Goal: Communication & Community: Share content

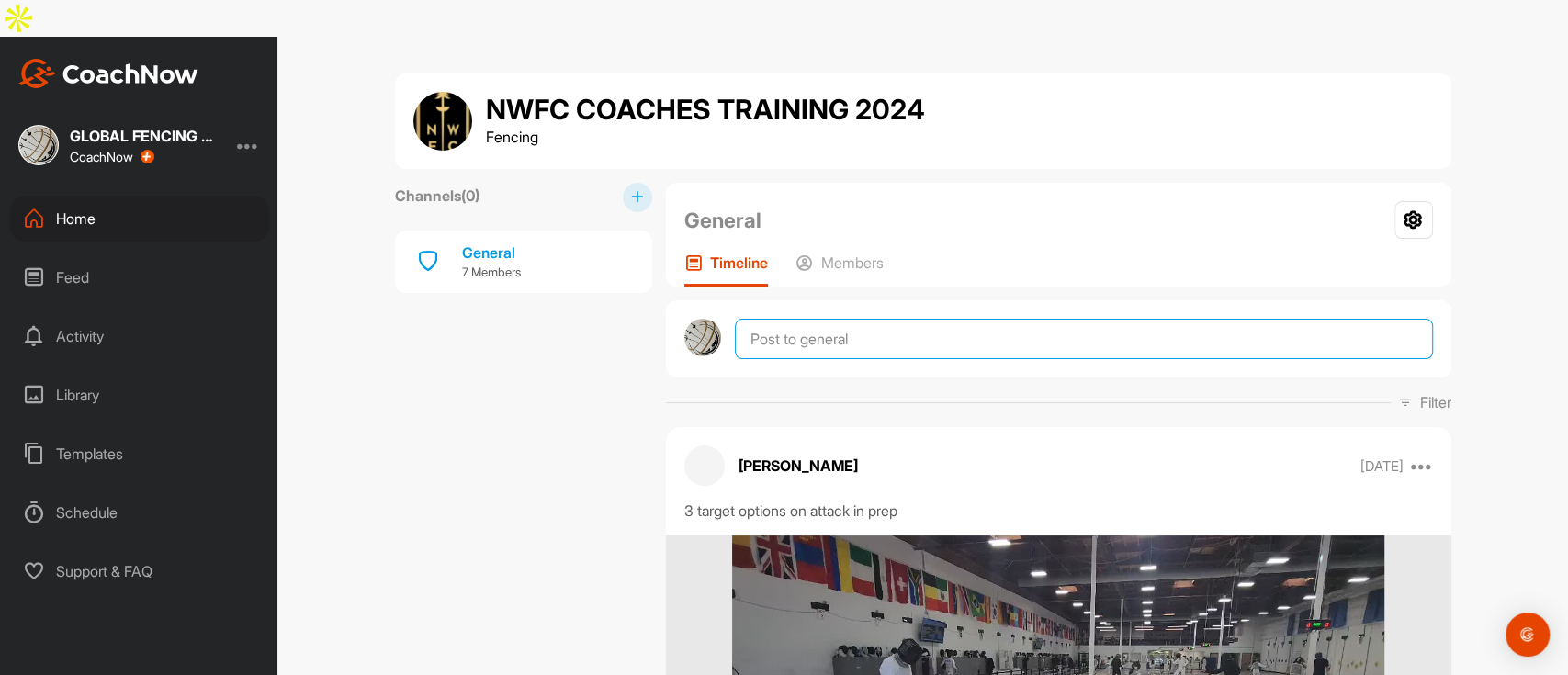
click at [983, 319] on textarea at bounding box center [1083, 338] width 697 height 40
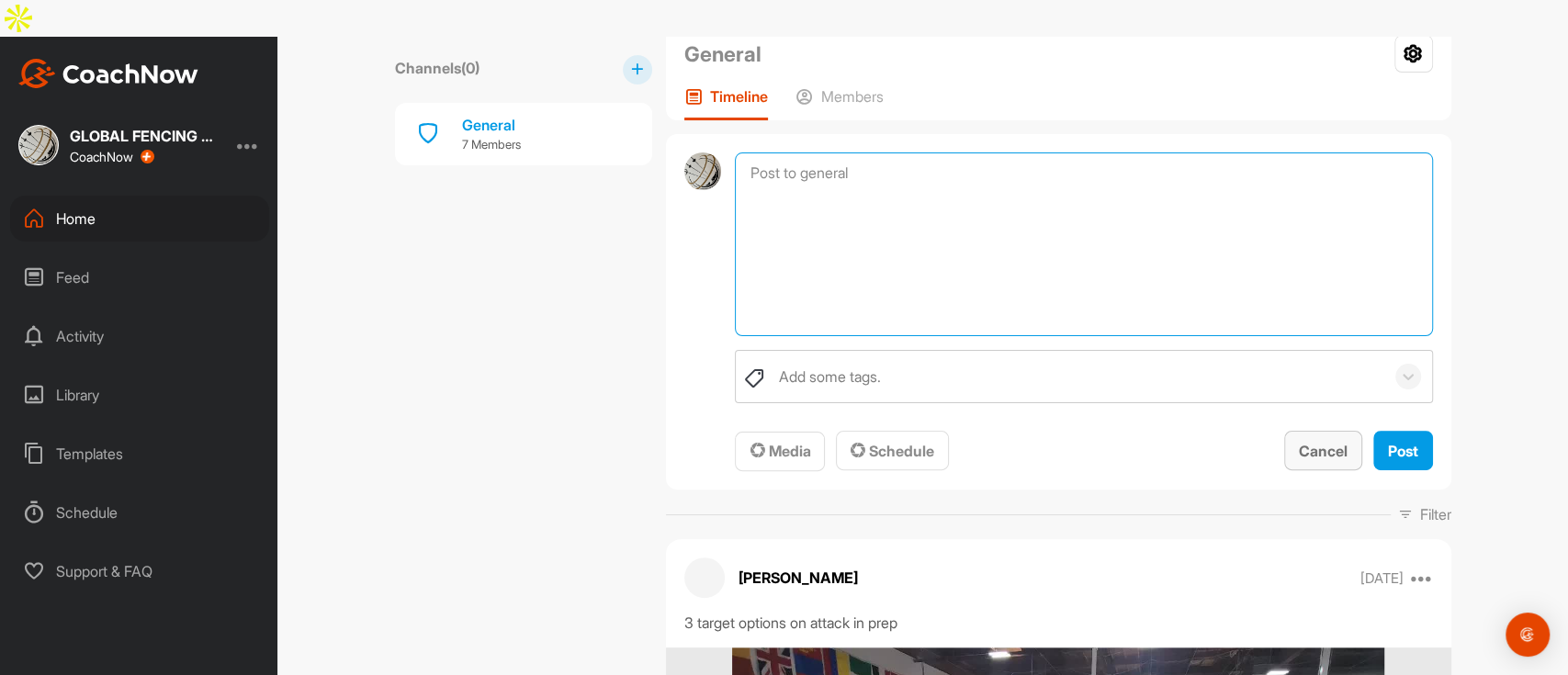
scroll to position [244, 0]
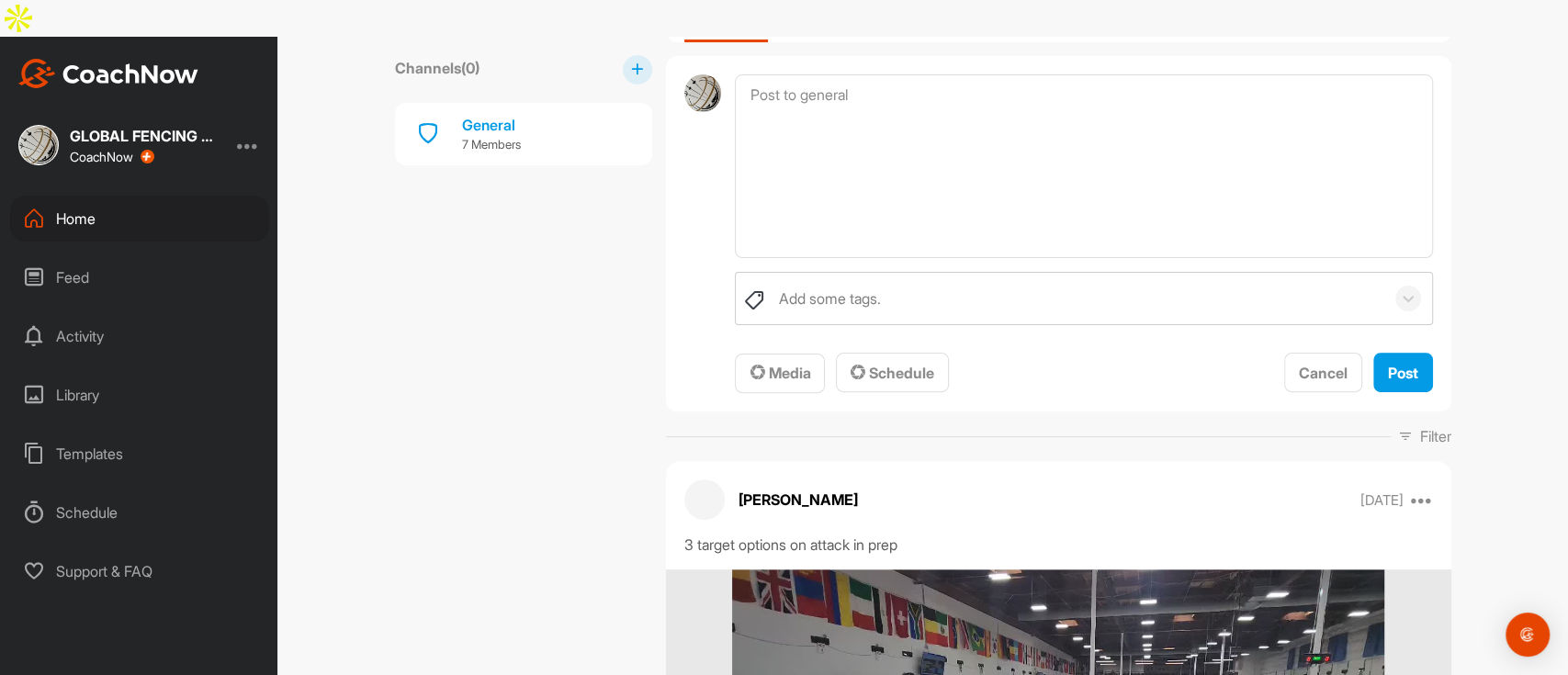
click at [1420, 425] on p "Filter" at bounding box center [1435, 436] width 31 height 22
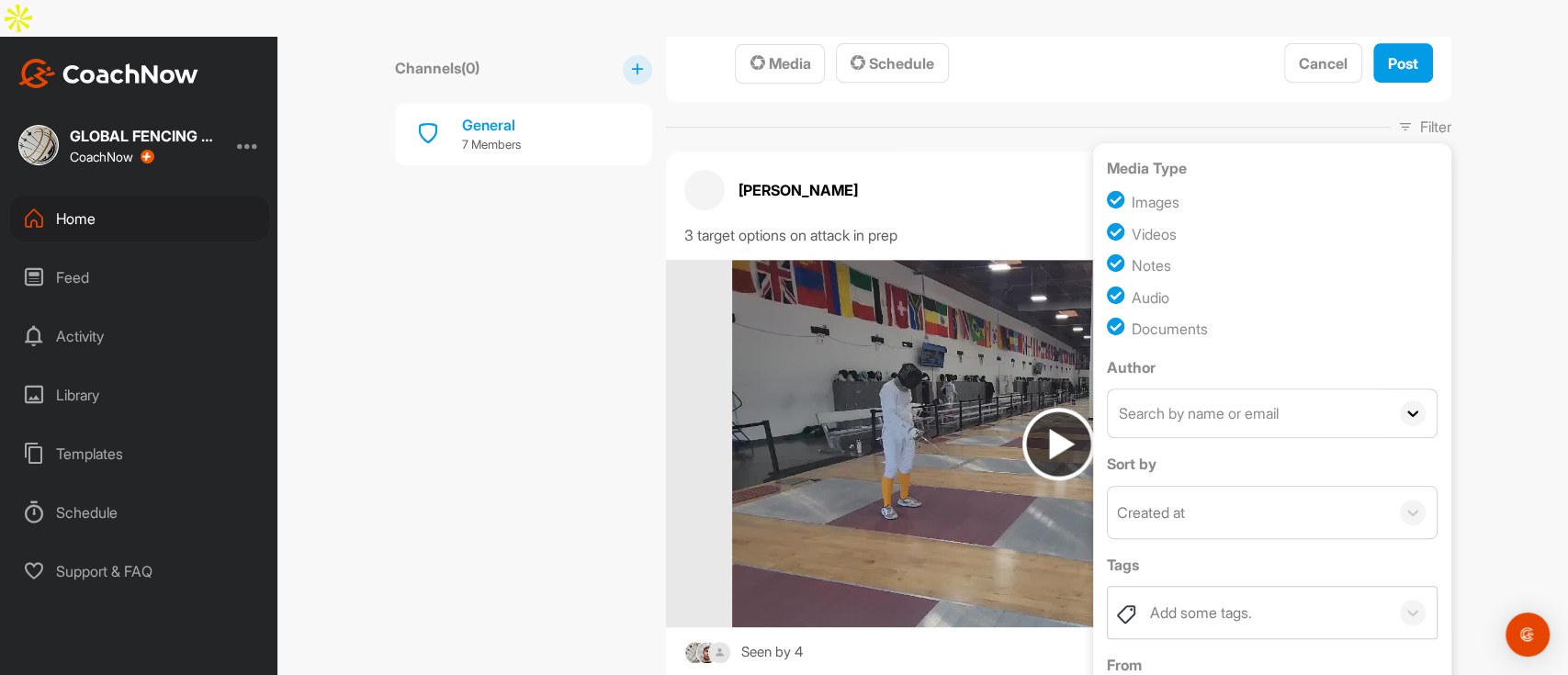
scroll to position [612, 0]
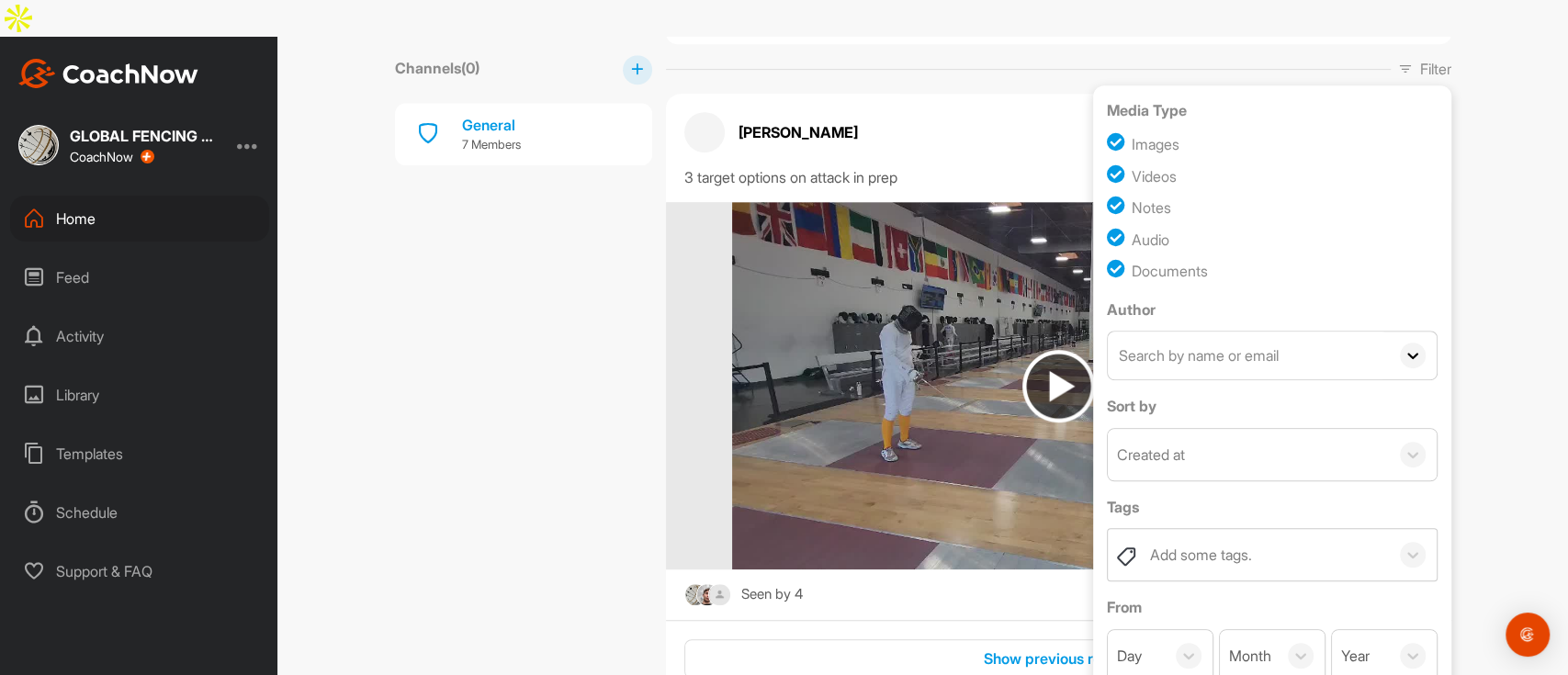
click at [1109, 132] on input "checkbox" at bounding box center [1119, 145] width 25 height 25
checkbox input "false"
click at [1110, 196] on input "checkbox" at bounding box center [1119, 208] width 25 height 25
checkbox input "false"
click at [1107, 227] on input "checkbox" at bounding box center [1119, 239] width 25 height 25
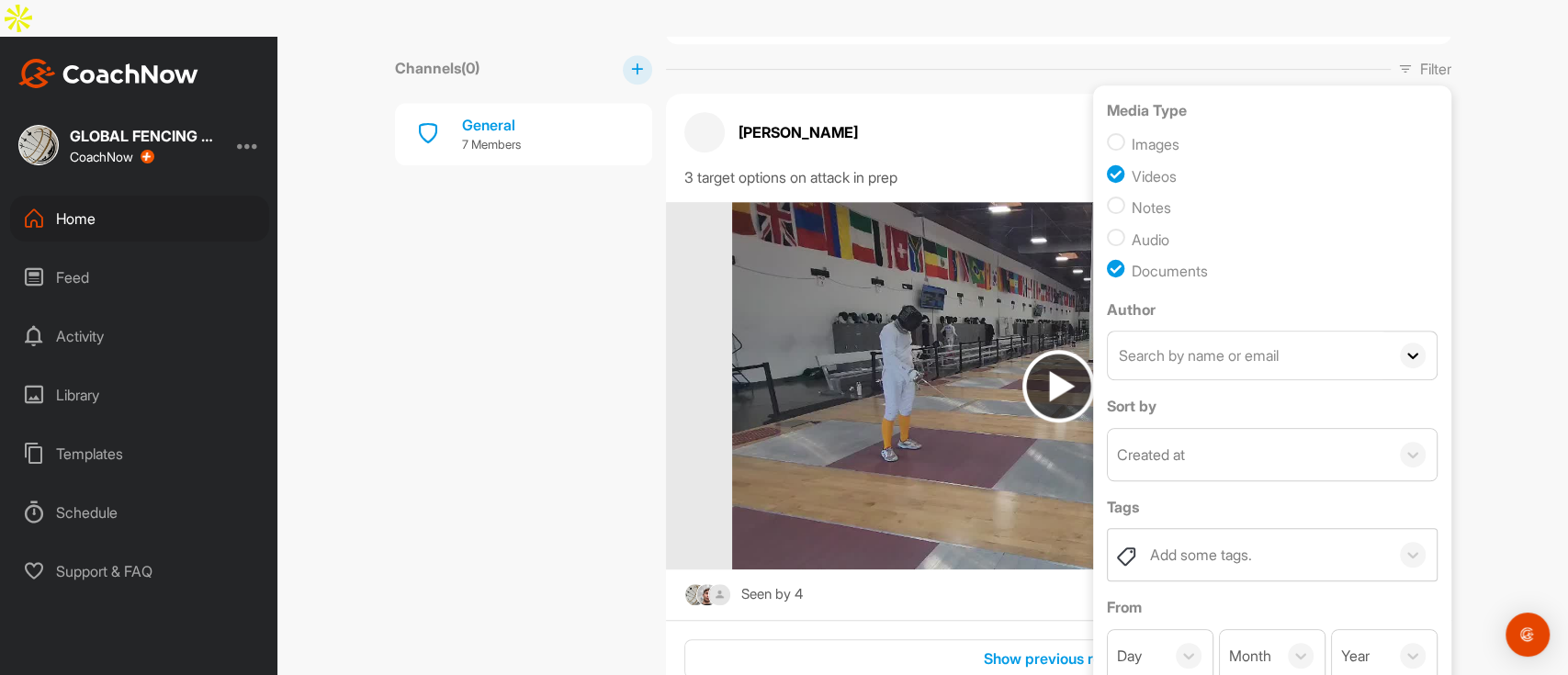
checkbox input "false"
click at [1107, 259] on input "checkbox" at bounding box center [1119, 271] width 25 height 25
checkbox input "false"
click at [1242, 332] on input "text" at bounding box center [1247, 355] width 281 height 48
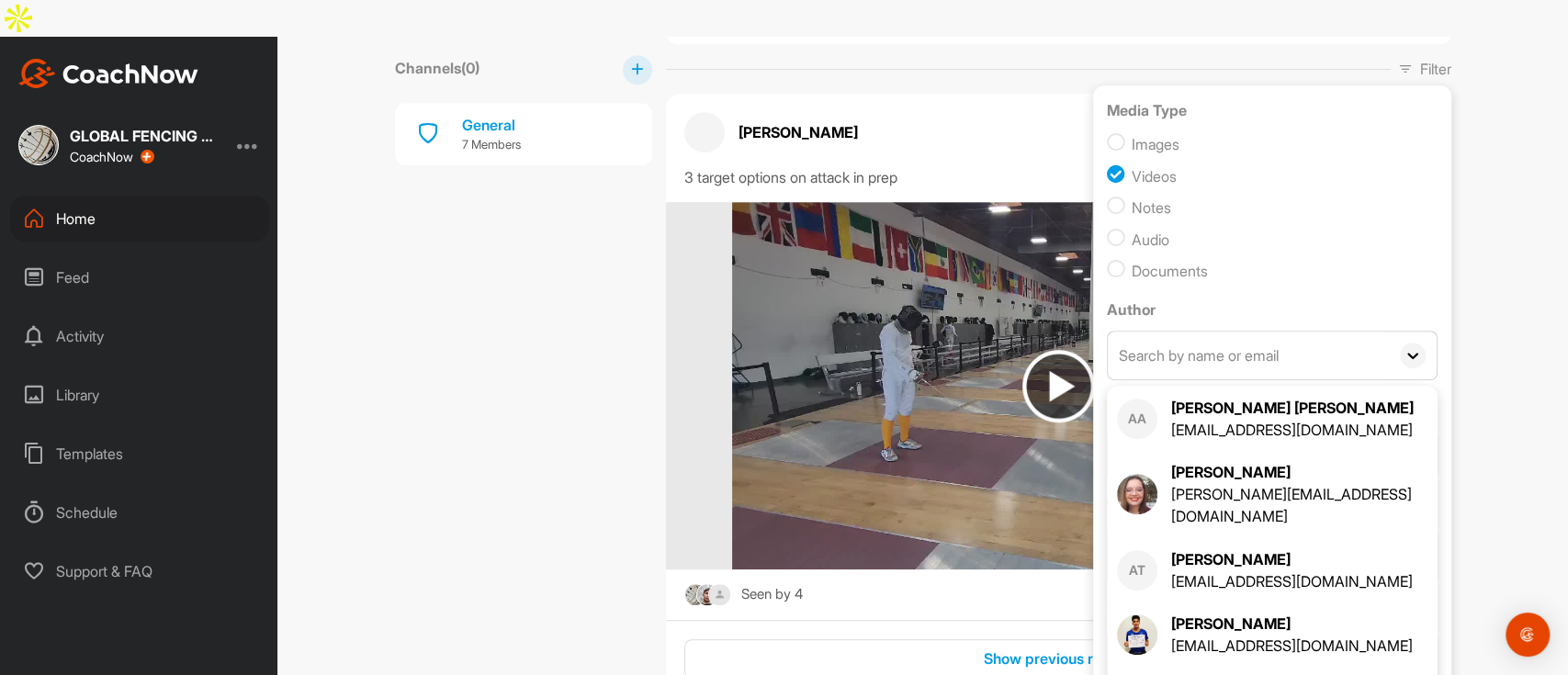
type input "[EMAIL_ADDRESS][DOMAIN_NAME]"
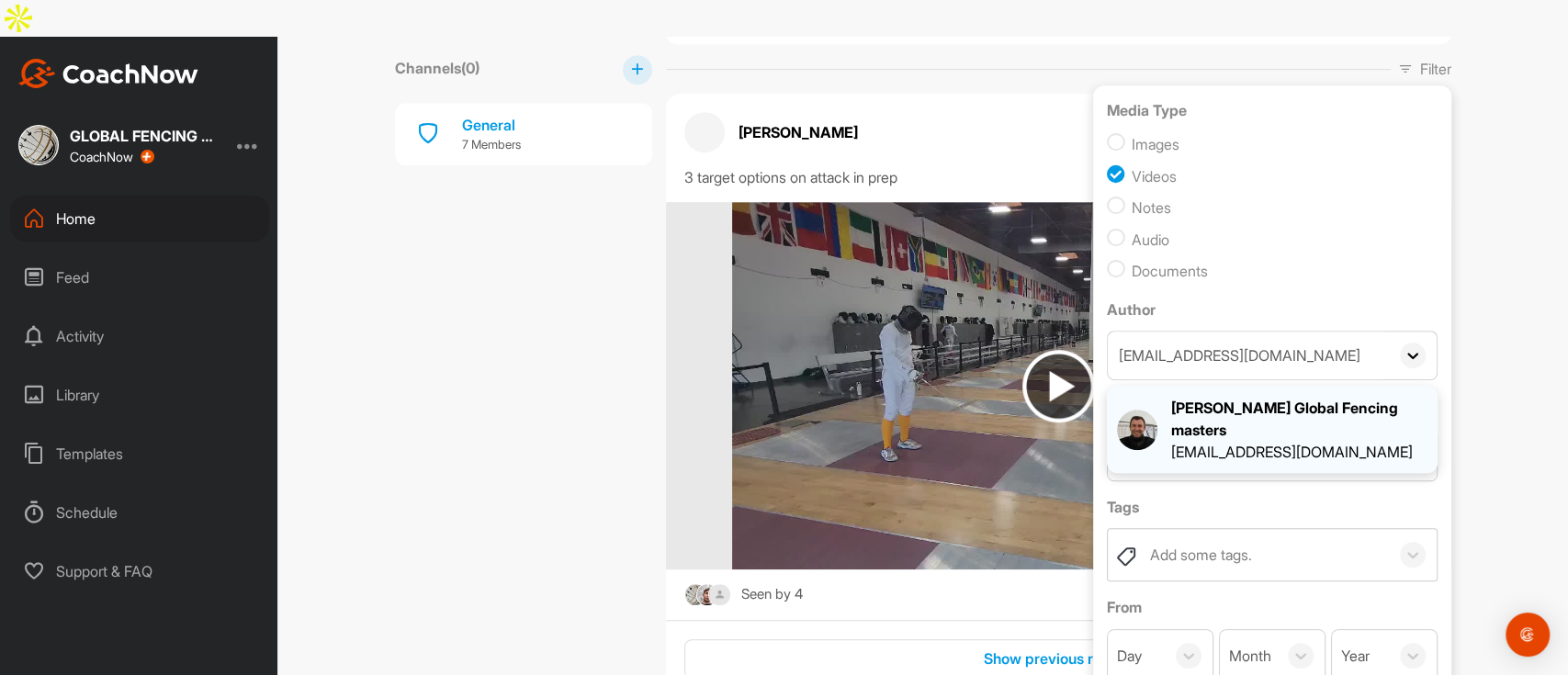
click at [1236, 397] on div "[PERSON_NAME] Global Fencing masters" at bounding box center [1299, 419] width 256 height 44
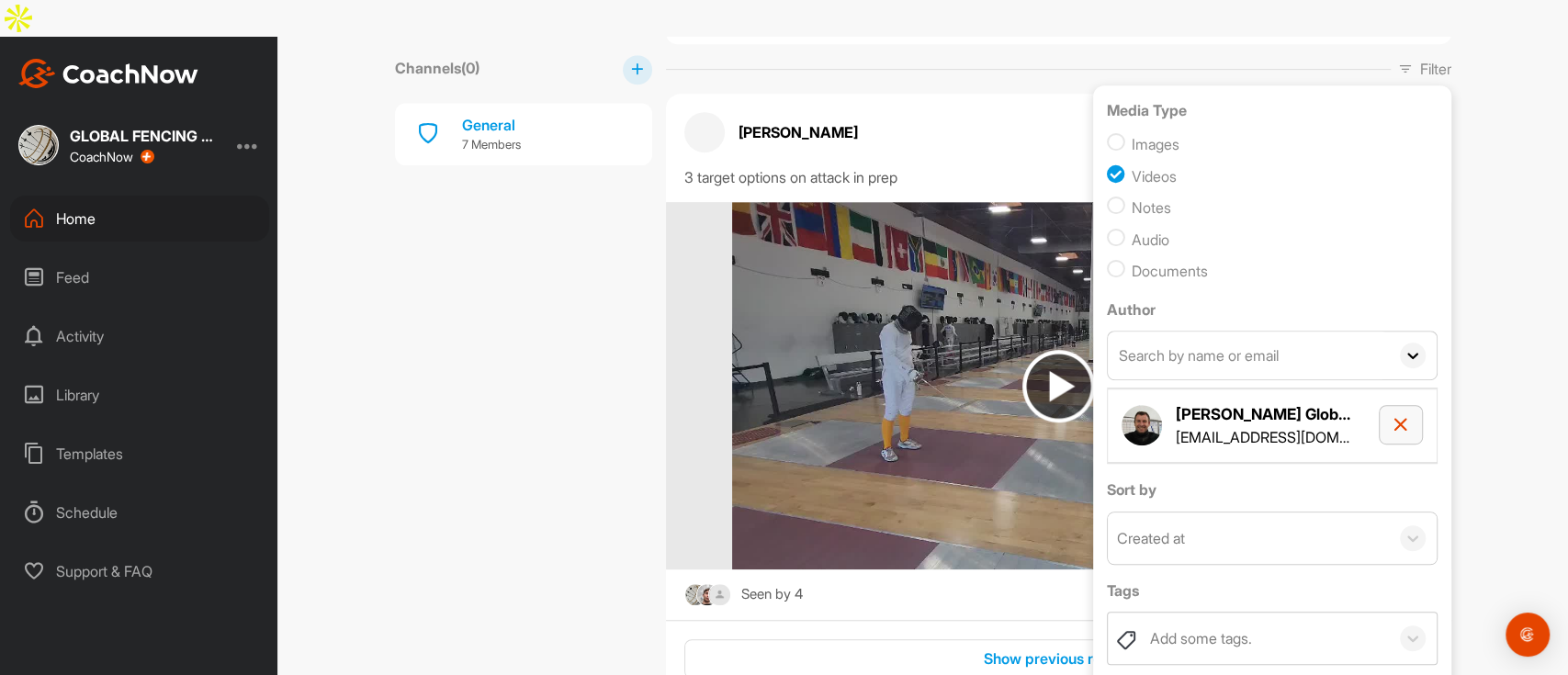
click at [1396, 417] on icon "button" at bounding box center [1401, 424] width 15 height 15
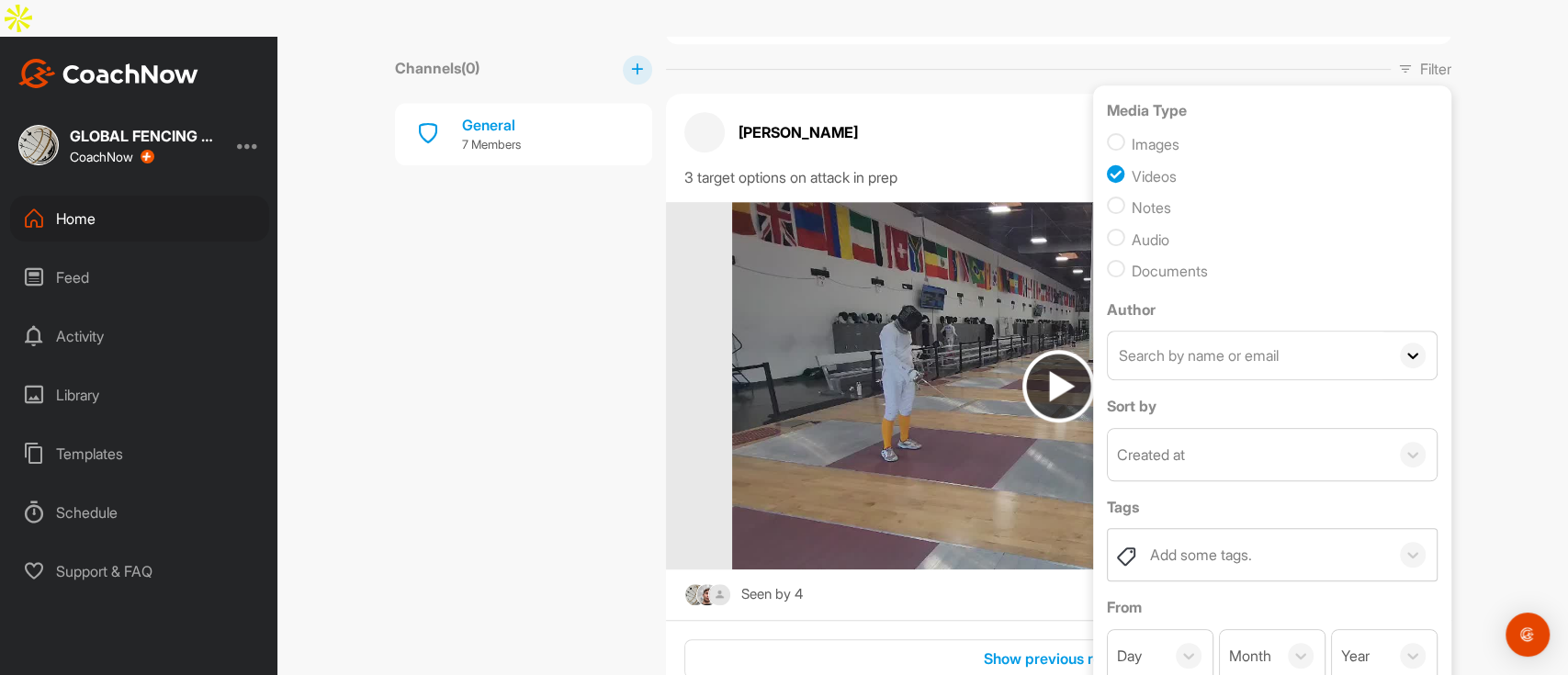
click at [1407, 352] on icon at bounding box center [1412, 355] width 11 height 7
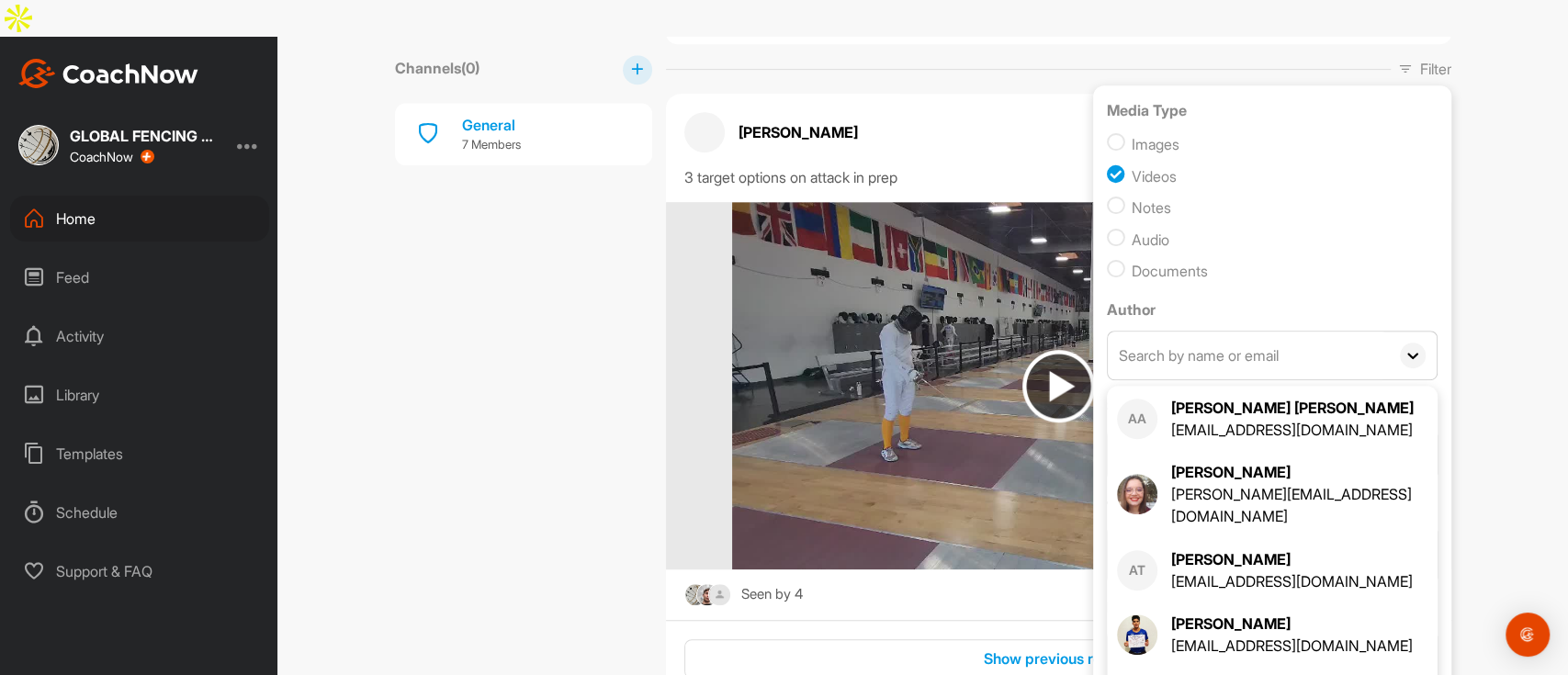
click at [1254, 332] on input "text" at bounding box center [1247, 355] width 281 height 48
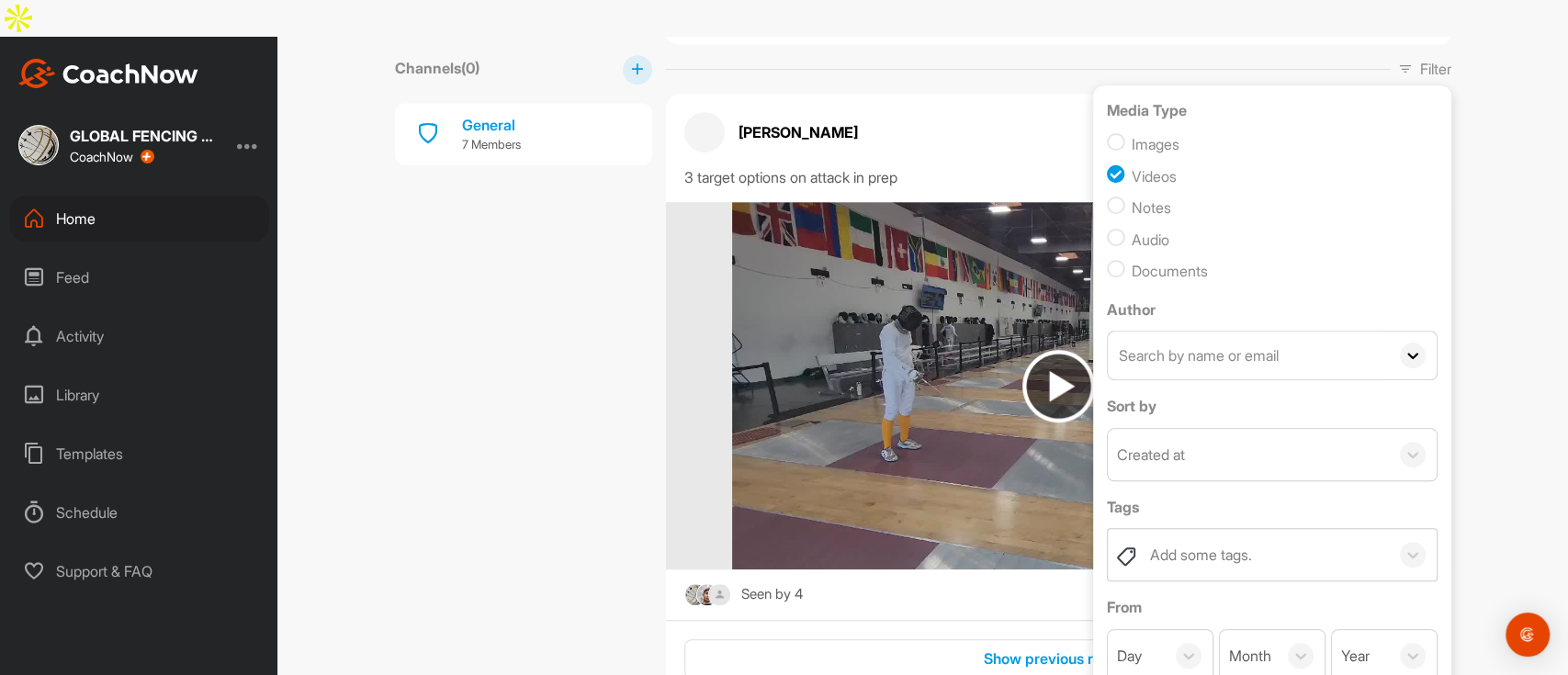
type input "[EMAIL_ADDRESS][DOMAIN_NAME]"
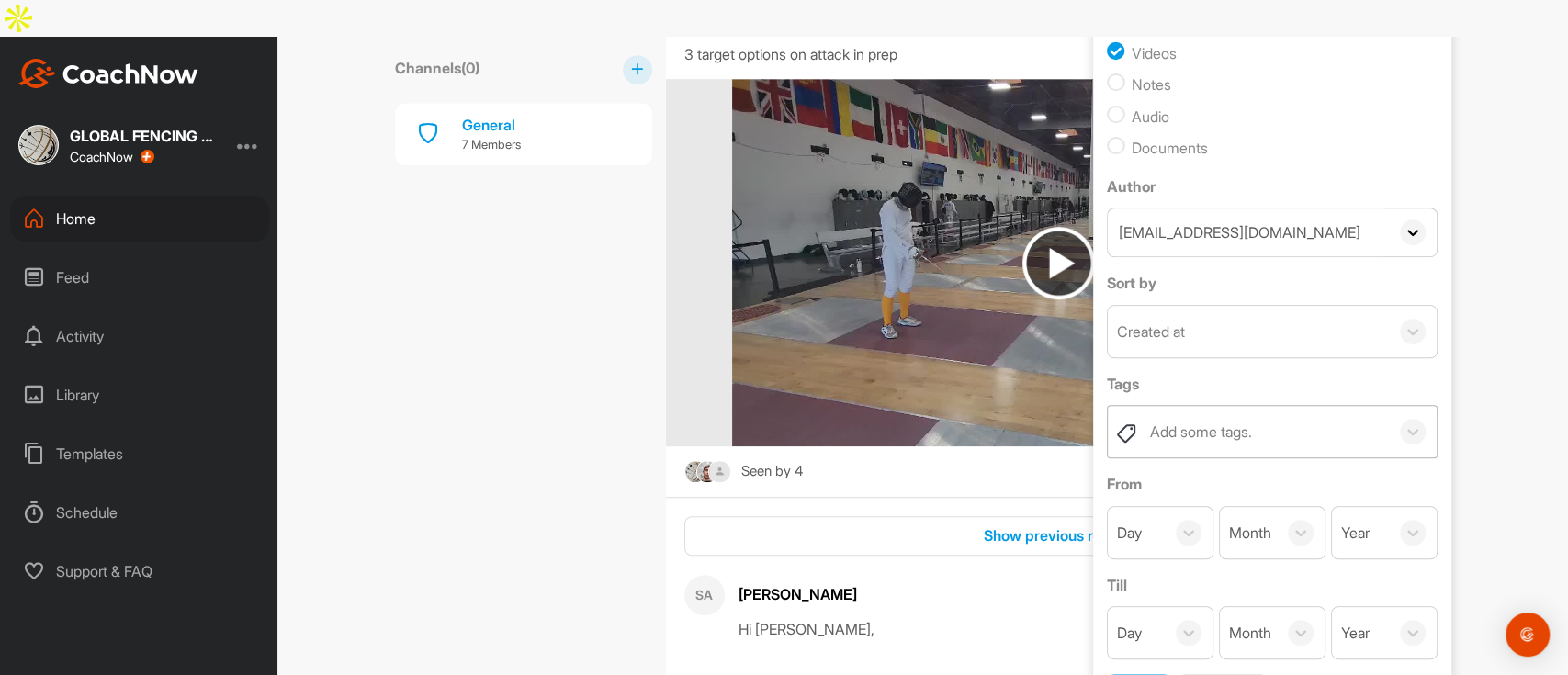
scroll to position [979, 0]
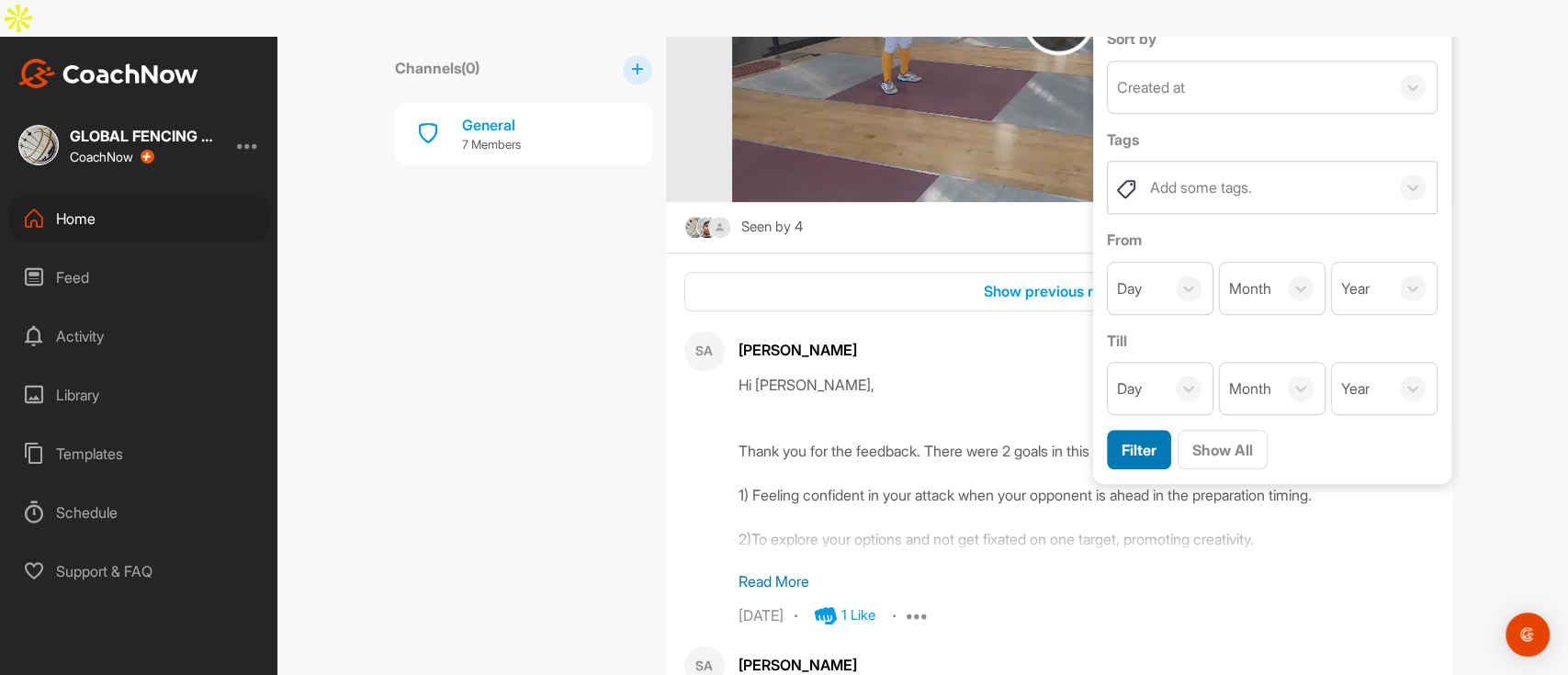
click at [1129, 441] on span "Filter" at bounding box center [1138, 450] width 34 height 19
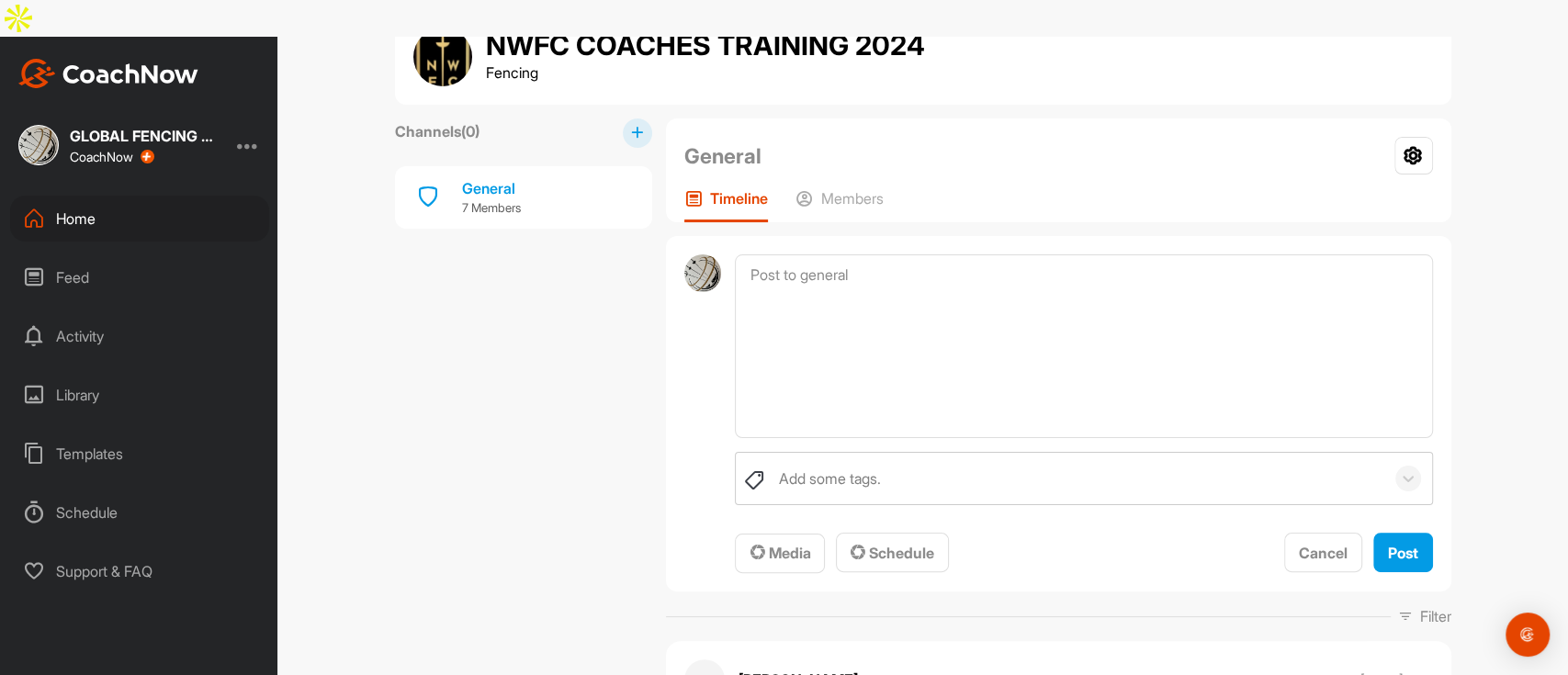
scroll to position [0, 0]
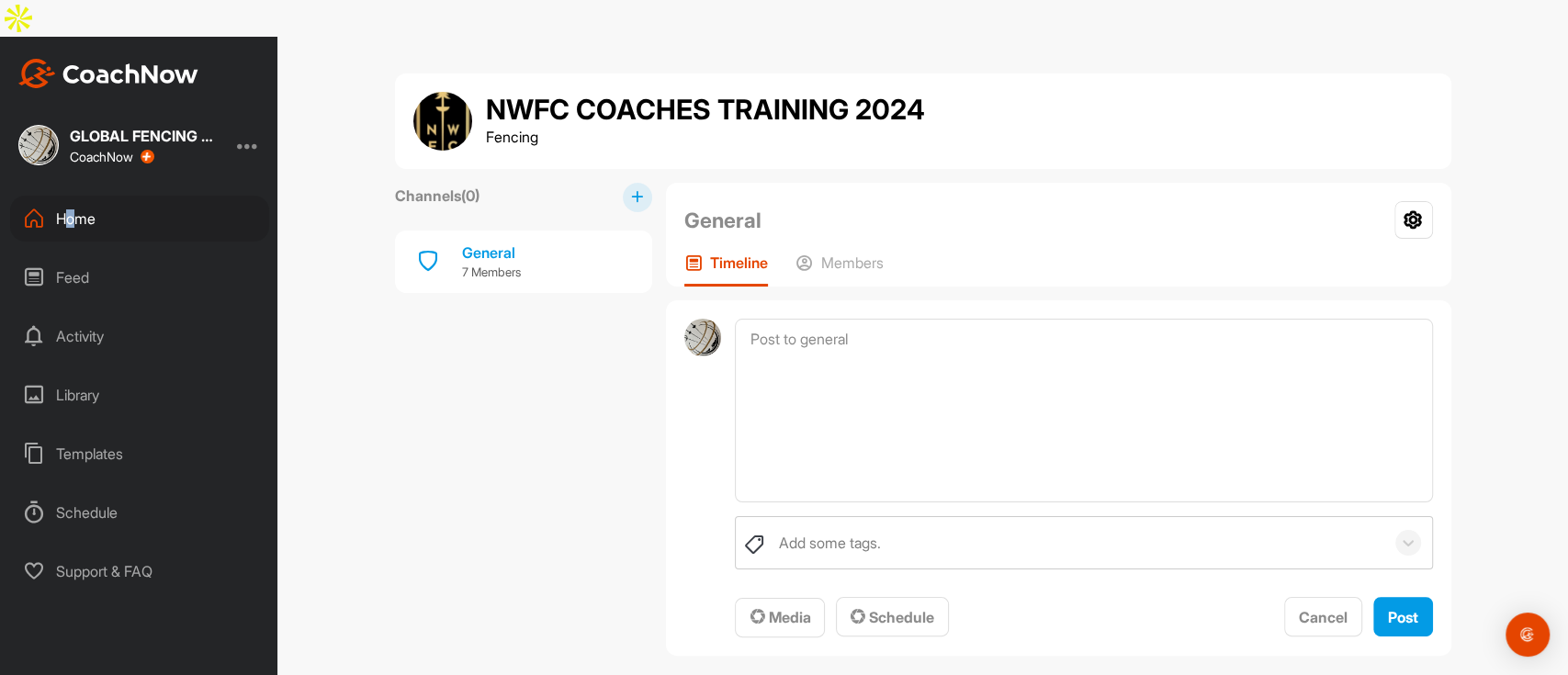
click at [72, 196] on div "Home" at bounding box center [140, 218] width 259 height 46
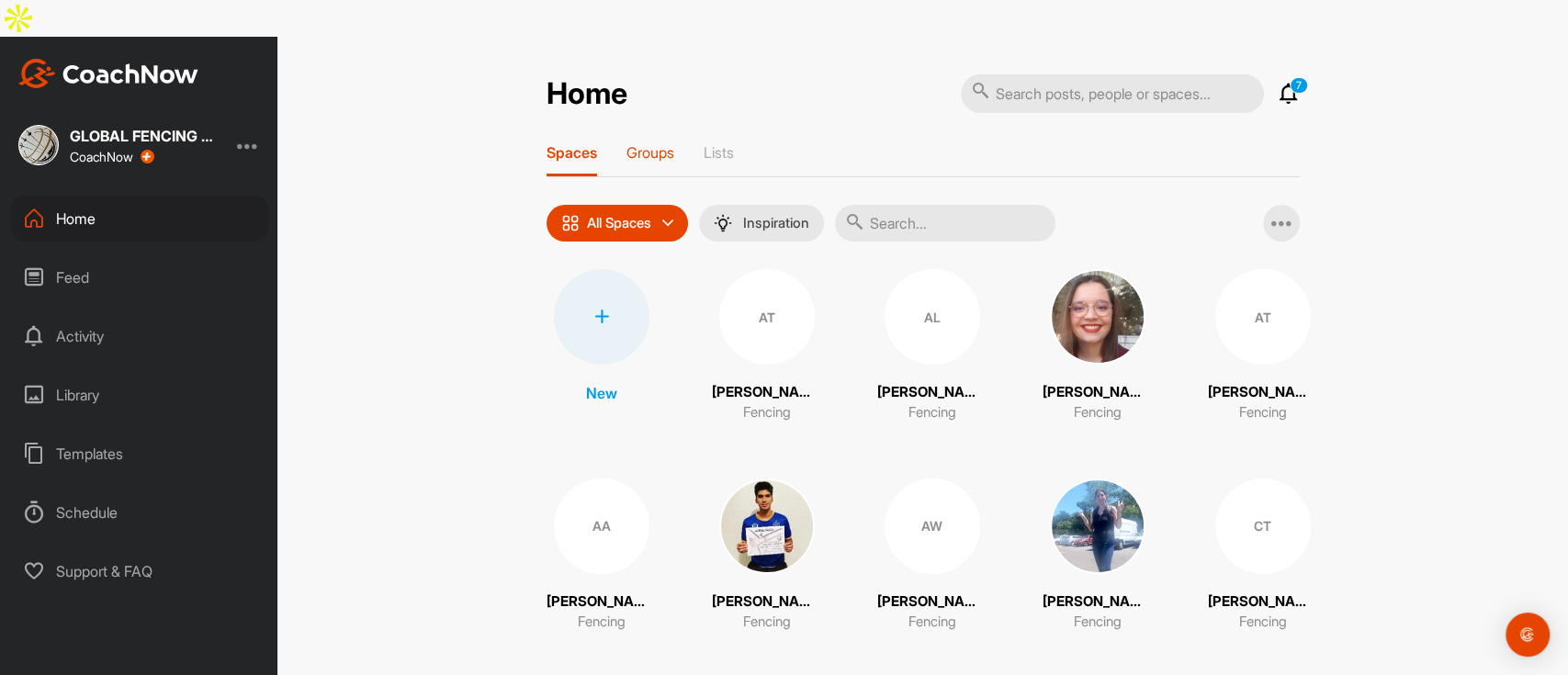
click at [654, 144] on p "Groups" at bounding box center [650, 153] width 48 height 19
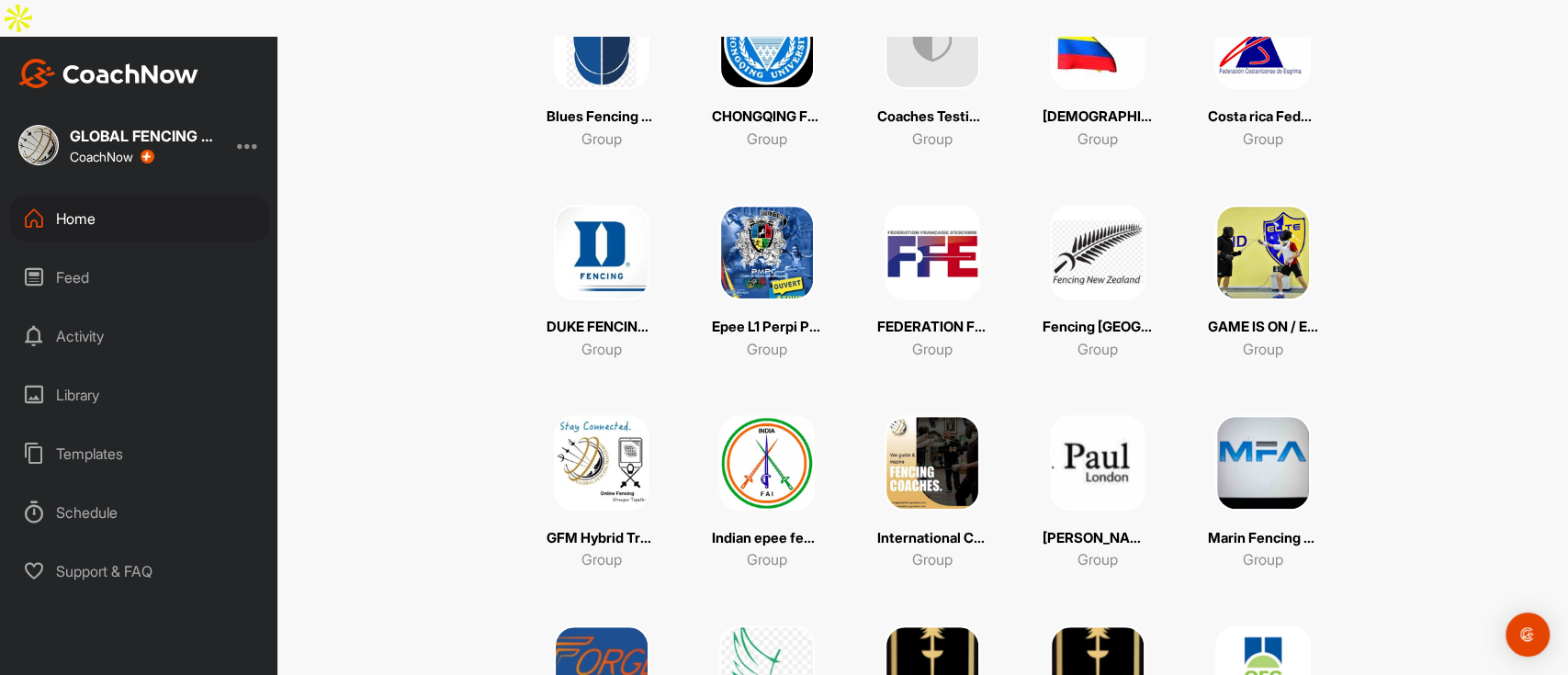
scroll to position [857, 0]
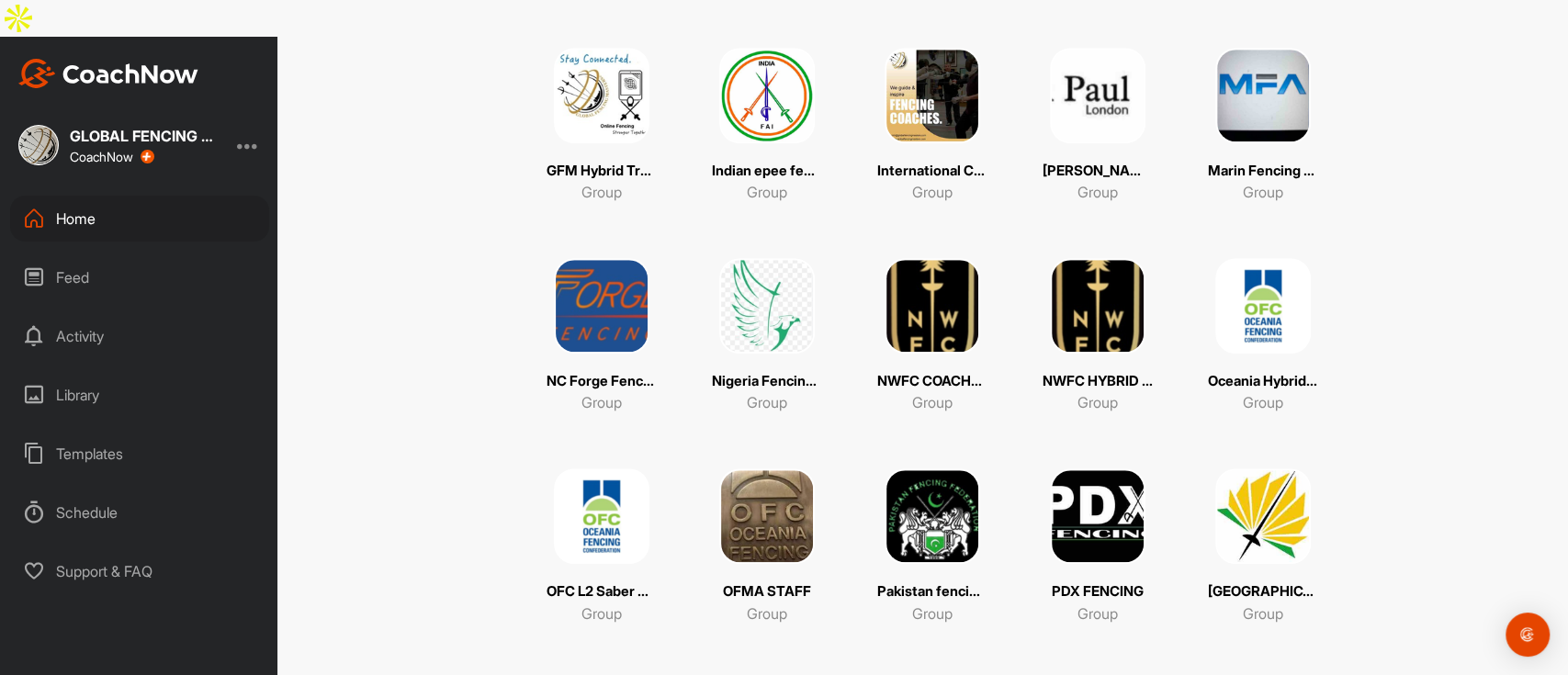
click at [581, 492] on img at bounding box center [601, 516] width 95 height 95
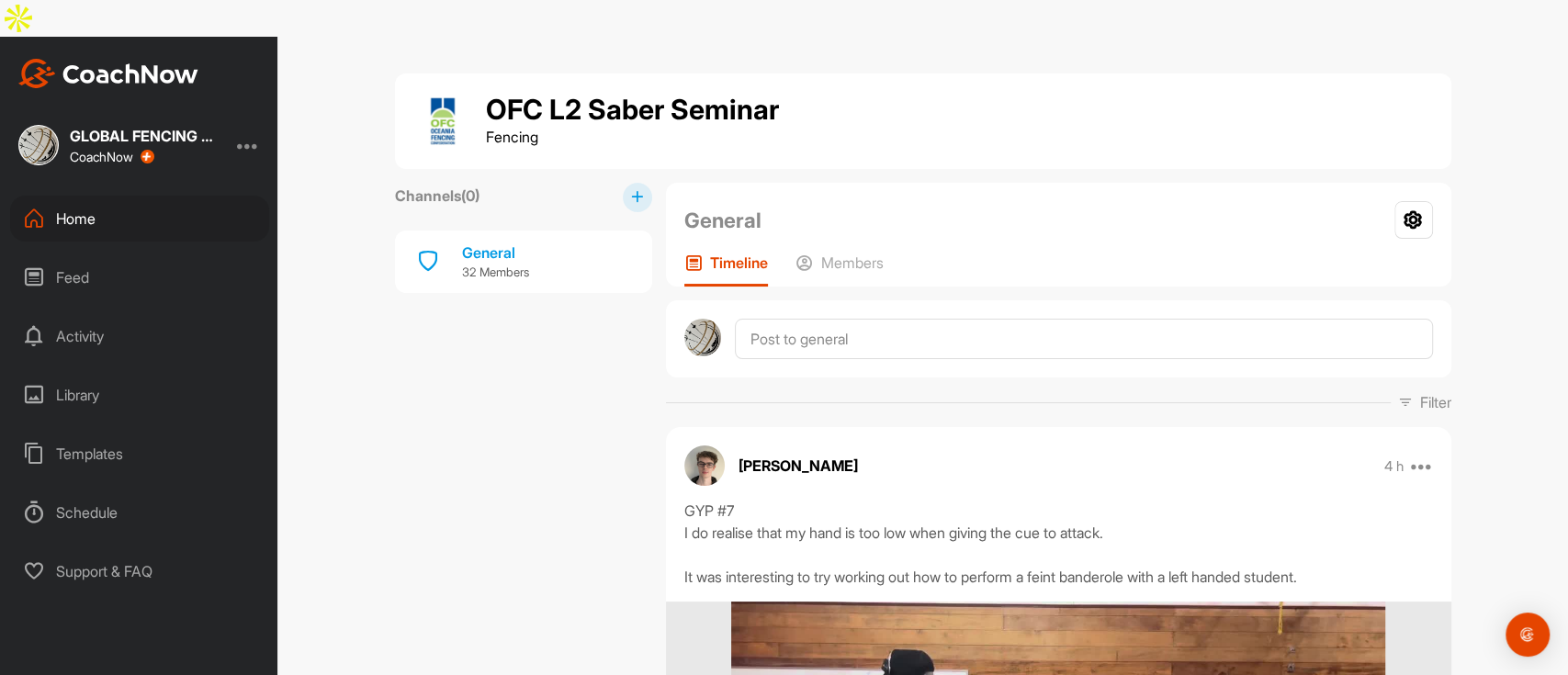
click at [1421, 392] on p "Filter" at bounding box center [1435, 403] width 31 height 22
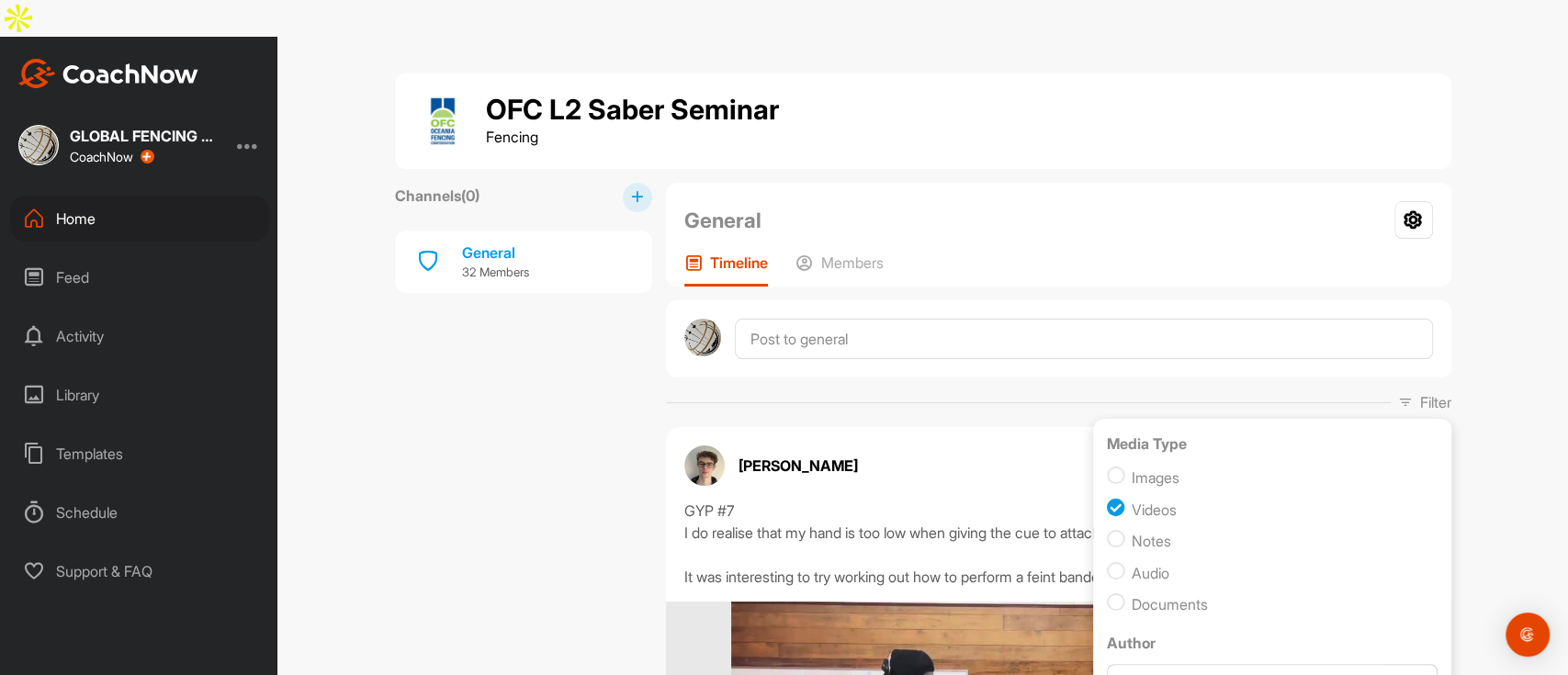
scroll to position [244, 0]
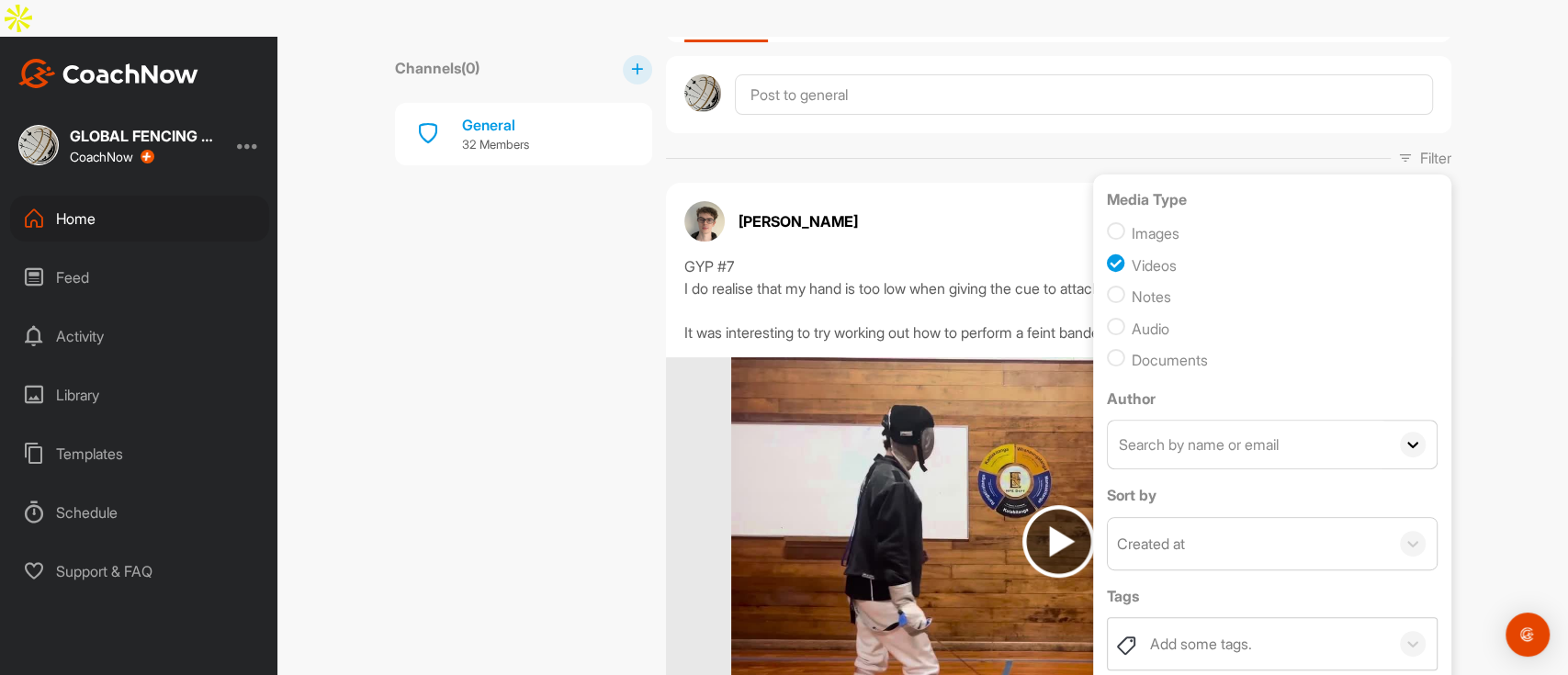
click at [1169, 420] on input "text" at bounding box center [1247, 444] width 281 height 48
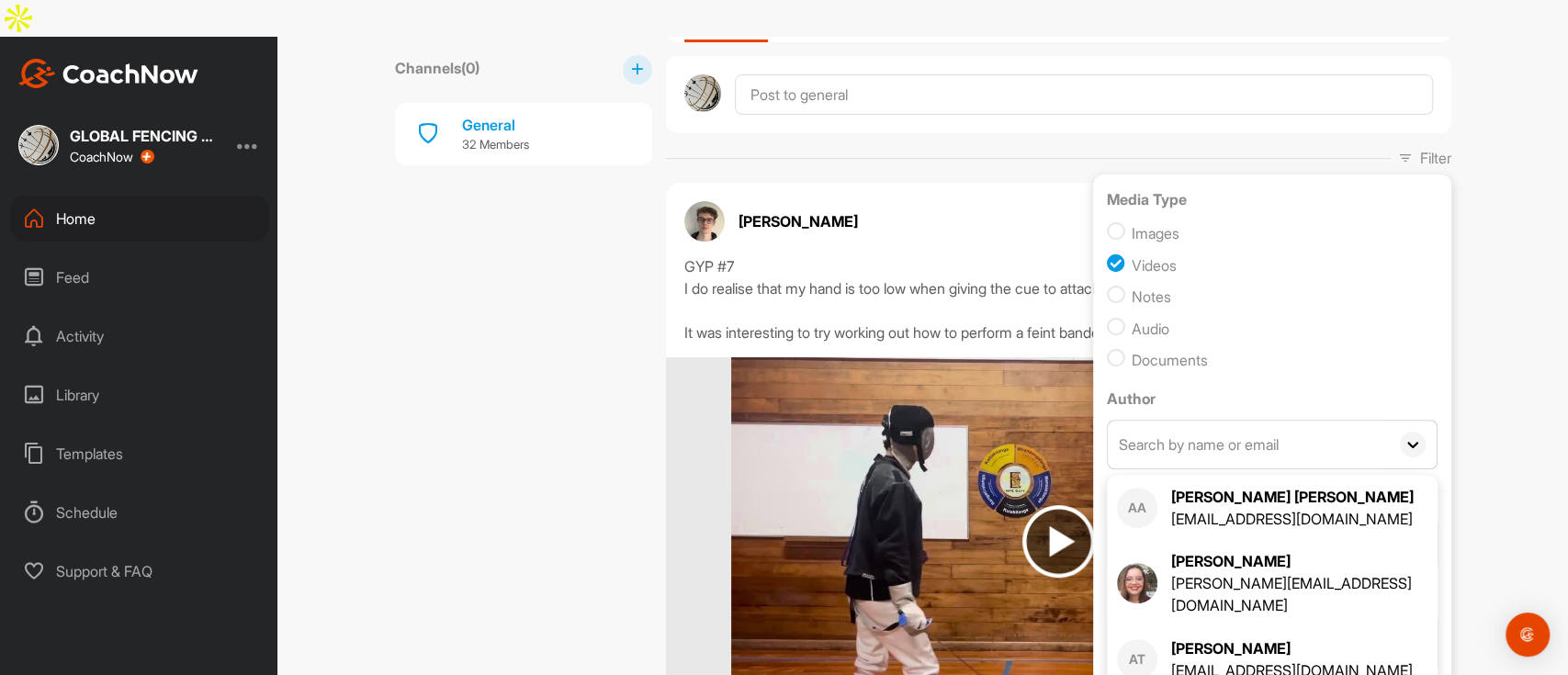
type input "[EMAIL_ADDRESS][DOMAIN_NAME]"
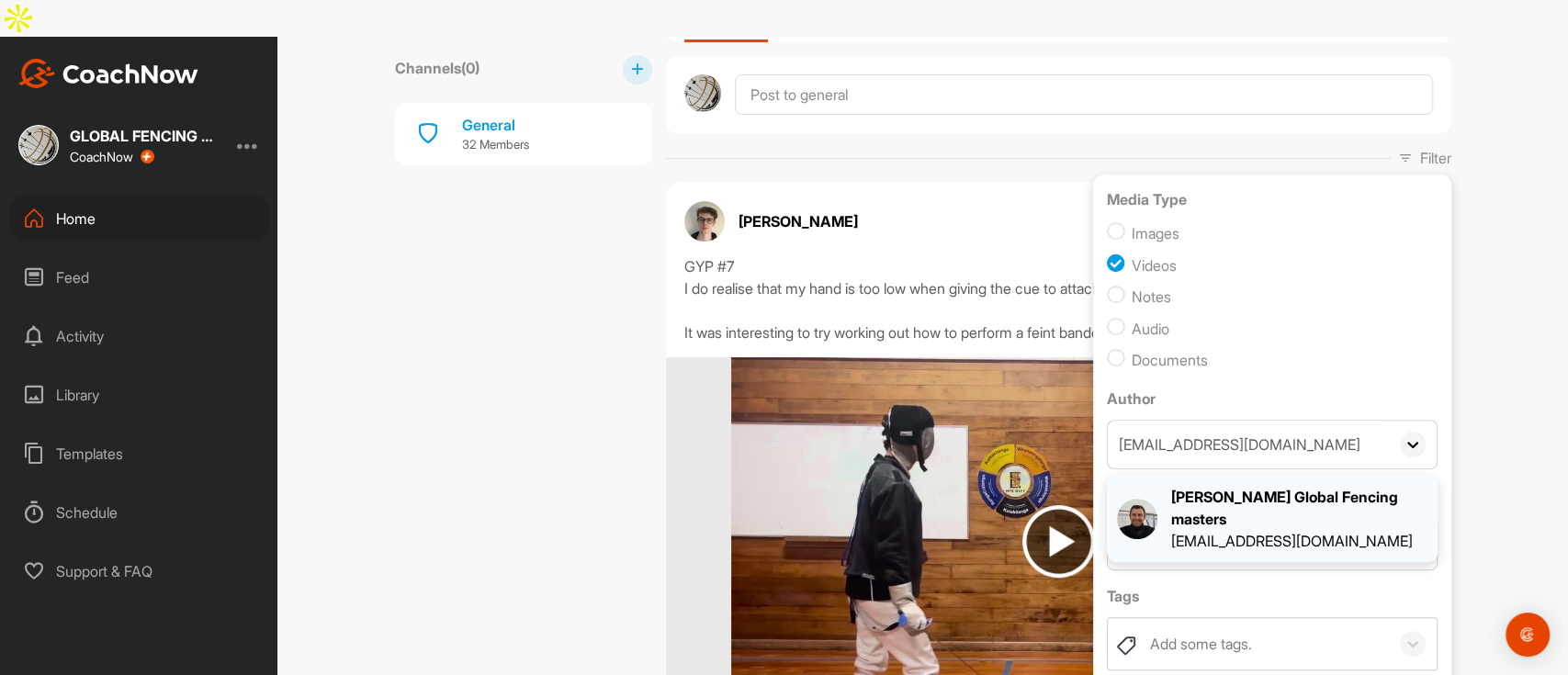
scroll to position [612, 0]
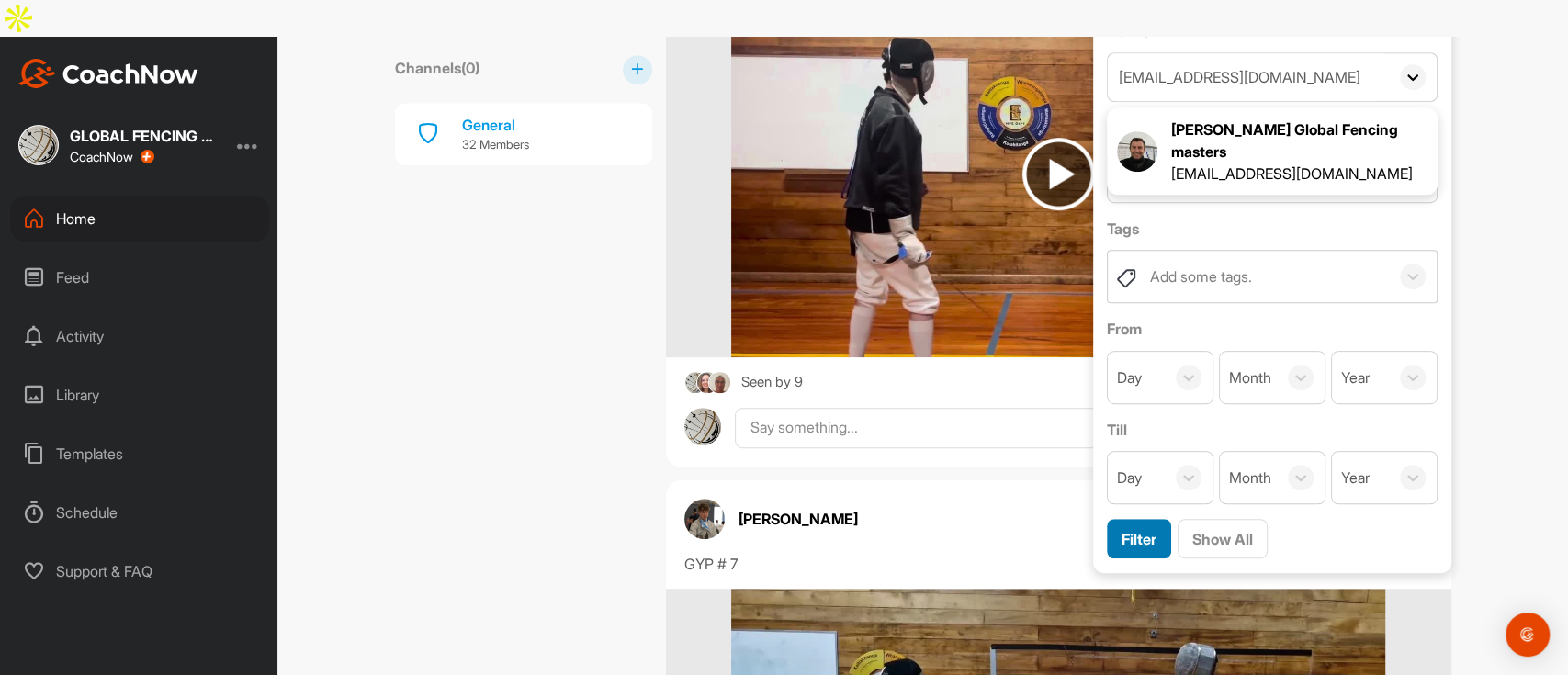
click at [1127, 530] on span "Filter" at bounding box center [1138, 540] width 34 height 19
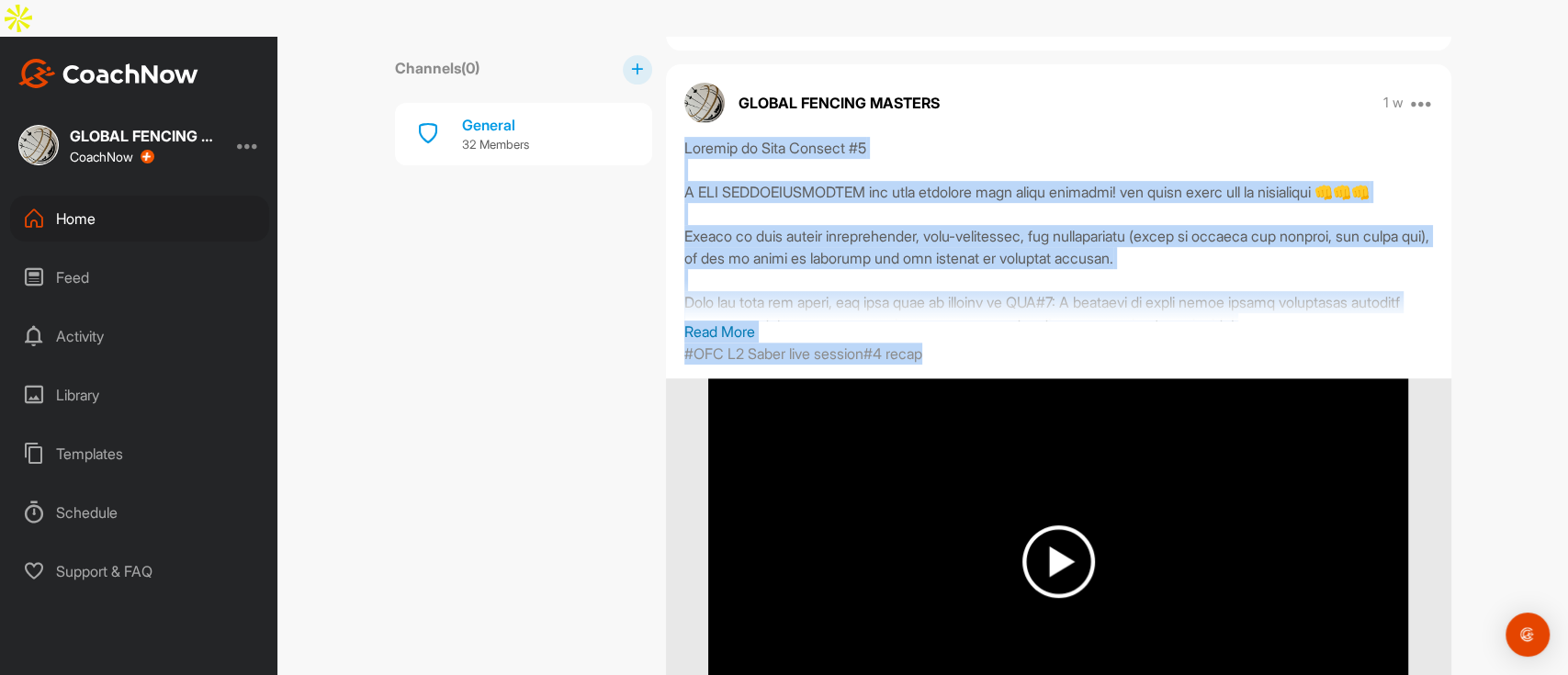
scroll to position [14666, 0]
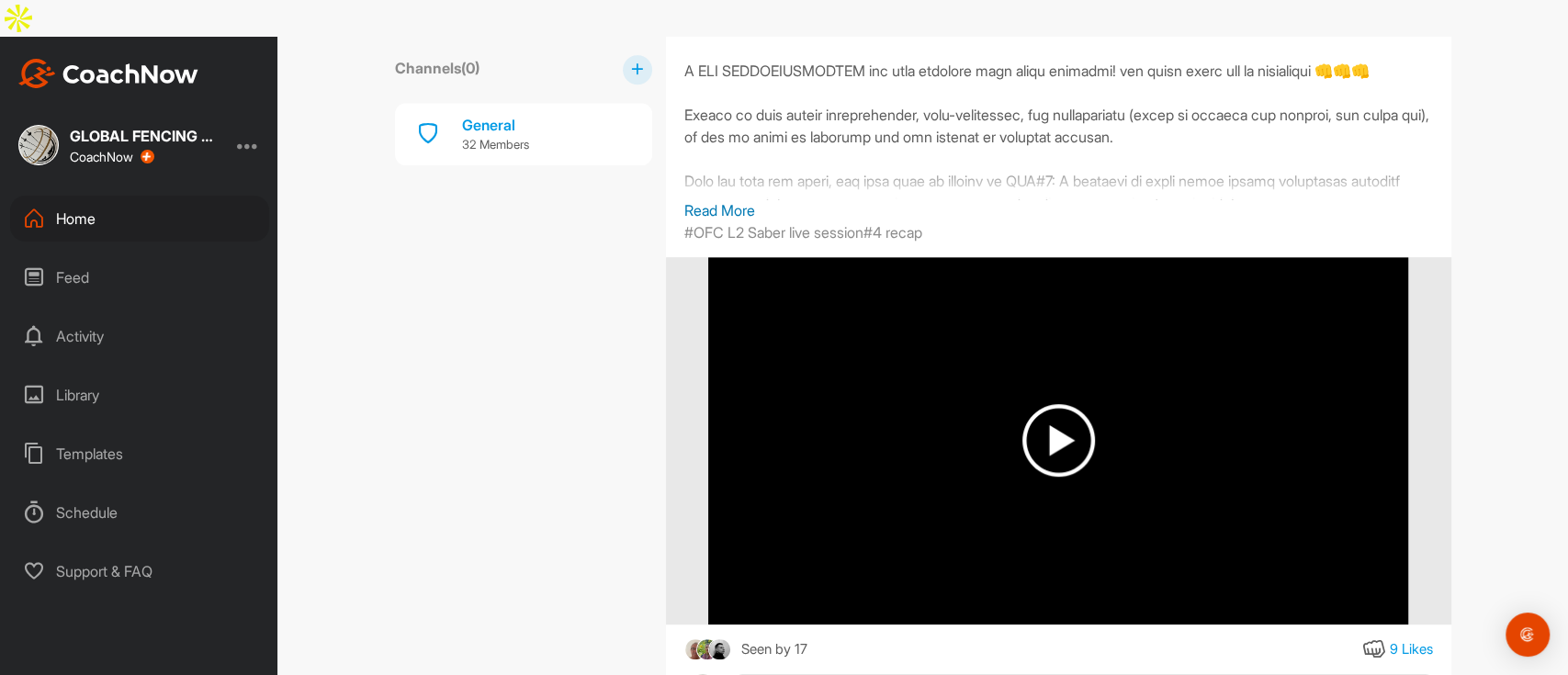
drag, startPoint x: 677, startPoint y: 235, endPoint x: 984, endPoint y: 133, distance: 323.5
click at [984, 133] on div at bounding box center [1058, 107] width 749 height 184
click at [722, 200] on p "Read More" at bounding box center [1058, 211] width 749 height 22
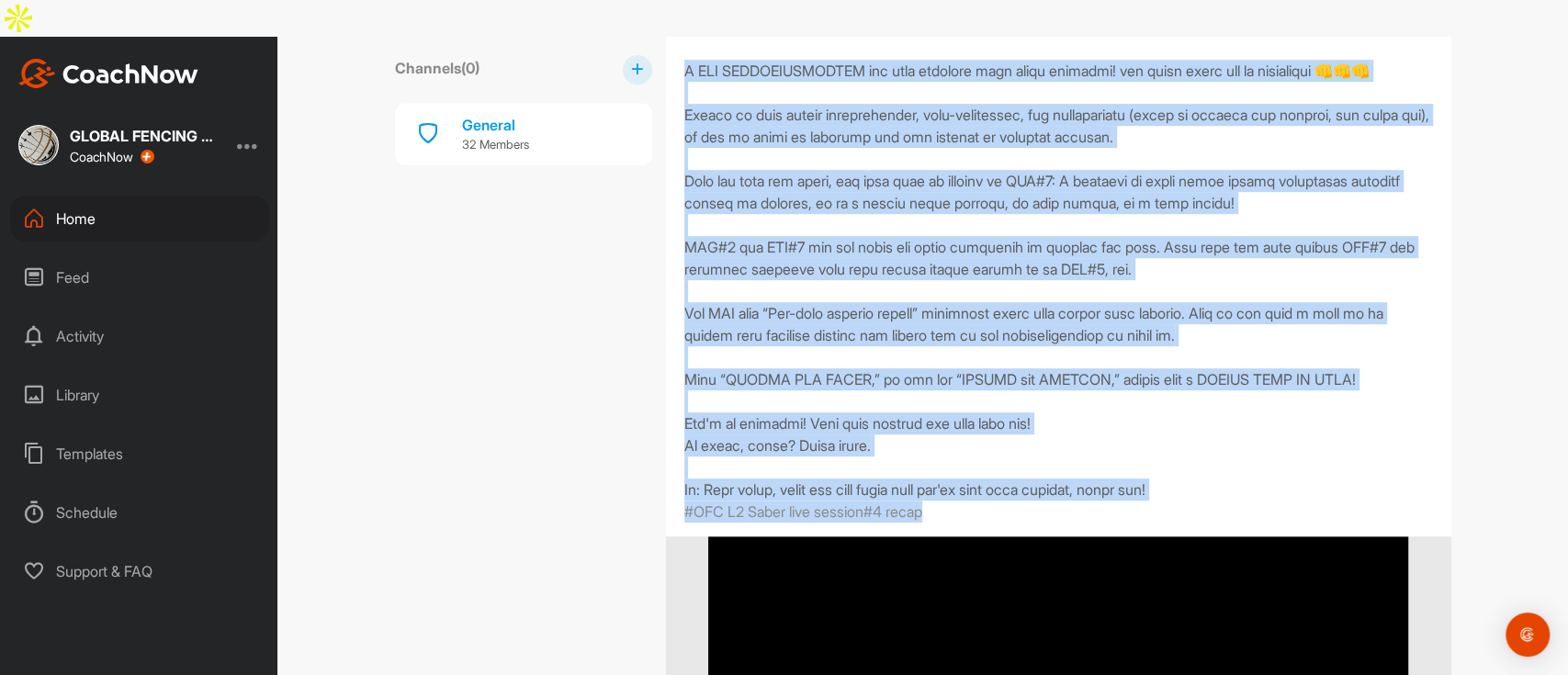
drag, startPoint x: 676, startPoint y: 31, endPoint x: 1205, endPoint y: 465, distance: 684.2
click at [1213, 471] on div "#OFC L2 Saber live session#4 recap" at bounding box center [1058, 269] width 785 height 507
copy div "L IPS DOLORSITAMETCON adi elit seddoeiu temp incid utlabore! etd magna aliqu en…"
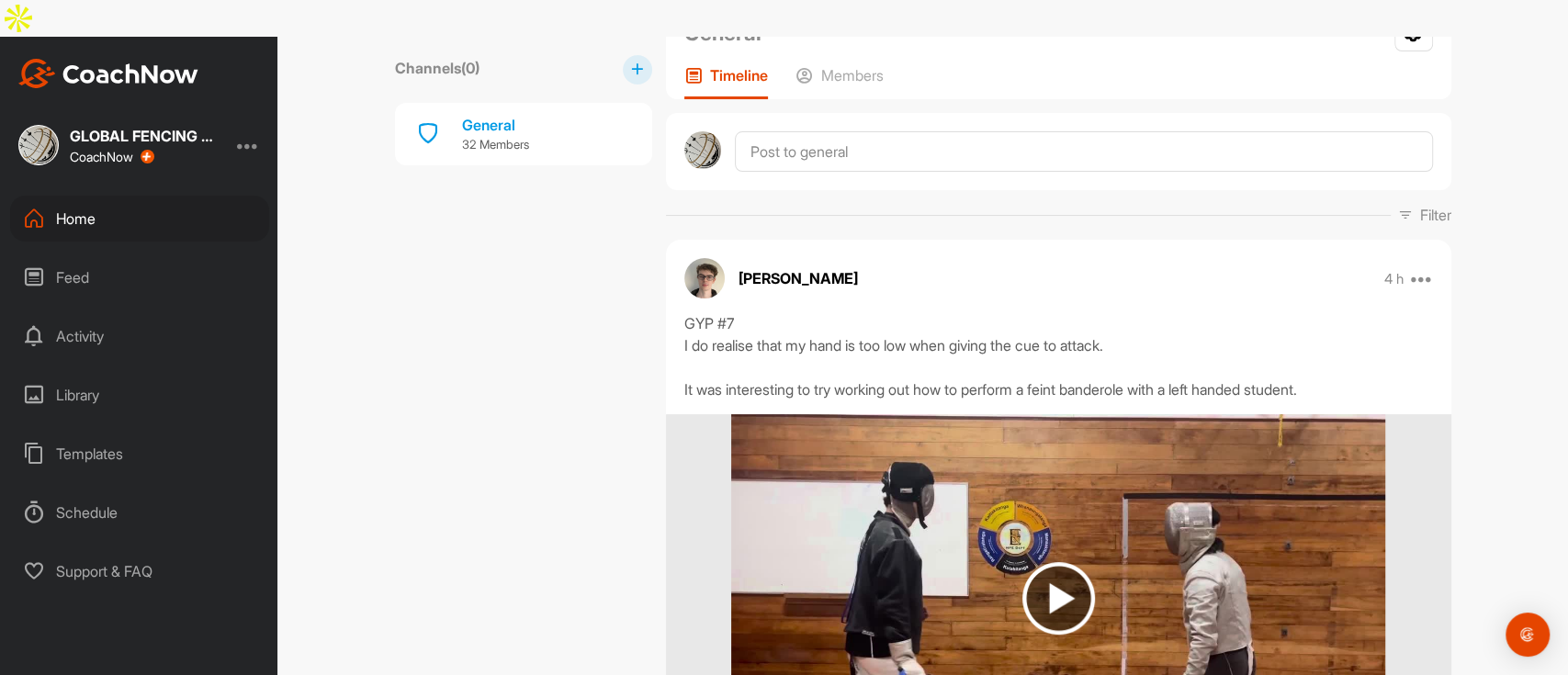
scroll to position [0, 0]
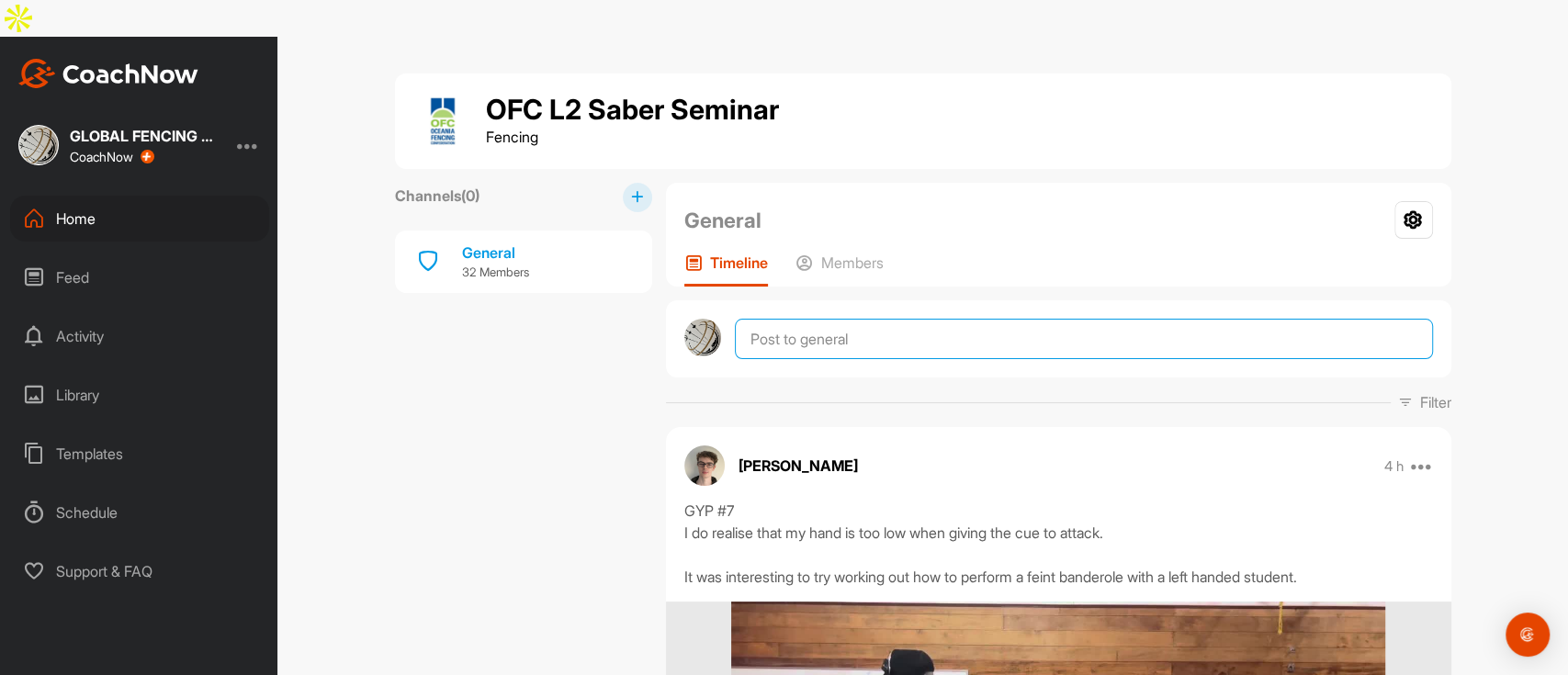
click at [748, 319] on textarea at bounding box center [1083, 338] width 697 height 40
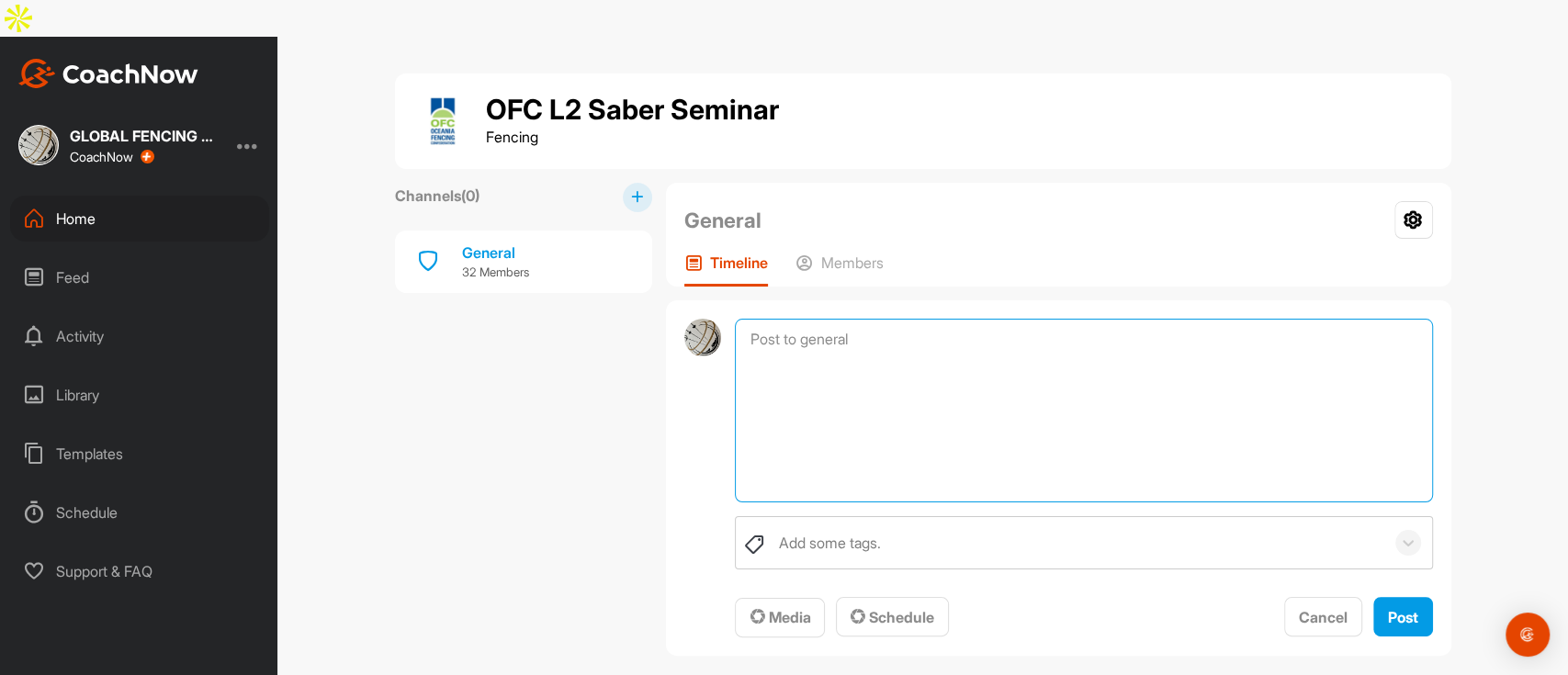
paste textarea "L IPS DOLORSITAMETCON adi elit seddoeiu temp incid utlabore! etd magna aliqu en…"
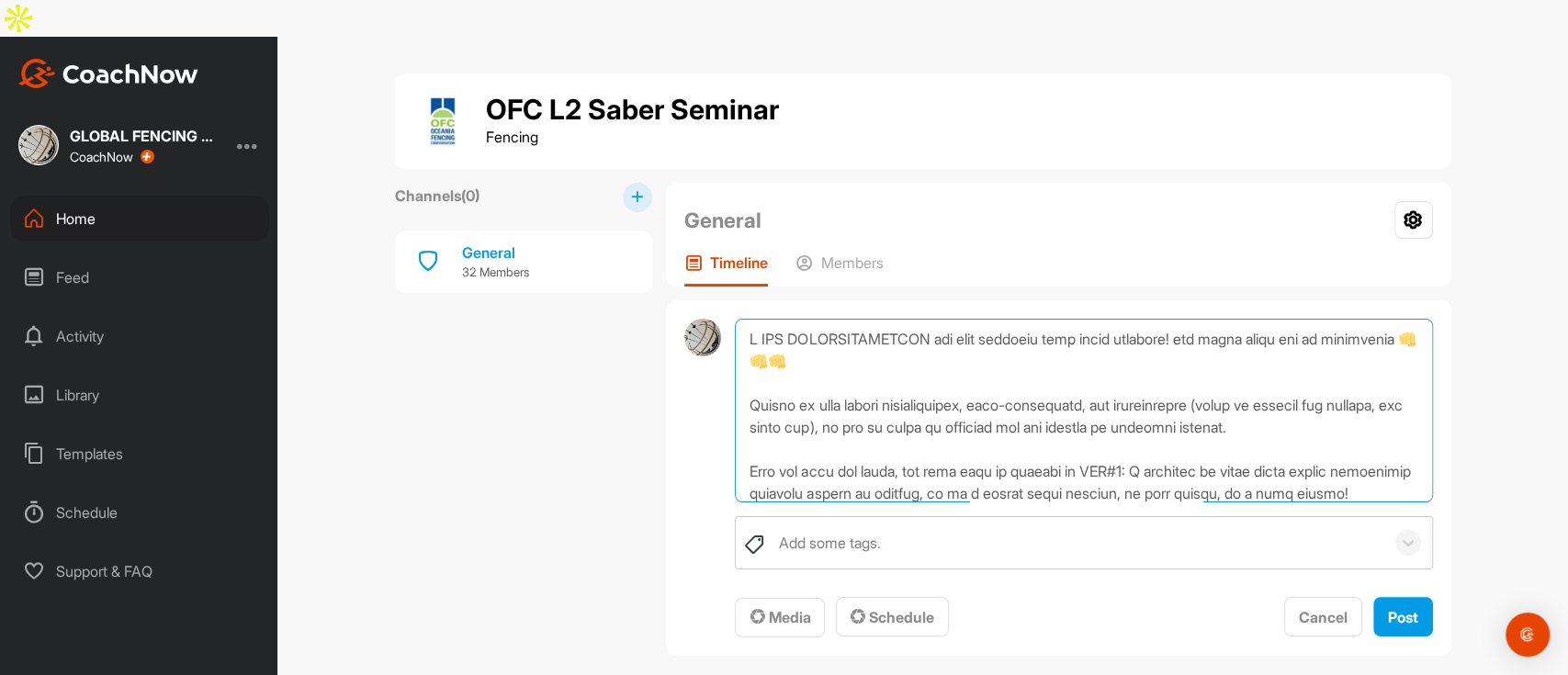
scroll to position [375, 0]
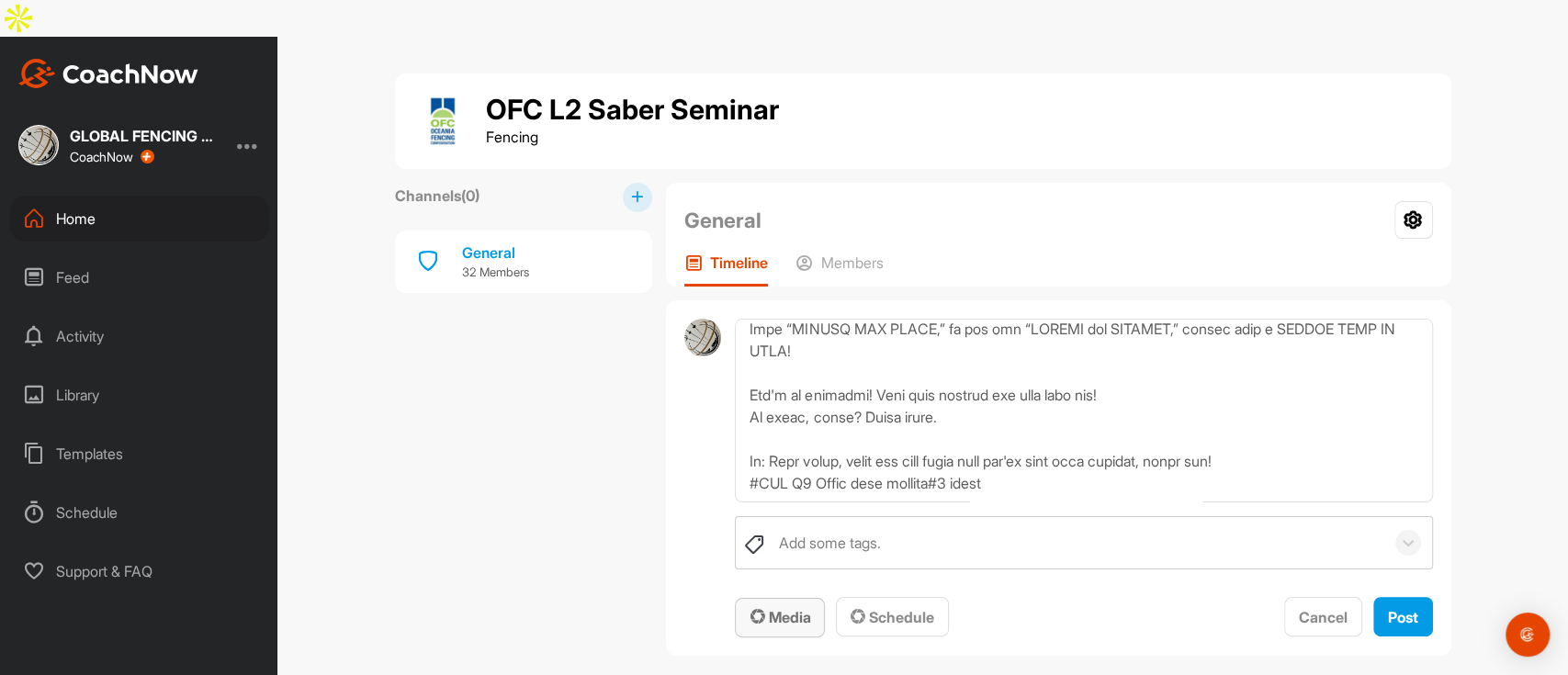
click at [787, 606] on div "Media" at bounding box center [779, 617] width 61 height 22
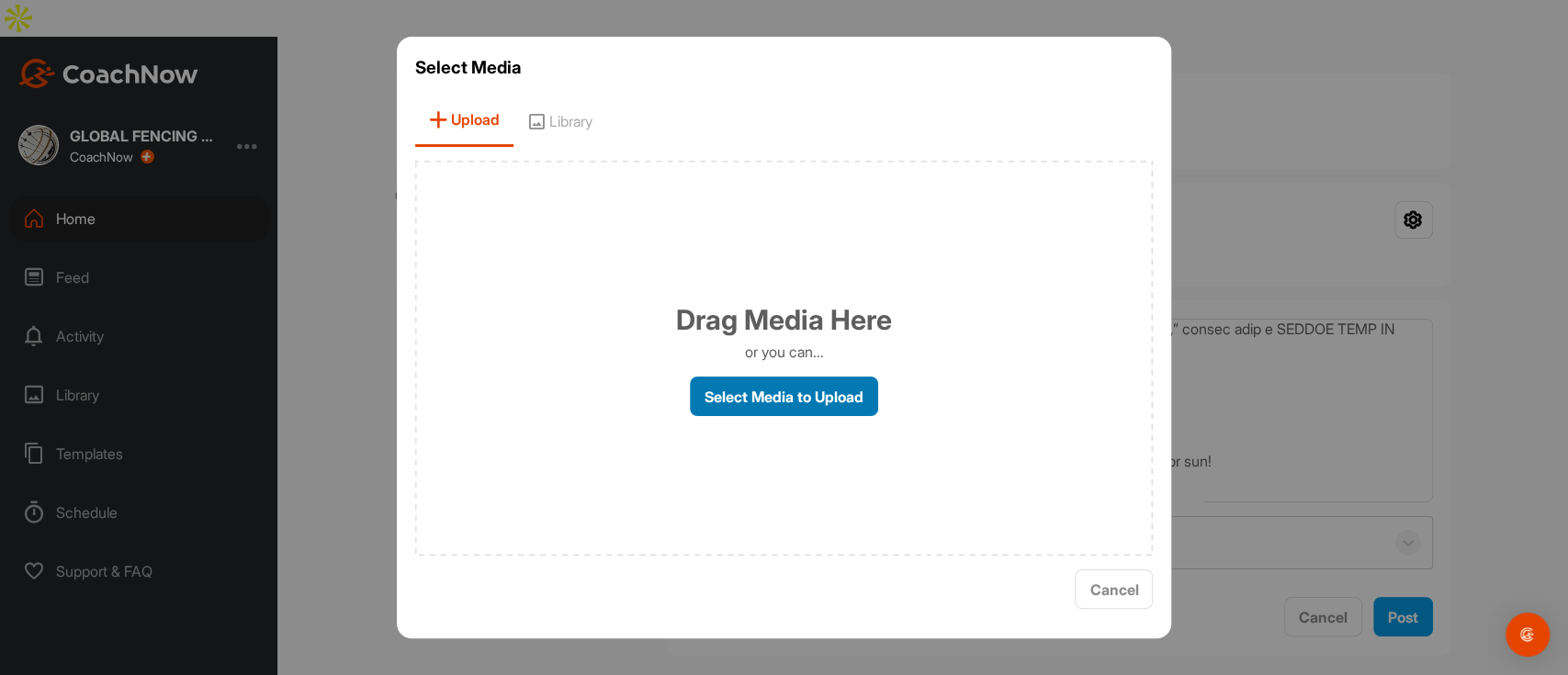
click at [720, 399] on label "Select Media to Upload" at bounding box center [784, 396] width 188 height 39
click at [0, 0] on input "Select Media to Upload" at bounding box center [0, 0] width 0 height 0
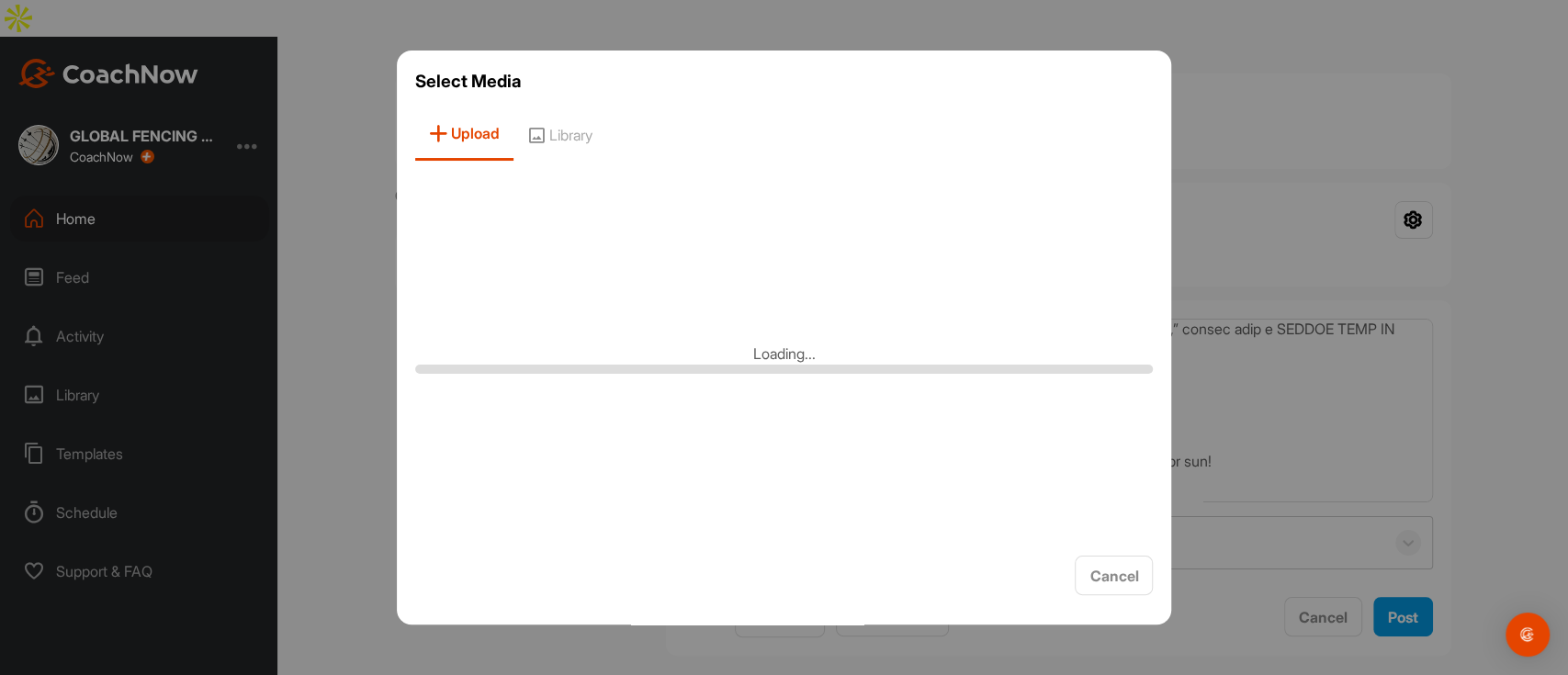
click at [1230, 178] on div at bounding box center [784, 338] width 1568 height 675
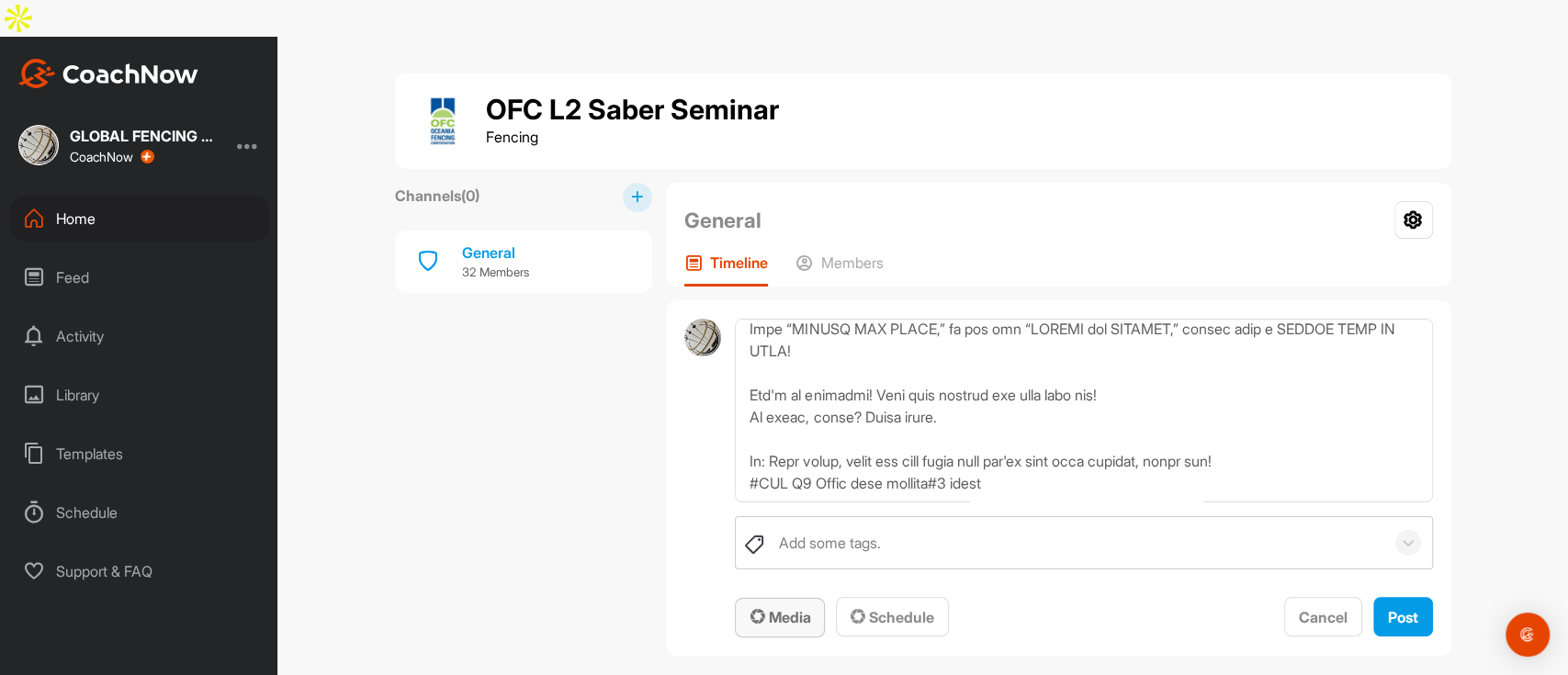
click at [777, 608] on span "Media" at bounding box center [779, 617] width 61 height 19
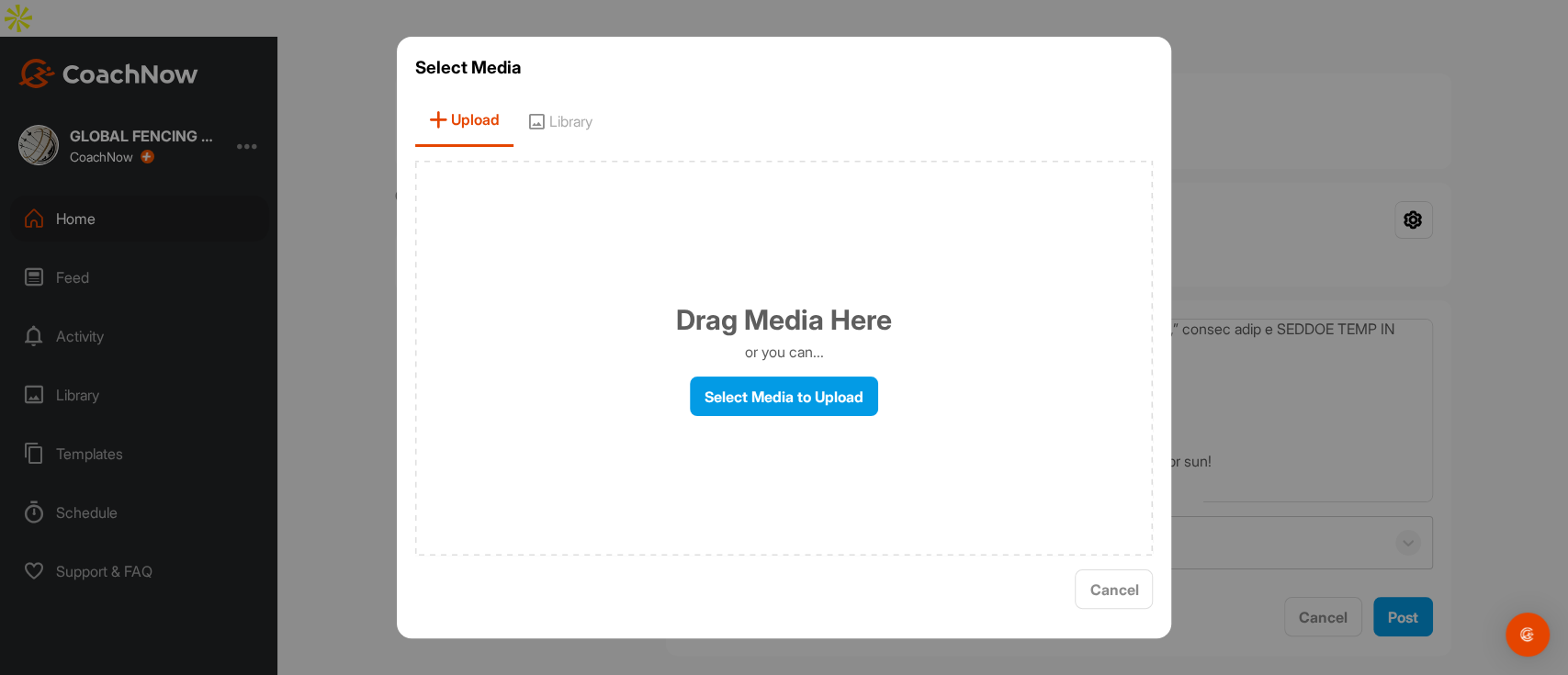
click at [1333, 358] on div at bounding box center [784, 338] width 1568 height 675
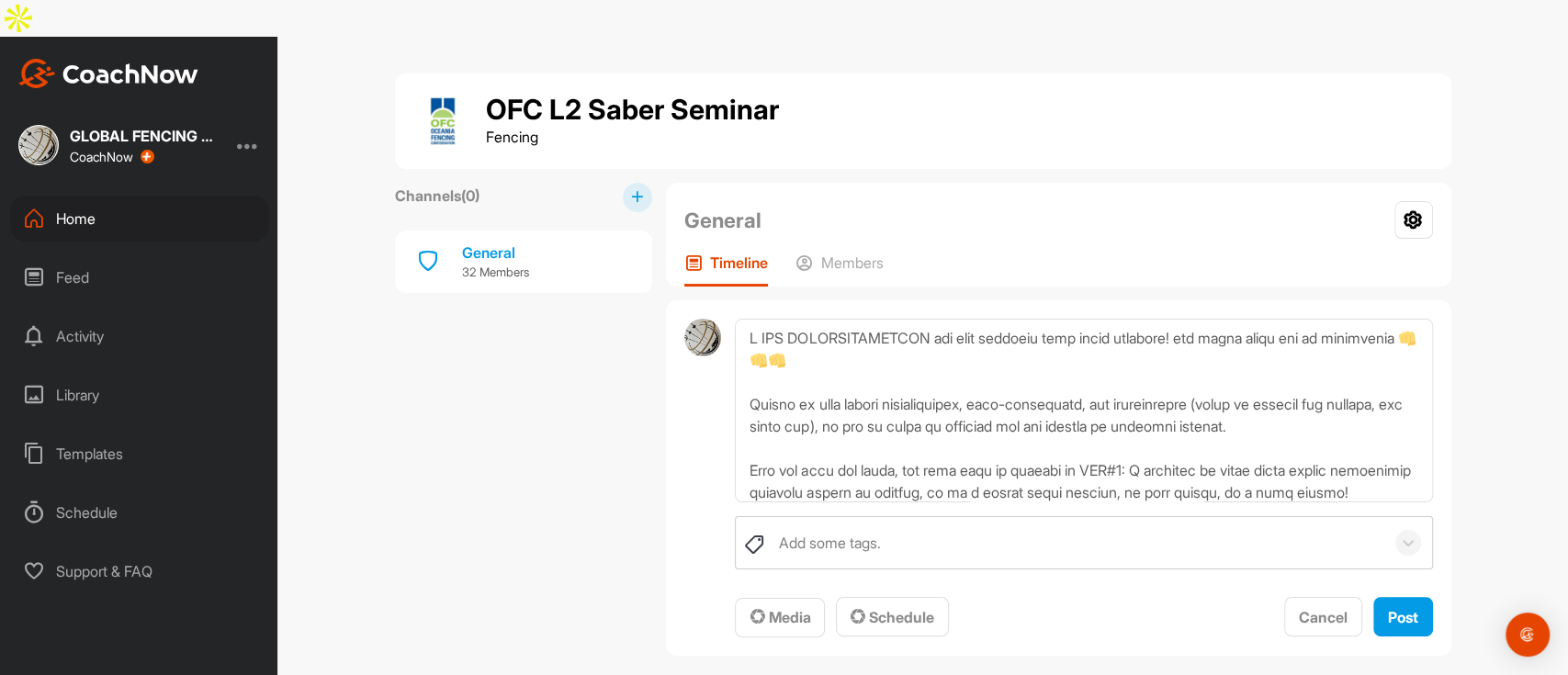
scroll to position [0, 0]
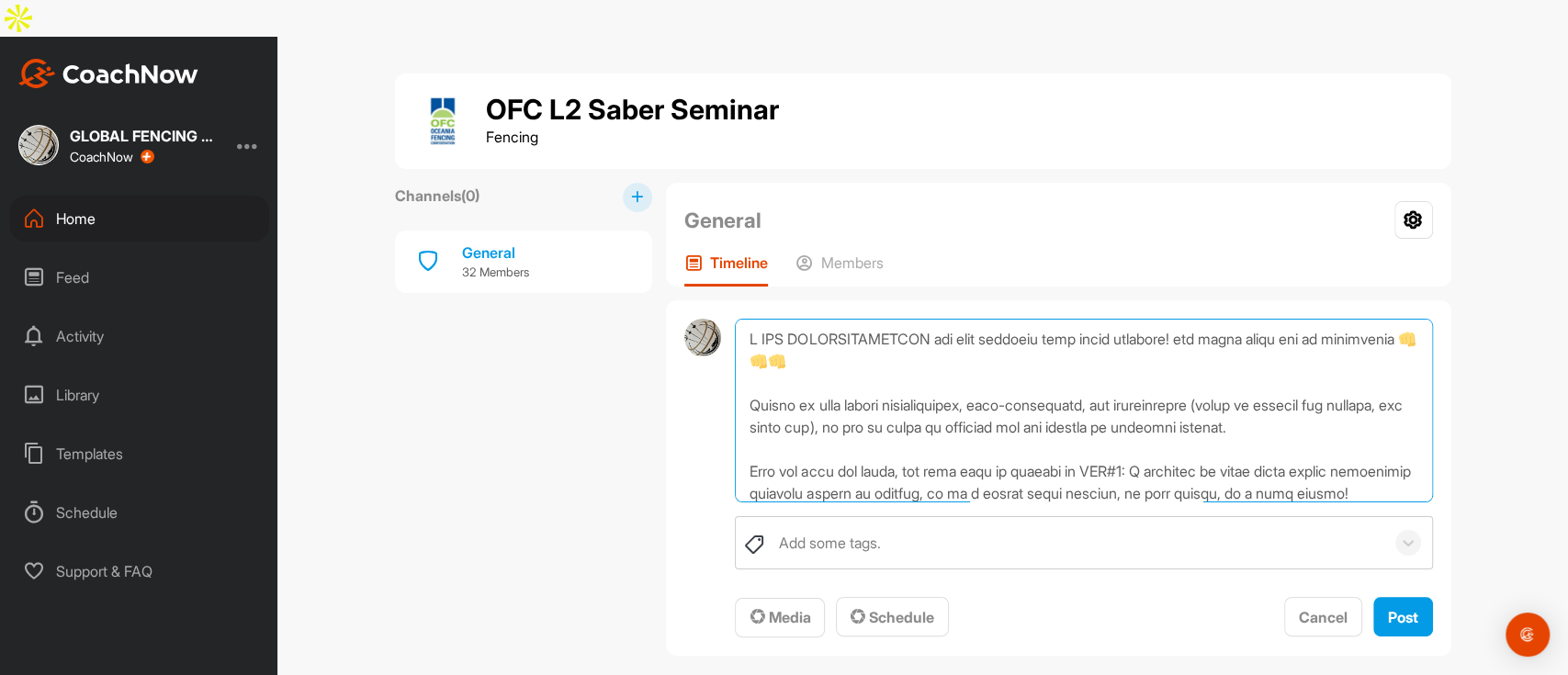
drag, startPoint x: 739, startPoint y: 297, endPoint x: 943, endPoint y: 298, distance: 204.0
click at [948, 319] on textarea at bounding box center [1083, 410] width 697 height 184
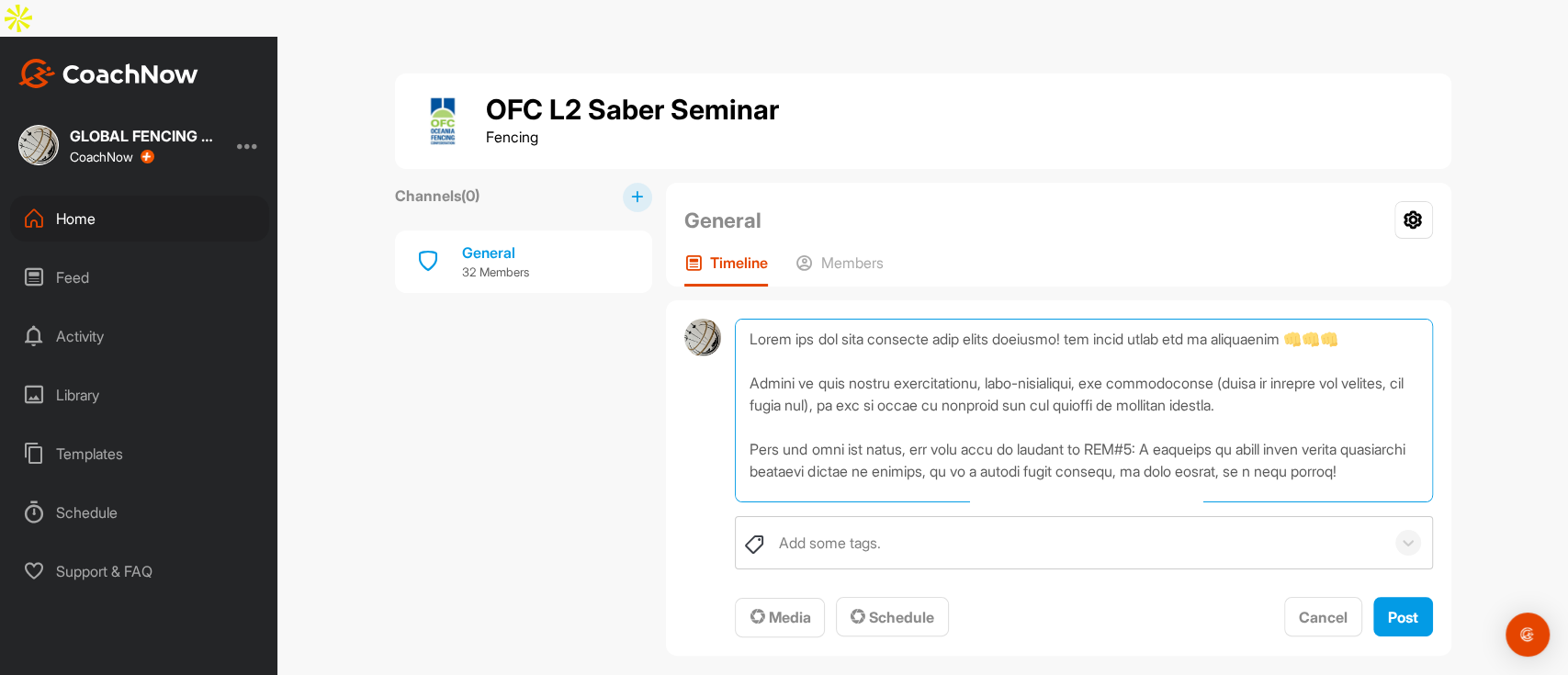
drag, startPoint x: 859, startPoint y: 300, endPoint x: 1052, endPoint y: 305, distance: 193.1
click at [1052, 319] on textarea at bounding box center [1083, 410] width 697 height 184
click at [870, 319] on textarea at bounding box center [1083, 410] width 697 height 184
click at [976, 319] on textarea at bounding box center [1083, 410] width 697 height 184
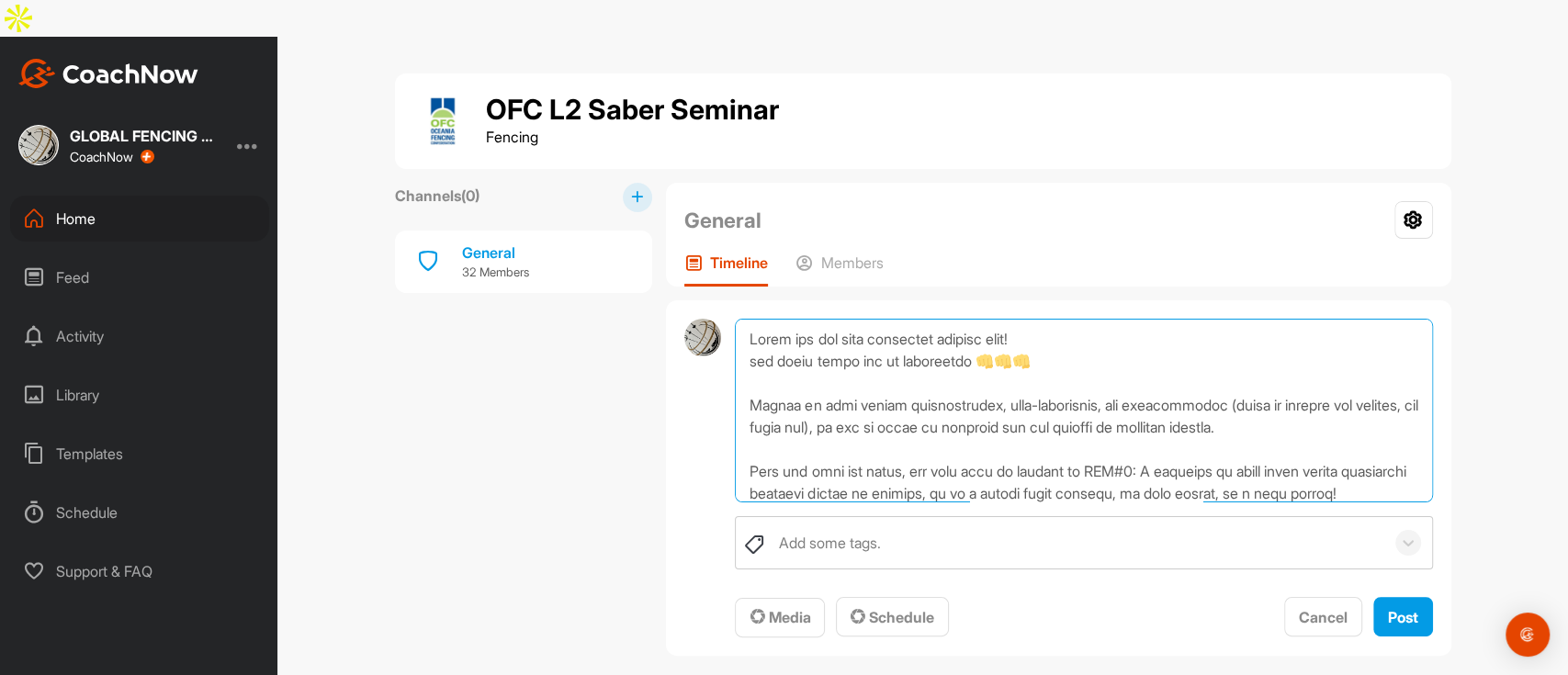
drag, startPoint x: 985, startPoint y: 327, endPoint x: 1049, endPoint y: 327, distance: 64.0
click at [1049, 327] on textarea at bounding box center [1083, 410] width 697 height 184
click at [1052, 319] on textarea at bounding box center [1083, 410] width 697 height 184
paste textarea "👊👊👊"
click at [1063, 319] on textarea at bounding box center [1083, 410] width 697 height 184
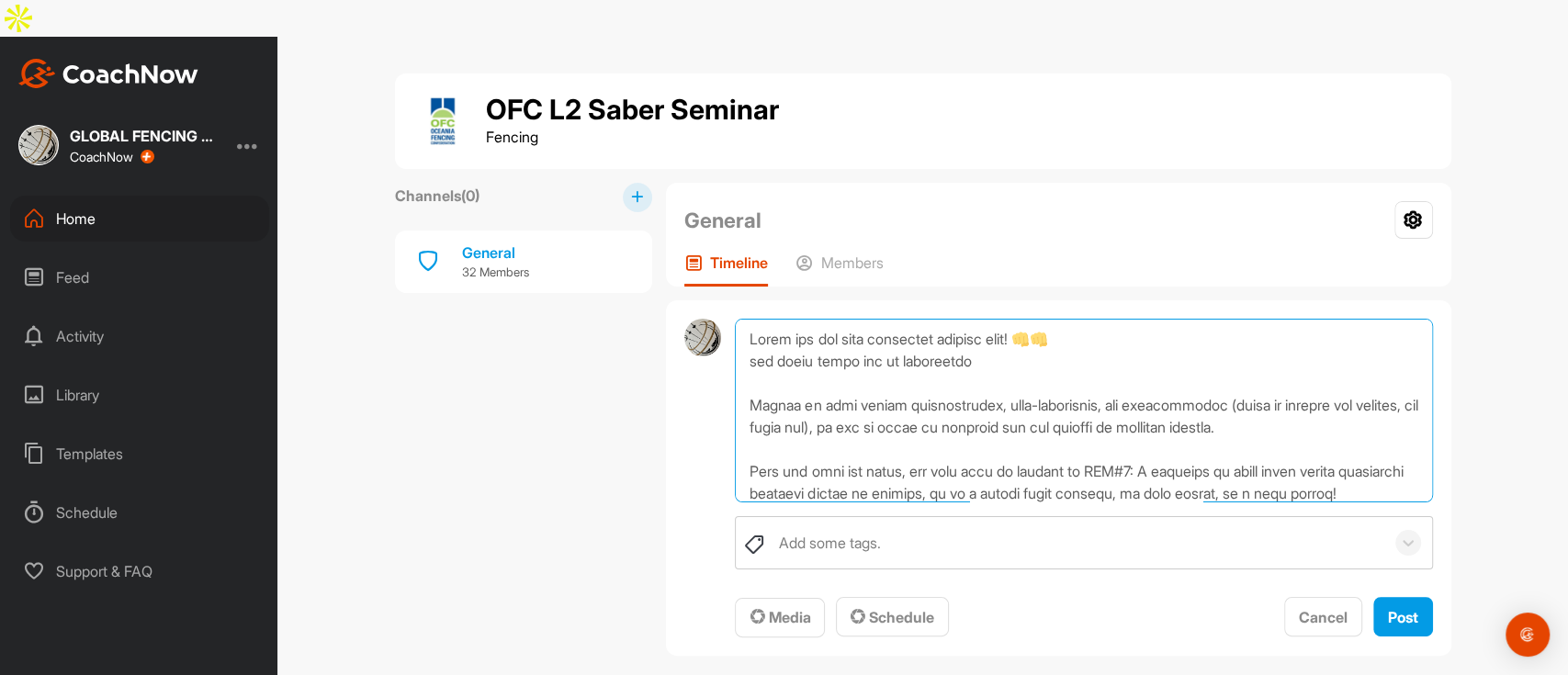
click at [1033, 319] on textarea at bounding box center [1083, 410] width 697 height 184
drag, startPoint x: 742, startPoint y: 325, endPoint x: 1052, endPoint y: 323, distance: 310.0
click at [1052, 323] on textarea at bounding box center [1083, 410] width 697 height 184
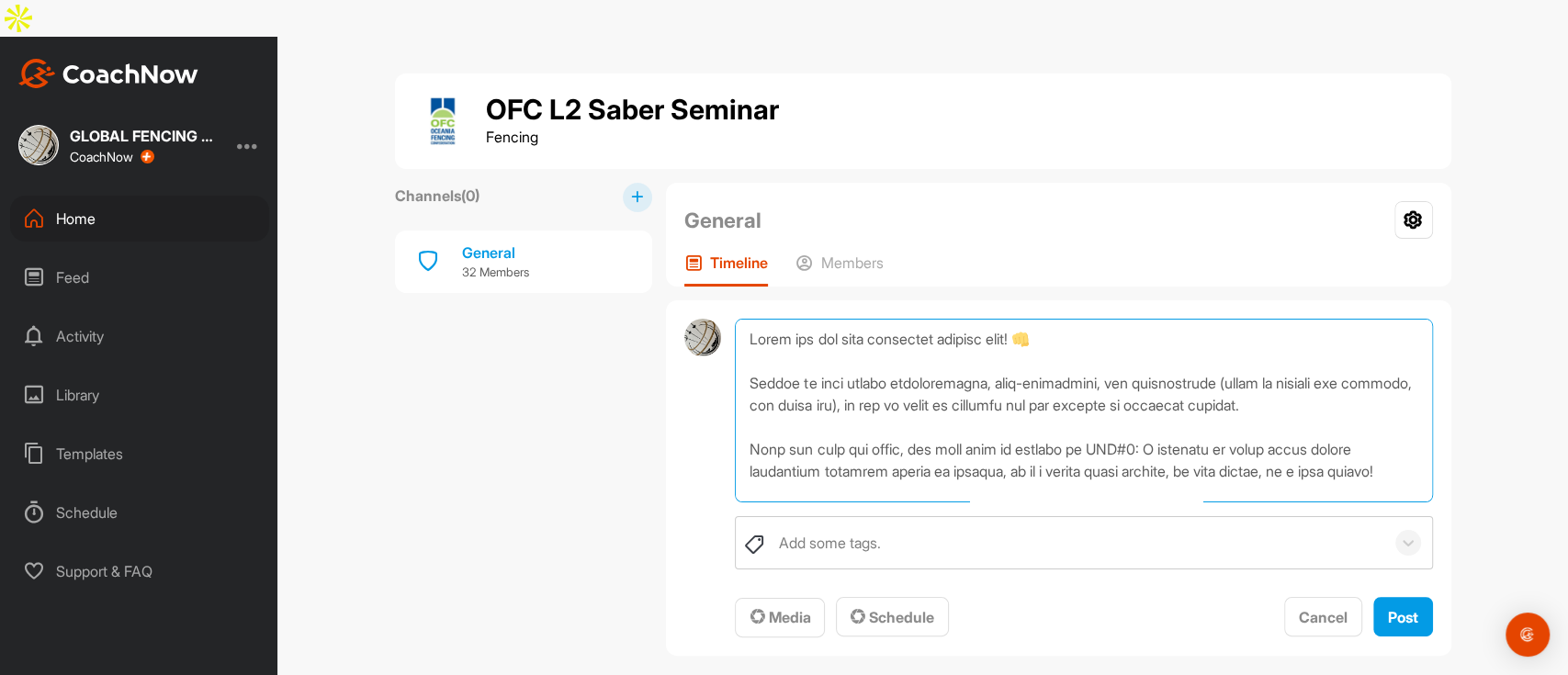
drag, startPoint x: 739, startPoint y: 348, endPoint x: 737, endPoint y: 366, distance: 18.1
click at [740, 348] on textarea at bounding box center [1083, 410] width 697 height 184
click at [895, 347] on textarea at bounding box center [1083, 410] width 697 height 184
click at [1140, 345] on textarea at bounding box center [1083, 410] width 697 height 184
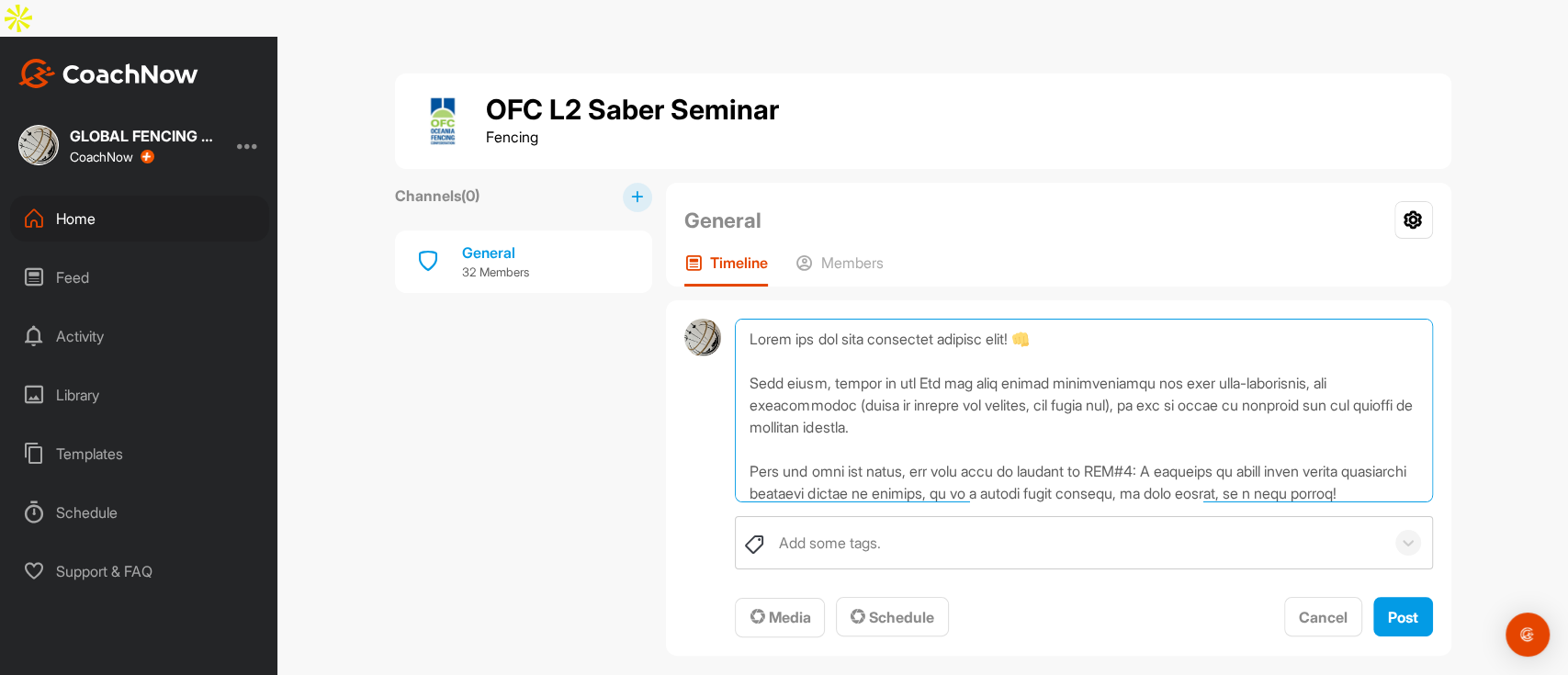
drag, startPoint x: 1204, startPoint y: 347, endPoint x: 1132, endPoint y: 370, distance: 75.6
click at [1132, 370] on textarea at bounding box center [1083, 410] width 697 height 184
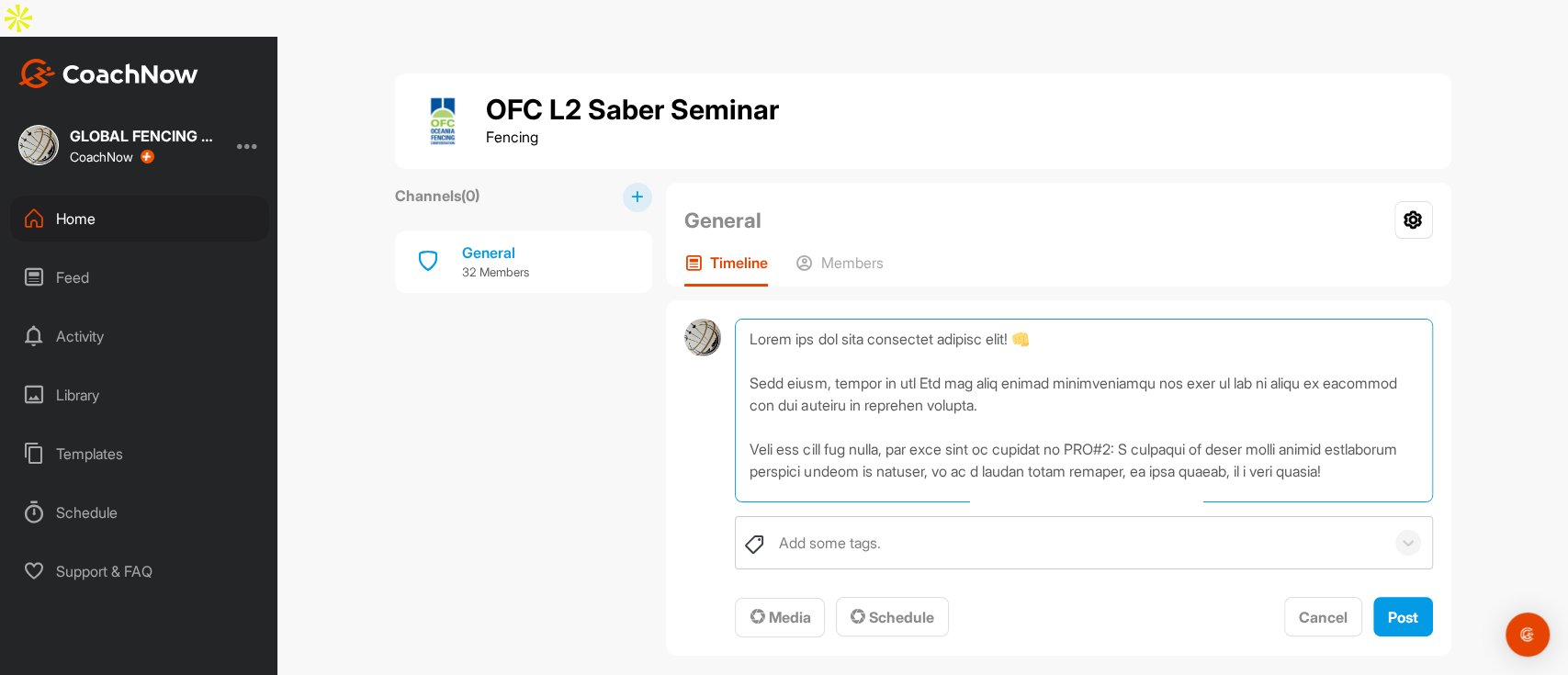
paste textarea "your seriousness while taking a pinch of humor!"
click at [1168, 343] on textarea at bounding box center [1083, 410] width 697 height 184
click at [849, 365] on textarea at bounding box center [1083, 410] width 697 height 184
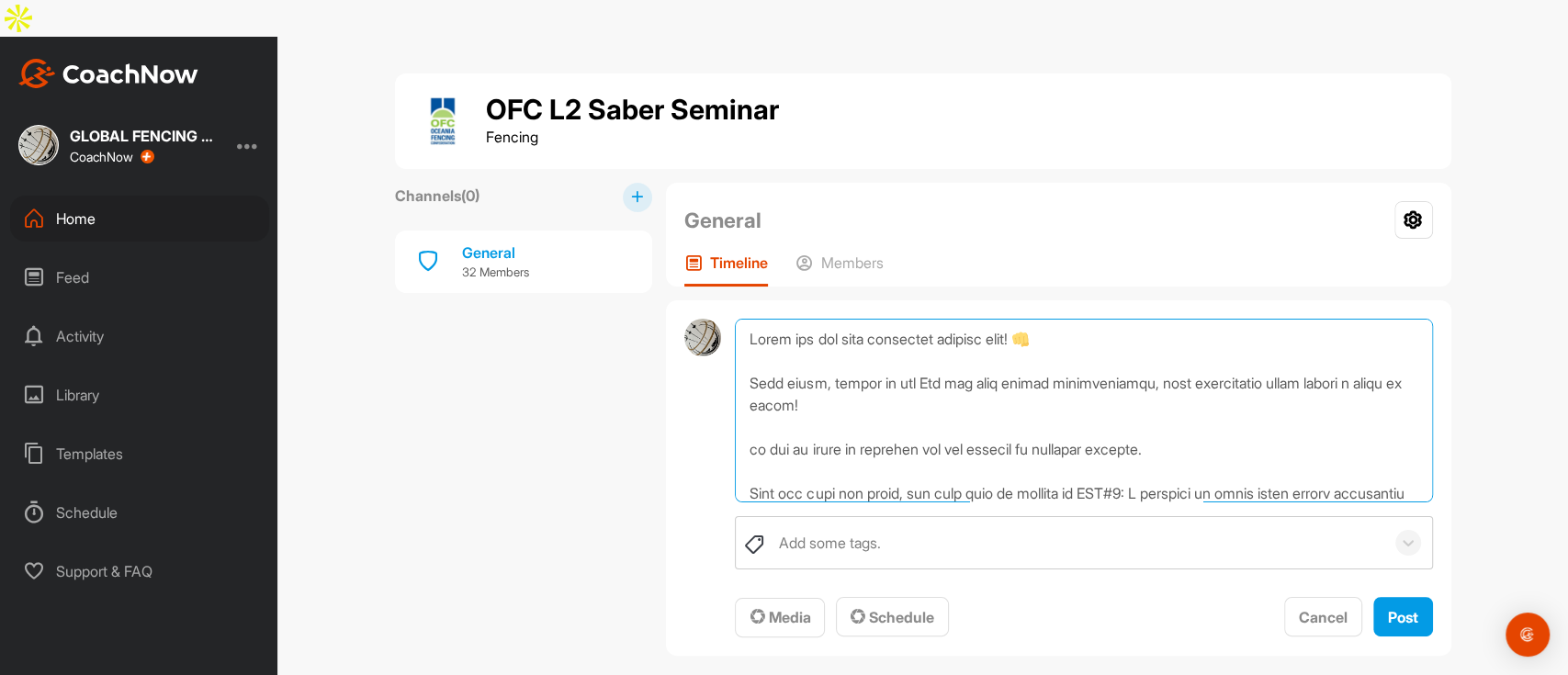
drag, startPoint x: 739, startPoint y: 410, endPoint x: 848, endPoint y: 414, distance: 109.1
click at [848, 414] on textarea at bounding box center [1083, 410] width 697 height 184
paste textarea "who have been posting their GYPs are on the right track."
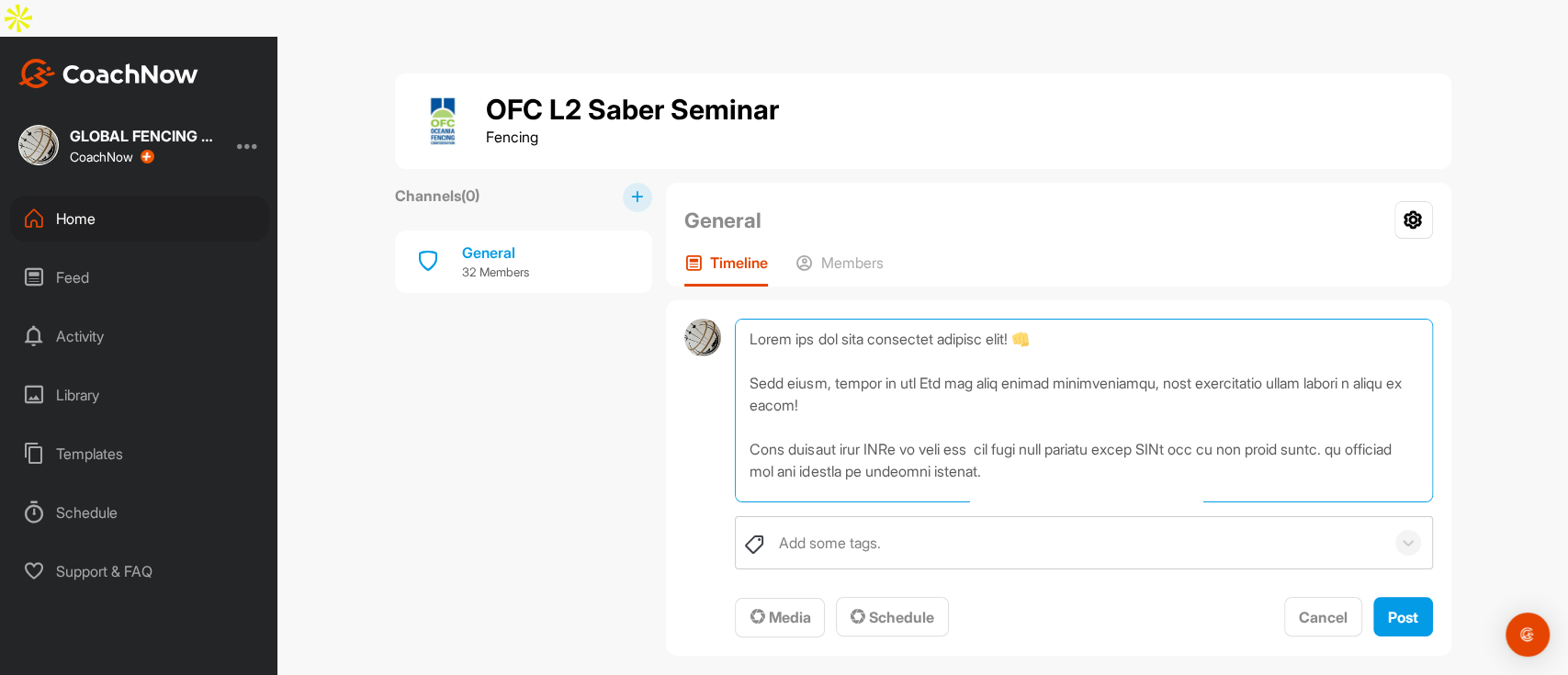
drag, startPoint x: 1000, startPoint y: 407, endPoint x: 1249, endPoint y: 418, distance: 249.2
click at [1256, 419] on textarea at bounding box center [1083, 410] width 697 height 184
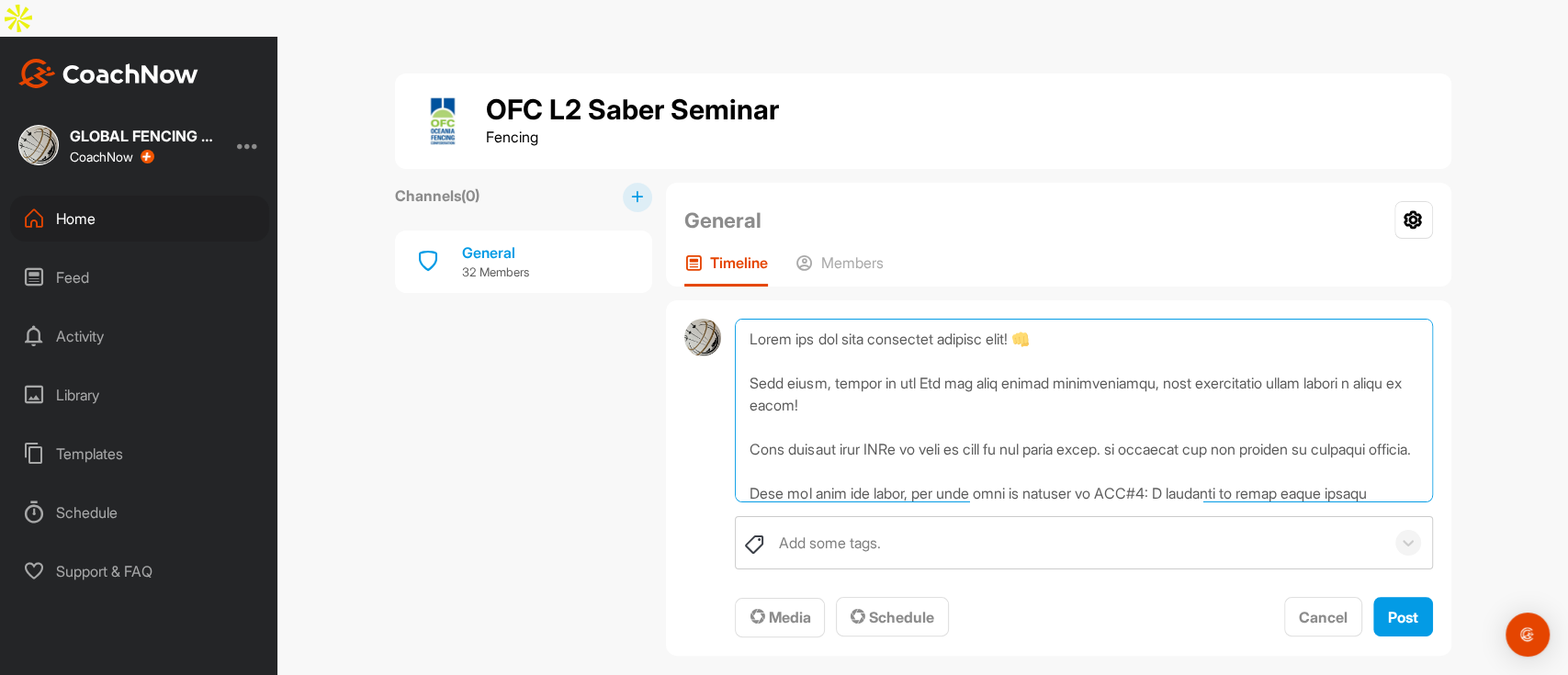
click at [1138, 411] on textarea at bounding box center [1083, 410] width 697 height 184
drag, startPoint x: 1140, startPoint y: 409, endPoint x: 1242, endPoint y: 435, distance: 105.3
click at [1242, 435] on textarea at bounding box center [1083, 410] width 697 height 184
click at [851, 364] on textarea at bounding box center [1083, 410] width 697 height 184
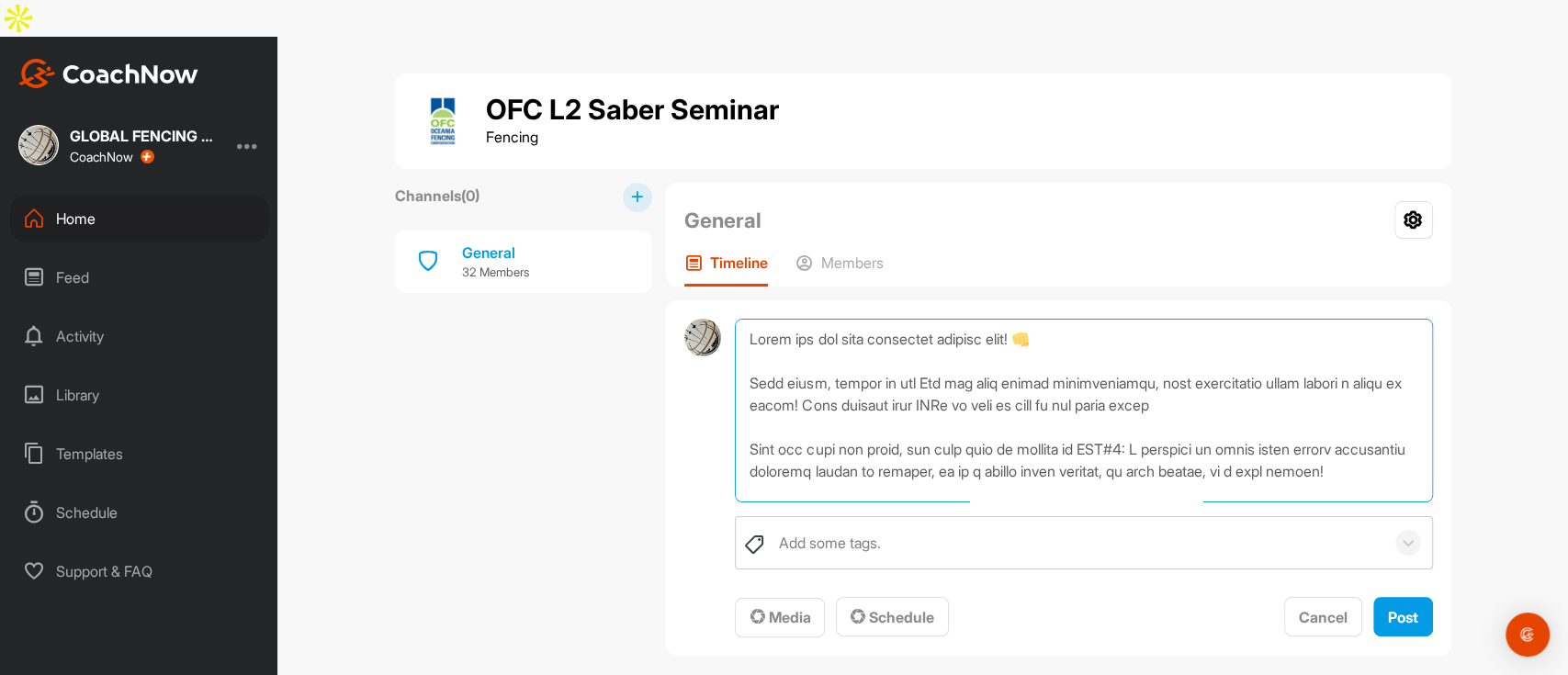
click at [1249, 365] on textarea at bounding box center [1083, 410] width 697 height 184
click at [1148, 409] on textarea at bounding box center [1083, 410] width 697 height 184
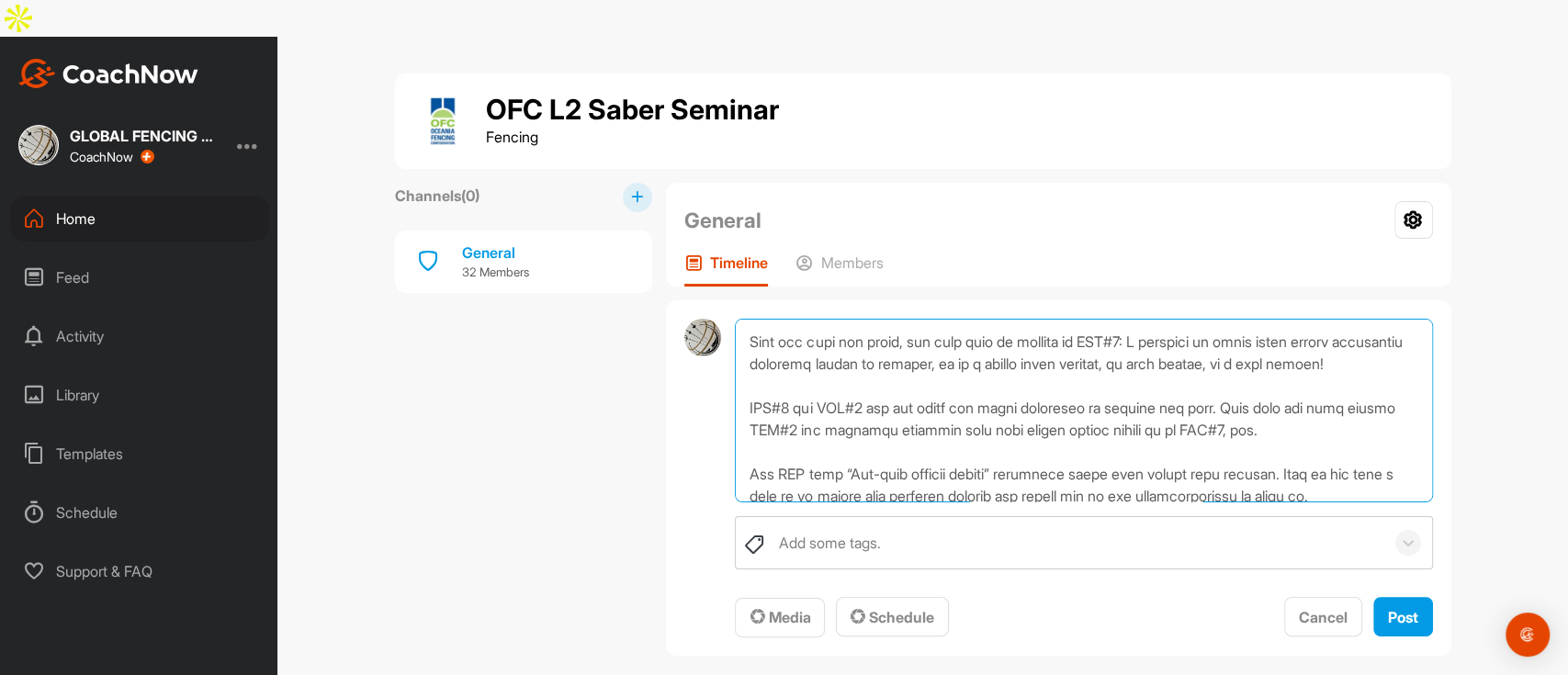
scroll to position [48, 0]
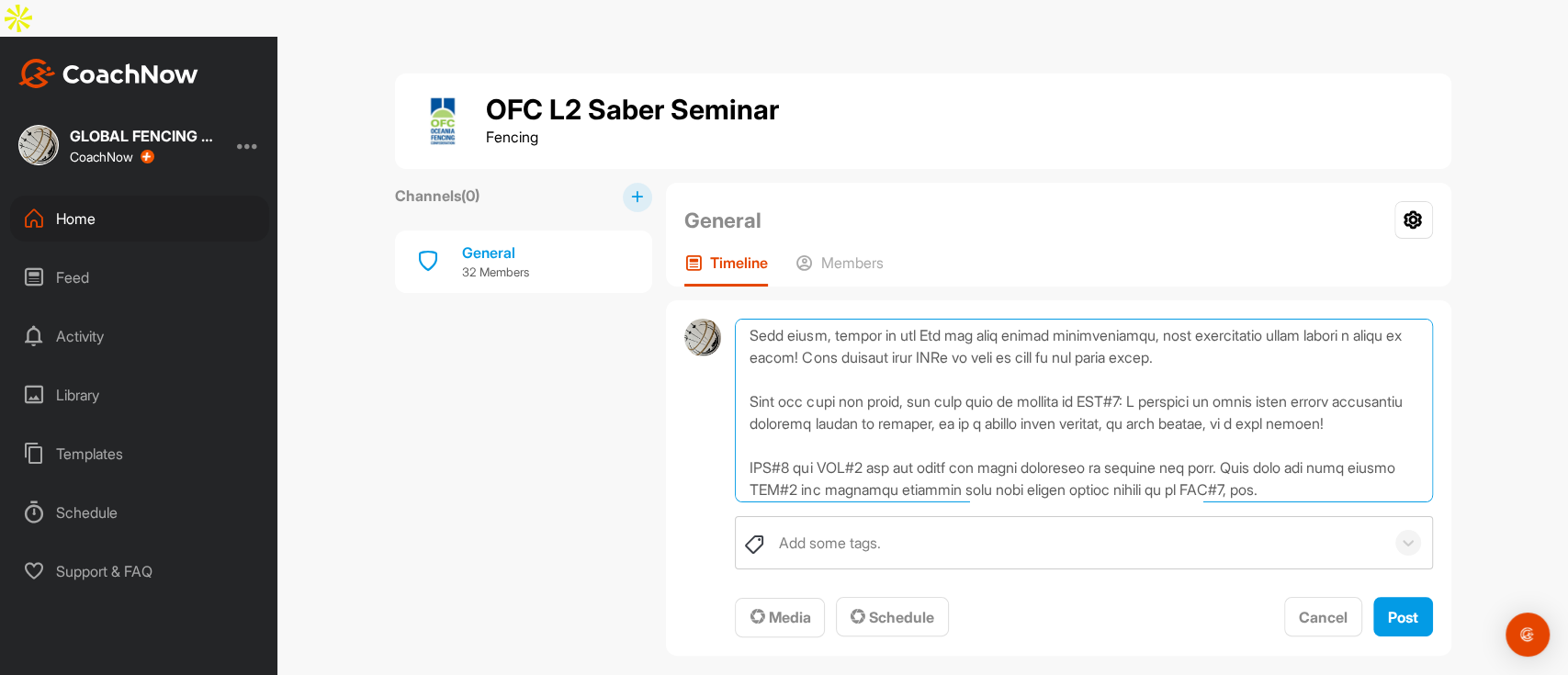
drag, startPoint x: 1031, startPoint y: 408, endPoint x: 952, endPoint y: 401, distance: 79.3
click at [952, 401] on textarea at bounding box center [1083, 410] width 697 height 184
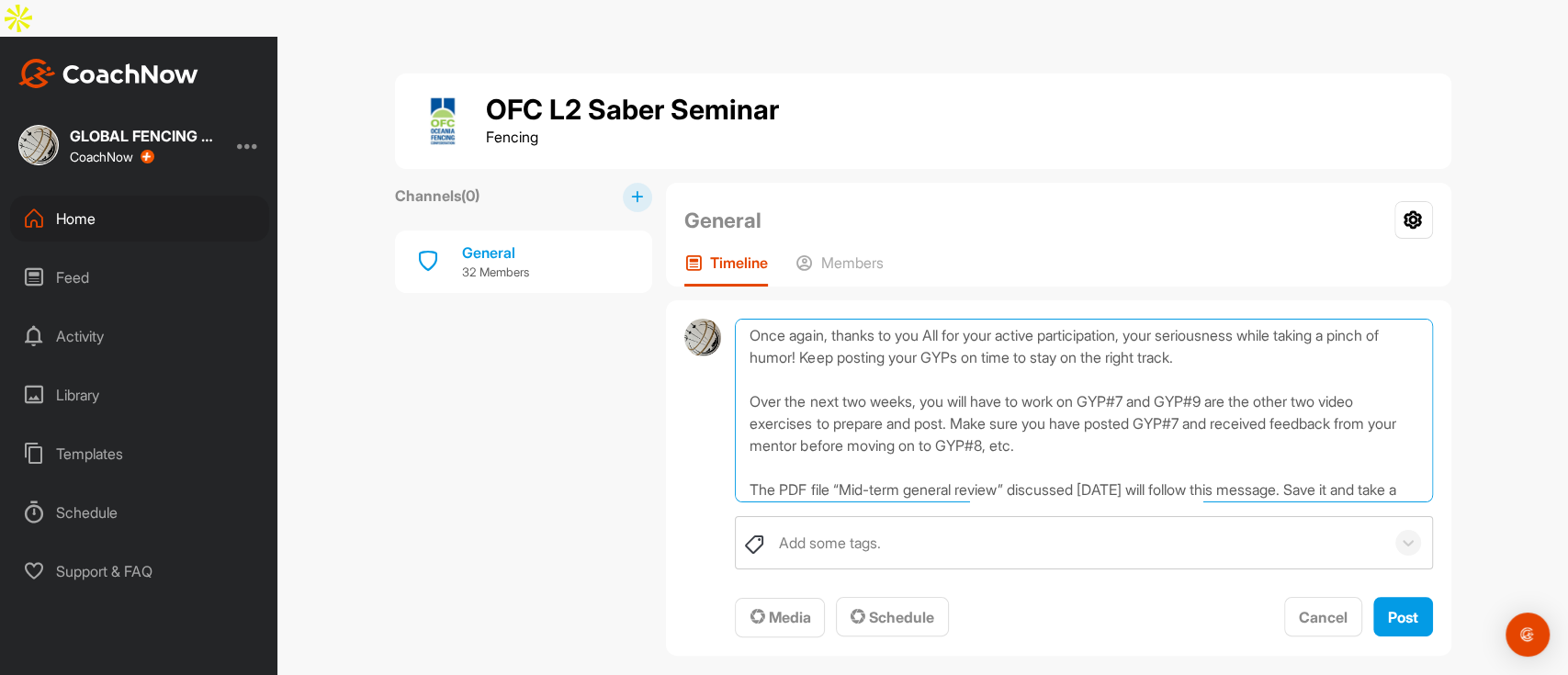
click at [1125, 365] on textarea "Great job for this effective sharing time! 👊 Once again, thanks to you All for …" at bounding box center [1083, 410] width 697 height 184
click at [1216, 362] on textarea "Great job for this effective sharing time! 👊 Once again, thanks to you All for …" at bounding box center [1083, 410] width 697 height 184
drag, startPoint x: 1242, startPoint y: 364, endPoint x: 991, endPoint y: 391, distance: 252.4
click at [991, 391] on textarea "Great job for this effective sharing time! 👊 Once again, thanks to you All for …" at bounding box center [1083, 410] width 697 height 184
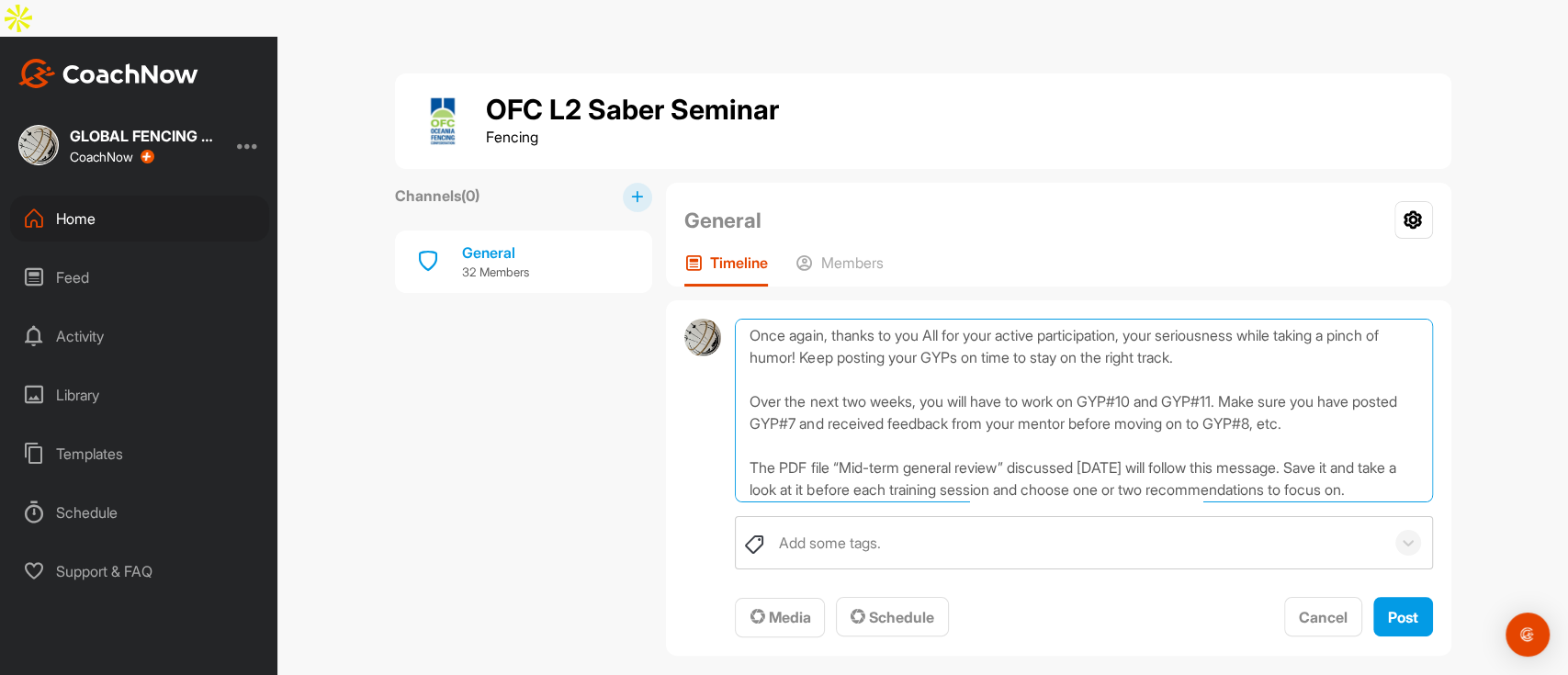
click at [1314, 361] on textarea "Great job for this effective sharing time! 👊 Once again, thanks to you All for …" at bounding box center [1083, 410] width 697 height 184
click at [784, 378] on textarea "Great job for this effective sharing time! 👊 Once again, thanks to you All for …" at bounding box center [1083, 410] width 697 height 184
click at [985, 388] on textarea "Great job for this effective sharing time! 👊 Once again, thanks to you All for …" at bounding box center [1083, 410] width 697 height 184
drag, startPoint x: 1059, startPoint y: 379, endPoint x: 1176, endPoint y: 390, distance: 117.5
click at [1177, 391] on textarea "Great job for this effective sharing time! 👊 Once again, thanks to you All for …" at bounding box center [1083, 410] width 697 height 184
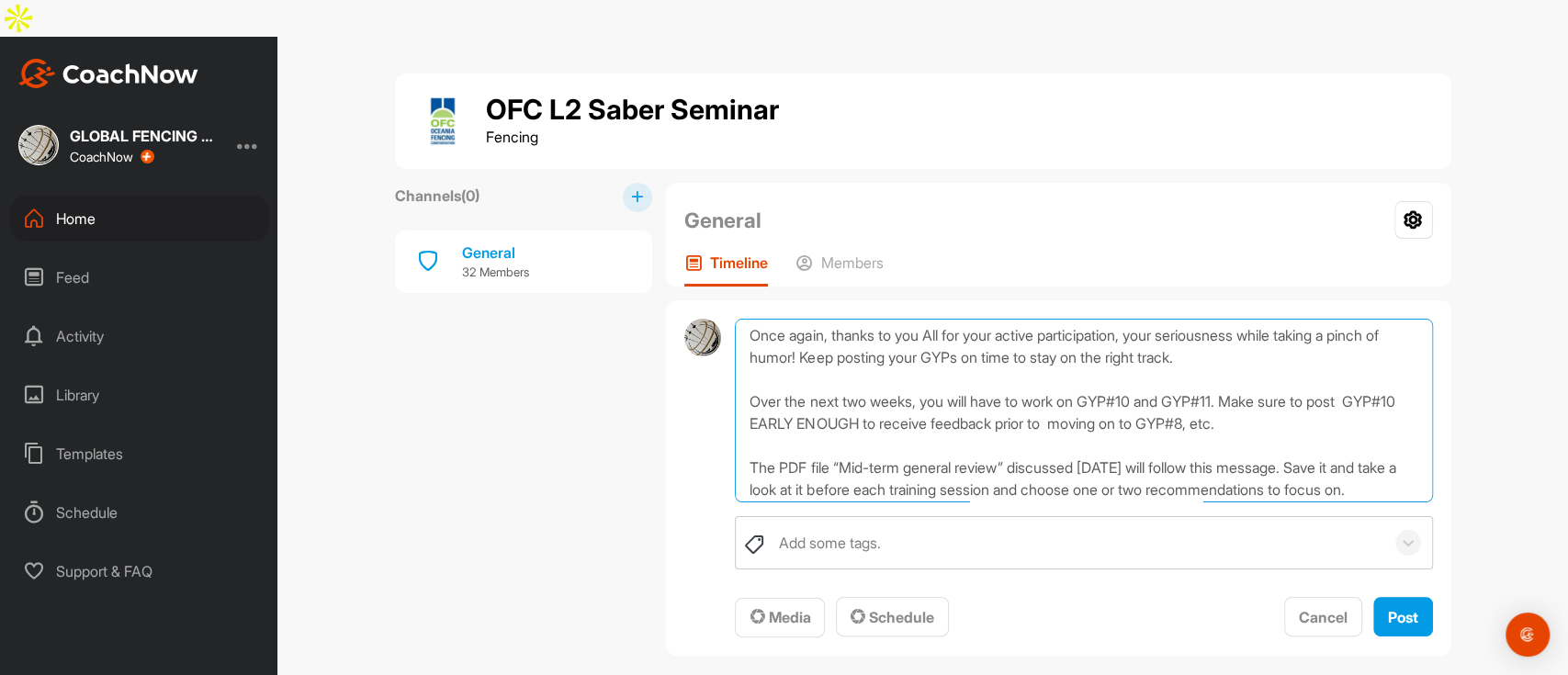
click at [1248, 386] on textarea "Great job for this effective sharing time! 👊 Once again, thanks to you All for …" at bounding box center [1083, 410] width 697 height 184
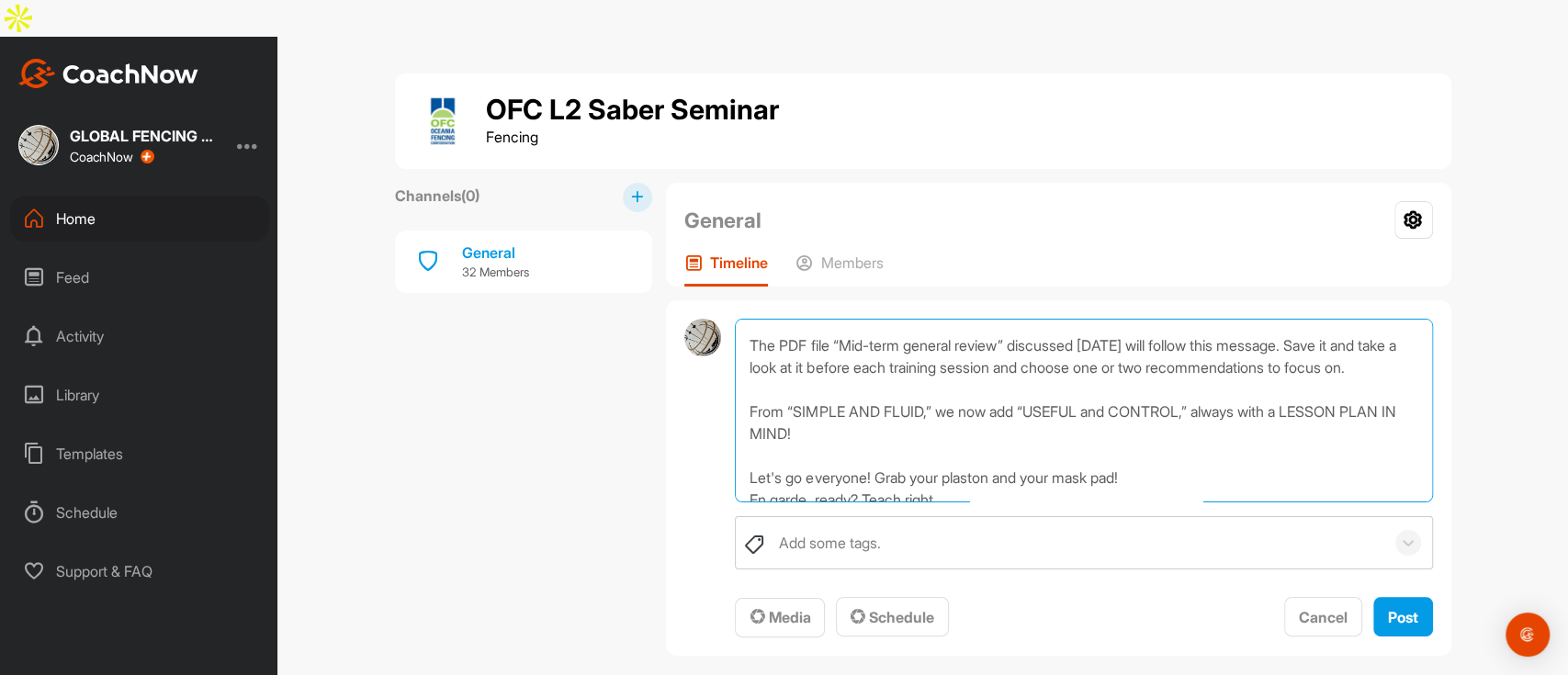
drag, startPoint x: 838, startPoint y: 308, endPoint x: 953, endPoint y: 313, distance: 115.1
click at [954, 319] on textarea "Great job for this effective sharing time! 👊 Once again, thanks to you All for …" at bounding box center [1083, 410] width 697 height 184
click at [986, 319] on textarea "Great job for this effective sharing time! 👊 Once again, thanks to you All for …" at bounding box center [1083, 410] width 697 height 184
click at [1010, 319] on textarea "Great job for this effective sharing time! 👊 Once again, thanks to you All for …" at bounding box center [1083, 410] width 697 height 184
drag, startPoint x: 898, startPoint y: 327, endPoint x: 929, endPoint y: 334, distance: 31.8
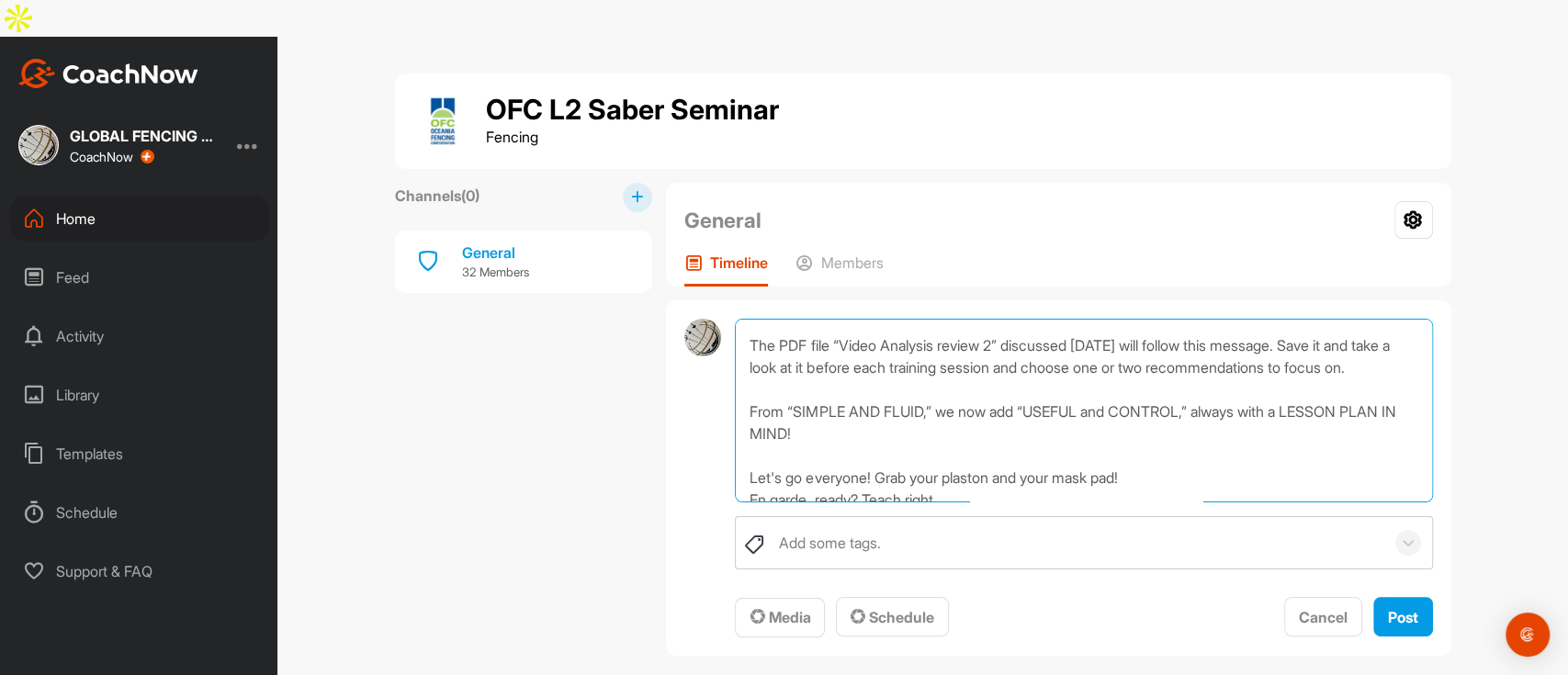
click at [929, 334] on textarea "Great job for this effective sharing time! 👊 Once again, thanks to you All for …" at bounding box center [1083, 410] width 697 height 184
click at [1046, 327] on textarea "Great job for this effective sharing time! 👊 Once again, thanks to you All for …" at bounding box center [1083, 410] width 697 height 184
drag, startPoint x: 740, startPoint y: 369, endPoint x: 1022, endPoint y: 377, distance: 282.1
click at [1022, 377] on textarea "Great job for this effective sharing time! 👊 Once again, thanks to you All for …" at bounding box center [1083, 410] width 697 height 184
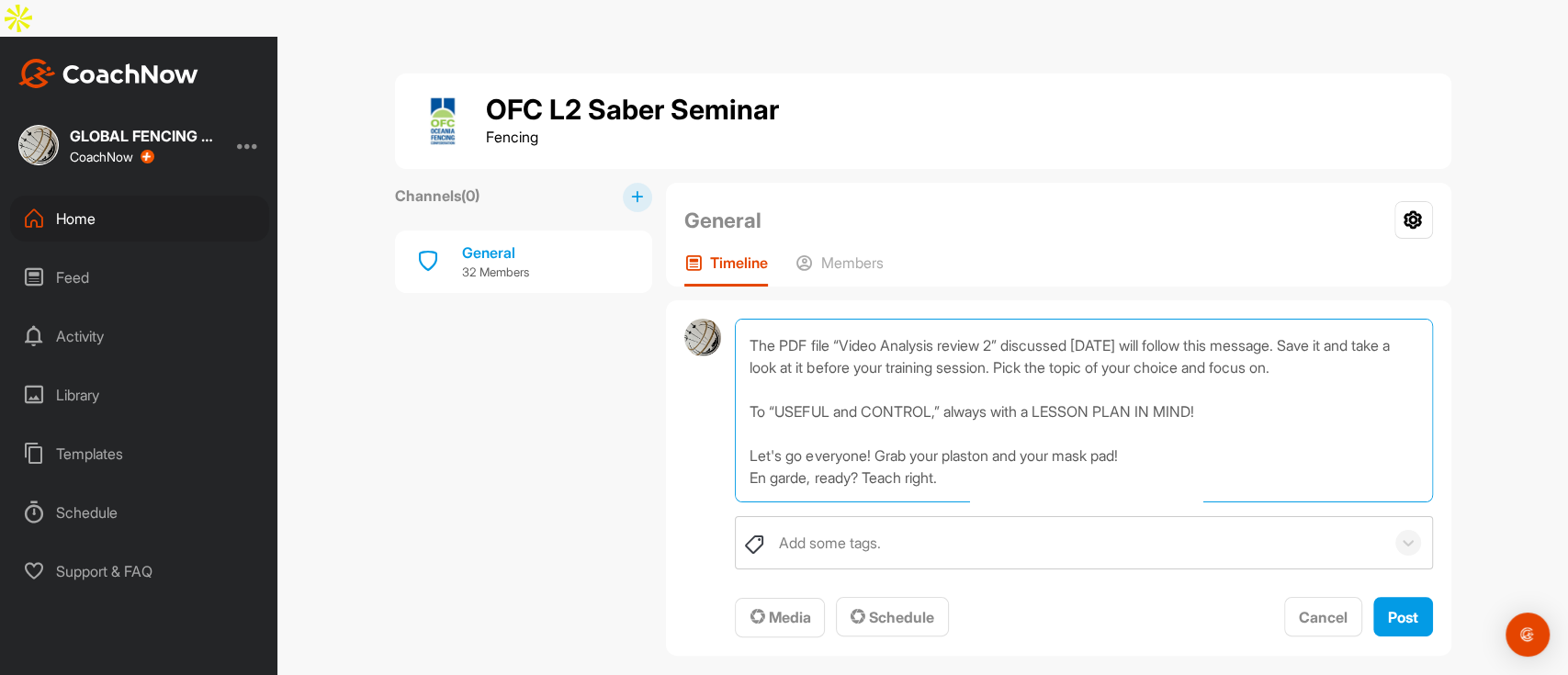
click at [828, 376] on textarea "Great job for this effective sharing time! 👊 Once again, thanks to you All for …" at bounding box center [1083, 410] width 697 height 184
click at [979, 374] on textarea "Great job for this effective sharing time! 👊 Once again, thanks to you All for …" at bounding box center [1083, 410] width 697 height 184
drag, startPoint x: 830, startPoint y: 373, endPoint x: 874, endPoint y: 377, distance: 44.2
click at [874, 377] on textarea "Great job for this effective sharing time! 👊 Once again, thanks to you All for …" at bounding box center [1083, 410] width 697 height 184
click at [947, 372] on textarea "Great job for this effective sharing time! 👊 Once again, thanks to you All for …" at bounding box center [1083, 410] width 697 height 184
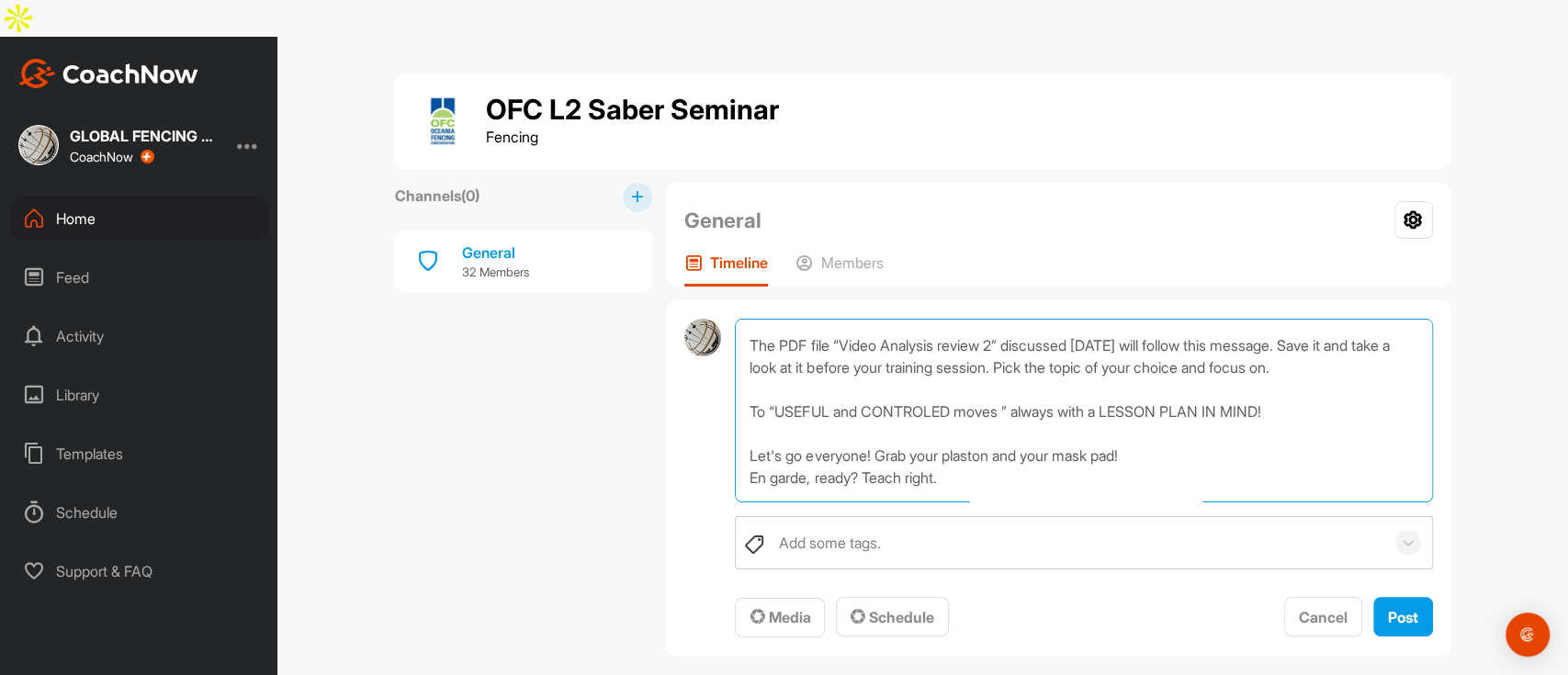
click at [889, 366] on textarea "Great job for this effective sharing time! 👊 Once again, thanks to you All for …" at bounding box center [1083, 410] width 697 height 184
click at [897, 376] on textarea "Great job for this effective sharing time! 👊 Once again, thanks to you All for …" at bounding box center [1083, 410] width 697 height 184
drag, startPoint x: 896, startPoint y: 376, endPoint x: 873, endPoint y: 372, distance: 23.3
click at [873, 372] on textarea "Great job for this effective sharing time! 👊 Once again, thanks to you All for …" at bounding box center [1083, 410] width 697 height 184
click at [920, 374] on textarea "Great job for this effective sharing time! 👊 Once again, thanks to you All for …" at bounding box center [1083, 410] width 697 height 184
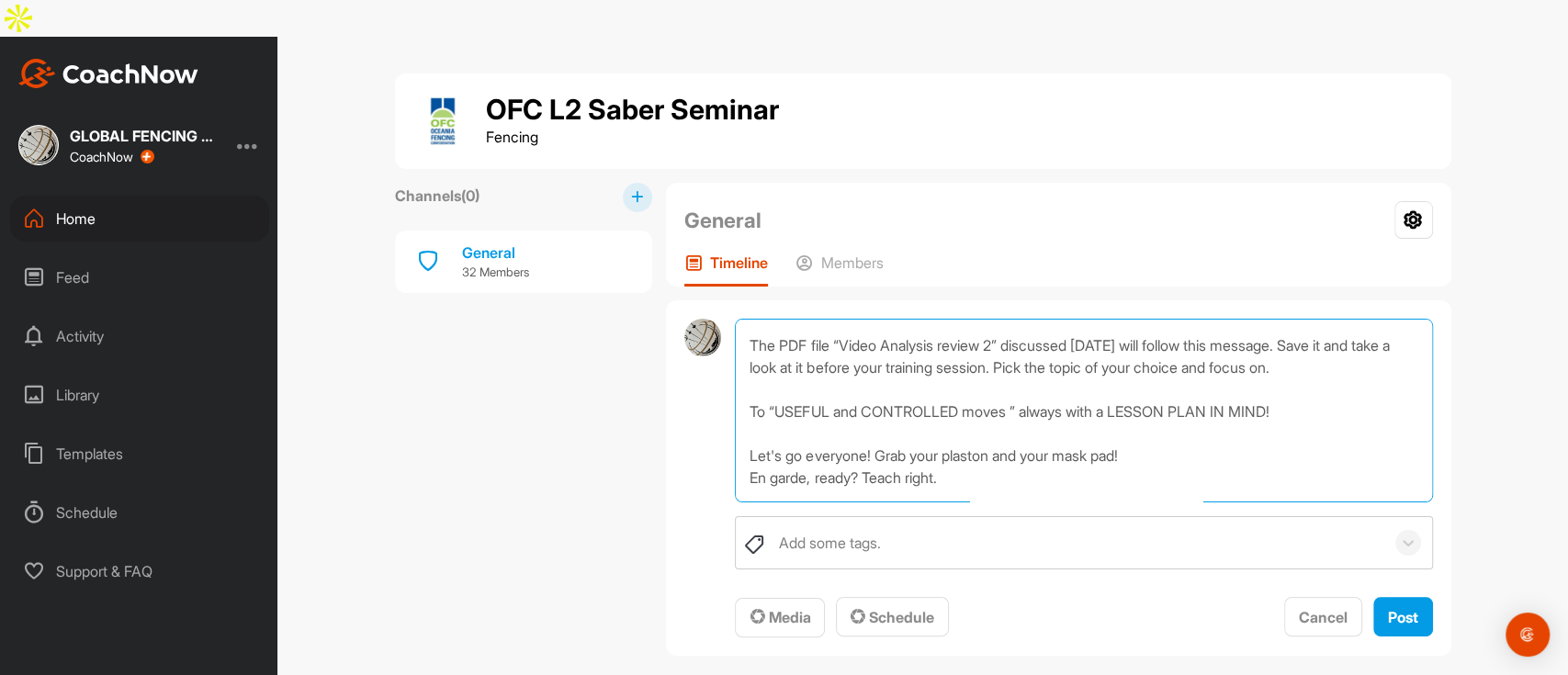
click at [845, 393] on textarea "Great job for this effective sharing time! 👊 Once again, thanks to you All for …" at bounding box center [1083, 410] width 697 height 184
click at [1025, 374] on textarea "Great job for this effective sharing time! 👊 Once again, thanks to you All for …" at bounding box center [1083, 410] width 697 height 184
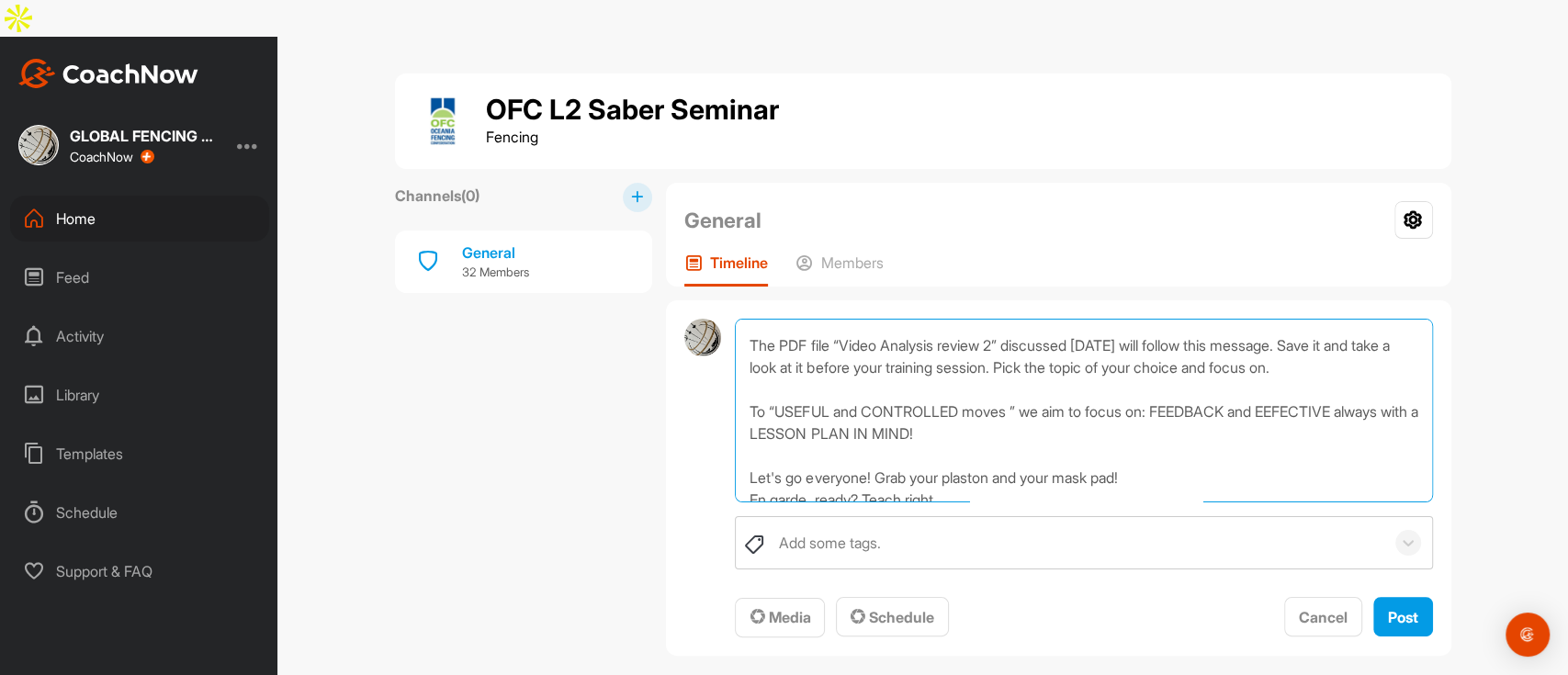
click at [1279, 373] on textarea "Great job for this effective sharing time! 👊 Once again, thanks to you All for …" at bounding box center [1083, 410] width 697 height 184
click at [1359, 375] on textarea "Great job for this effective sharing time! 👊 Once again, thanks to you All for …" at bounding box center [1083, 410] width 697 height 184
drag, startPoint x: 872, startPoint y: 394, endPoint x: 1158, endPoint y: 394, distance: 286.0
click at [1158, 394] on textarea "Great job for this effective sharing time! 👊 Once again, thanks to you All for …" at bounding box center [1083, 410] width 697 height 184
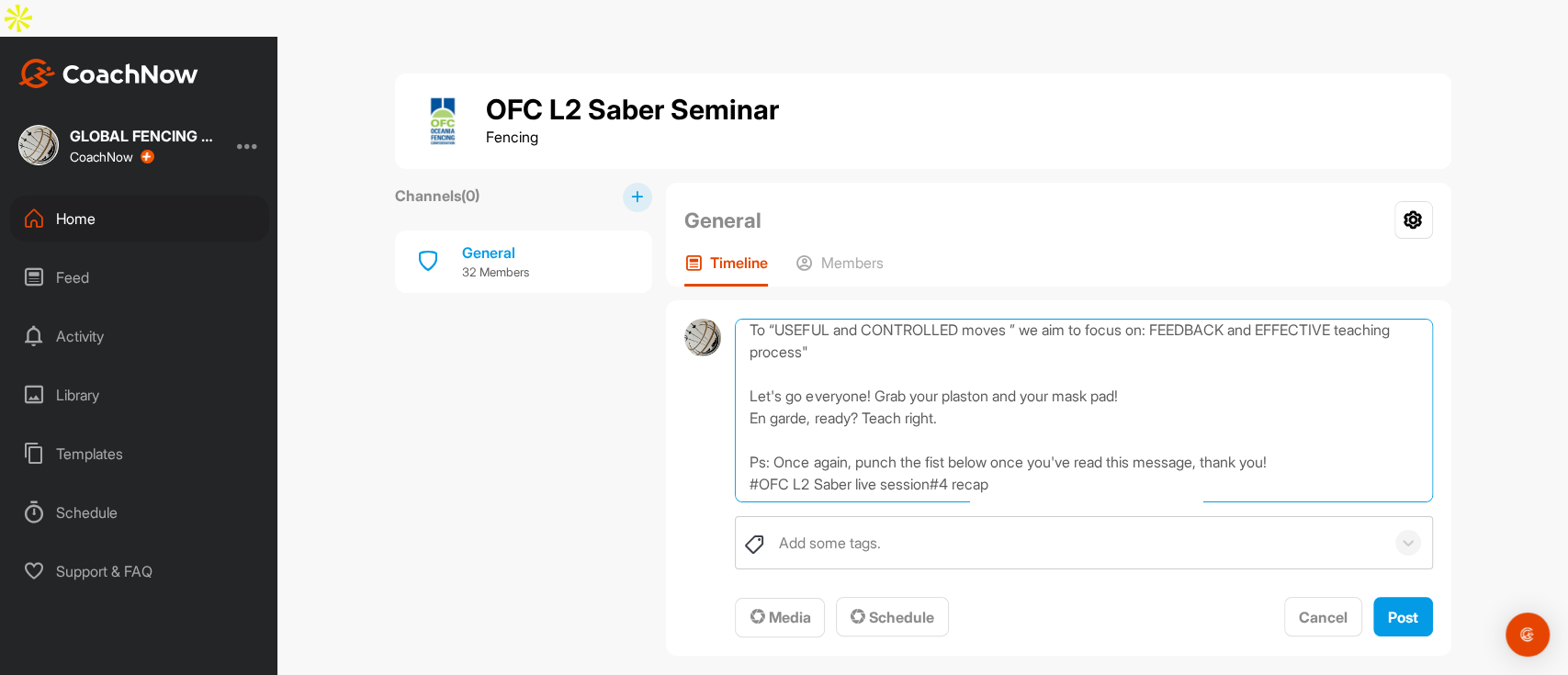
drag, startPoint x: 868, startPoint y: 358, endPoint x: 710, endPoint y: 362, distance: 158.1
click at [695, 359] on div "Great job for this effective sharing time! 👊 Once again, thanks to you All for …" at bounding box center [1058, 477] width 785 height 355
click at [1057, 360] on textarea "Great job for this effective sharing time! 👊 Once again, thanks to you All for …" at bounding box center [1083, 410] width 697 height 184
click at [906, 360] on textarea "Great job for this effective sharing time! 👊 Once again, thanks to you All for …" at bounding box center [1083, 410] width 697 height 184
click at [1031, 359] on textarea "Great job for this effective sharing time! 👊 Once again, thanks to you All for …" at bounding box center [1083, 410] width 697 height 184
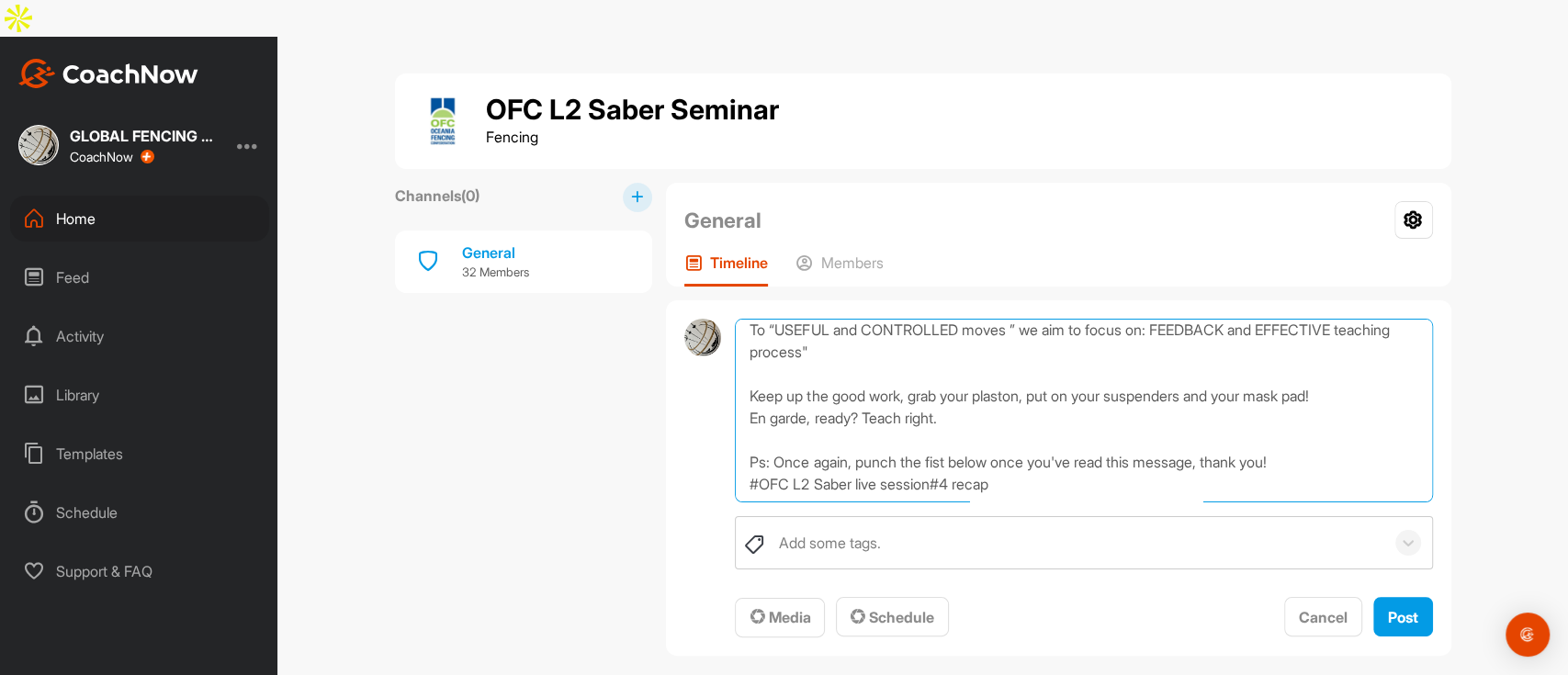
paste textarea "😉"
drag, startPoint x: 904, startPoint y: 381, endPoint x: 943, endPoint y: 378, distance: 39.1
click at [943, 377] on textarea "Great job for this effective sharing time! 👊 Once again, thanks to you All for …" at bounding box center [1083, 410] width 697 height 184
click at [993, 387] on textarea "Great job for this effective sharing time! 👊 Once again, thanks to you All for …" at bounding box center [1083, 410] width 697 height 184
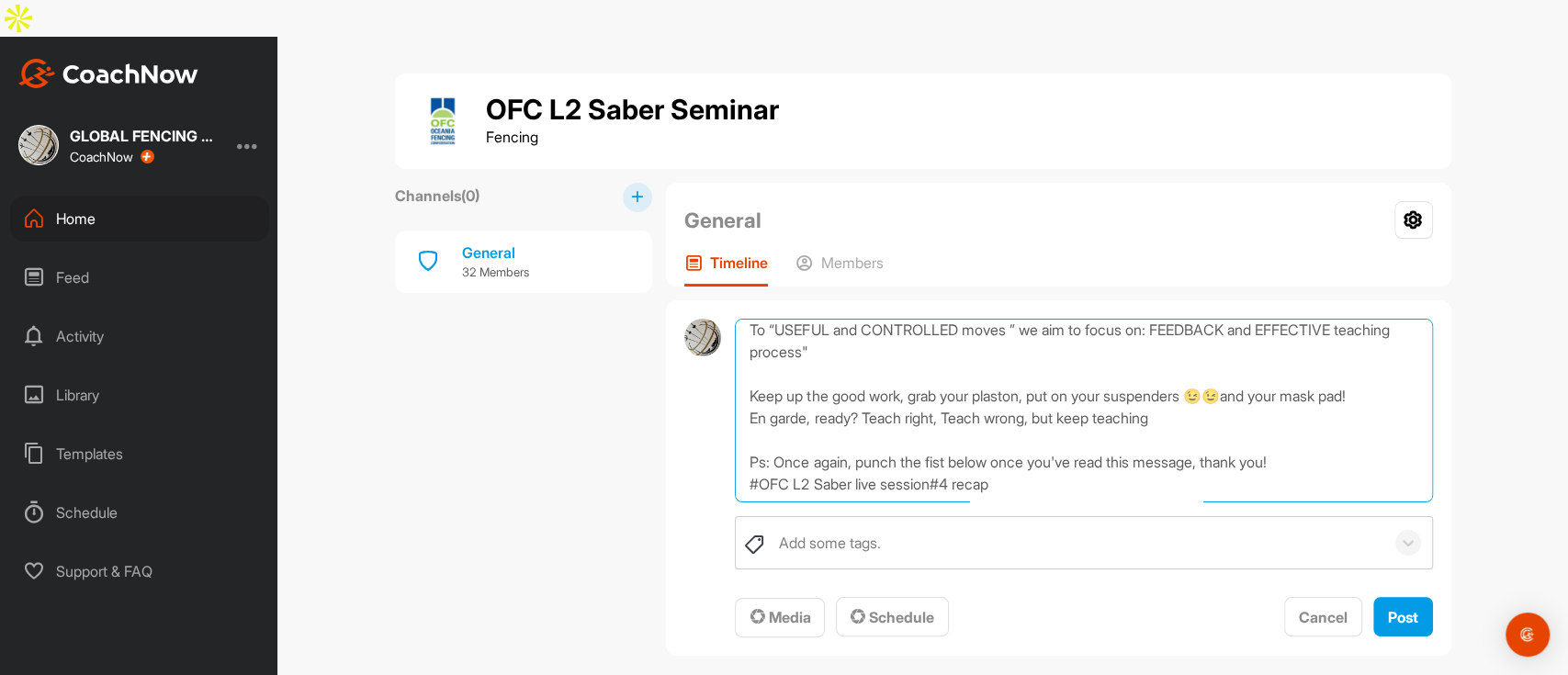
click at [1168, 385] on textarea "Great job for this effective sharing time! 👊 Once again, thanks to you All for …" at bounding box center [1083, 410] width 697 height 184
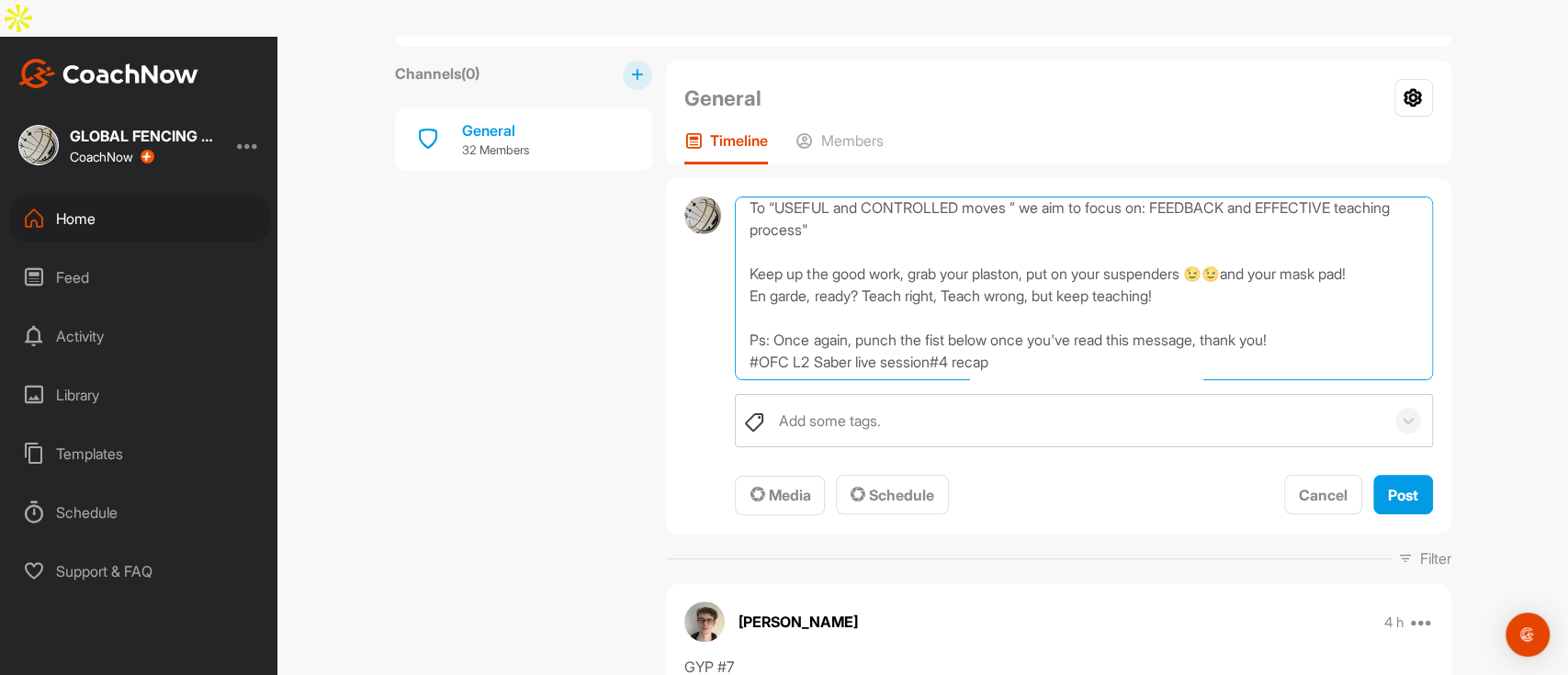
click at [943, 324] on textarea "Great job for this effective sharing time! 👊 Once again, thanks to you All for …" at bounding box center [1083, 288] width 697 height 184
drag, startPoint x: 741, startPoint y: 323, endPoint x: 1043, endPoint y: 327, distance: 302.0
click at [1043, 327] on textarea "Great job for this effective sharing time! 👊 Once again, thanks to you All for …" at bounding box center [1083, 288] width 697 height 184
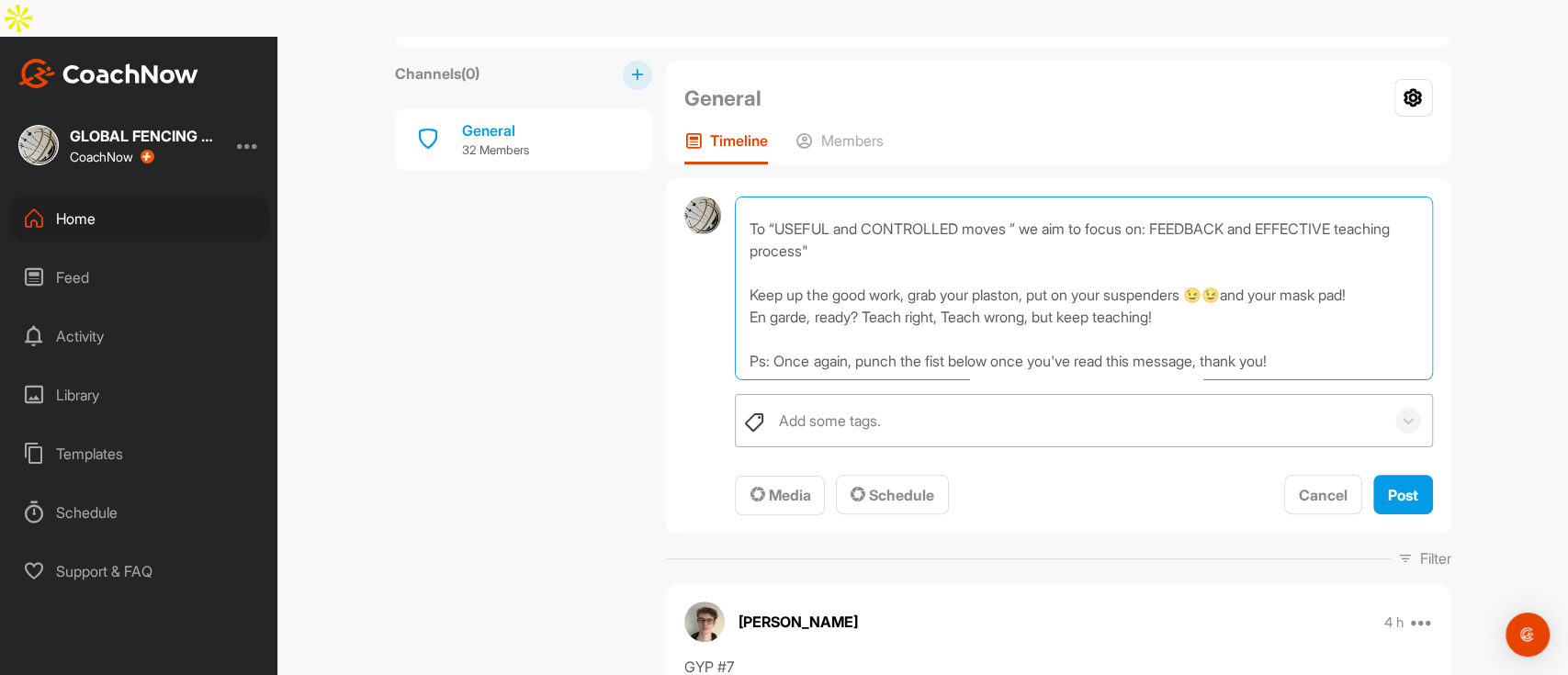
type textarea "Great job for this effective sharing time! 👊 Once again, thanks to you All for …"
click at [908, 395] on div "Add some tags." at bounding box center [1076, 420] width 614 height 51
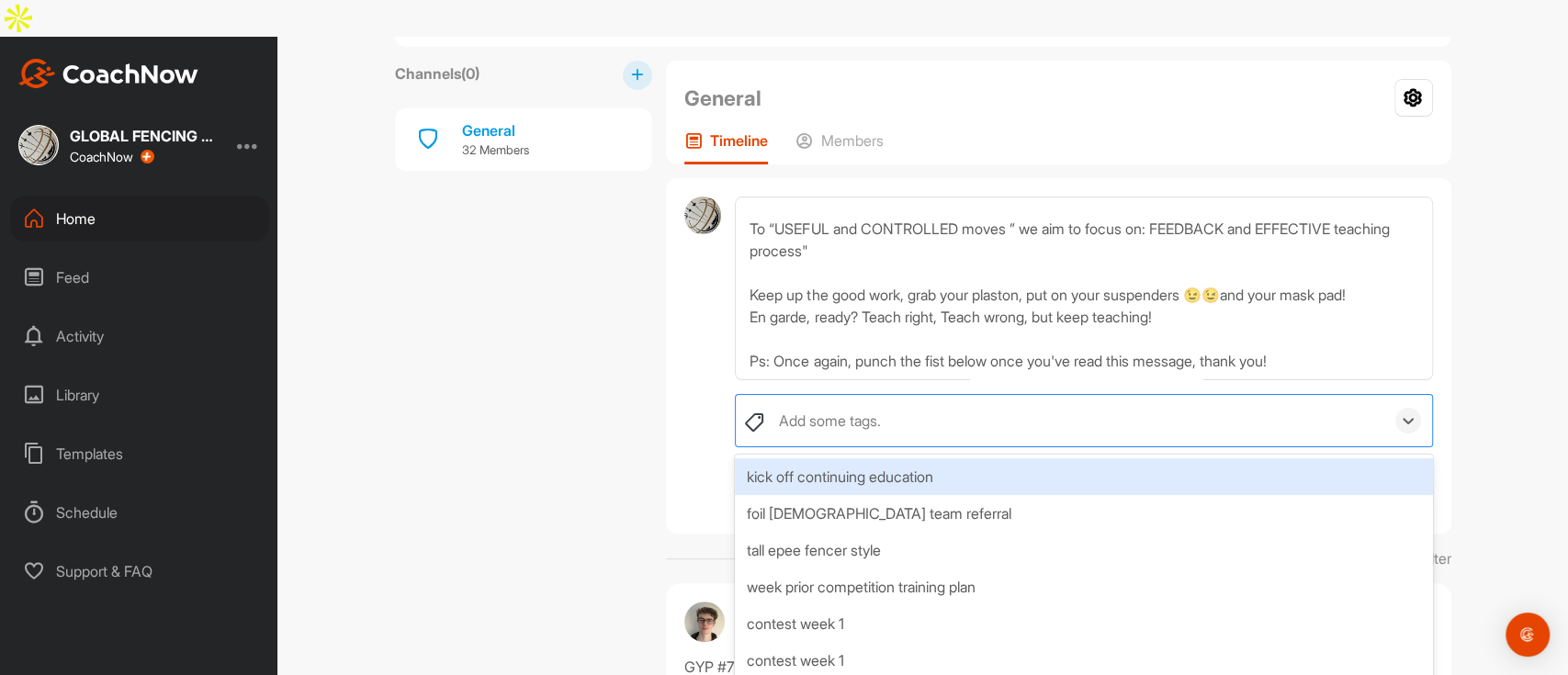
paste input "#OFC L2 Saber live session#5 recap"
type input "#OFC L2 Saber live session#5 recap"
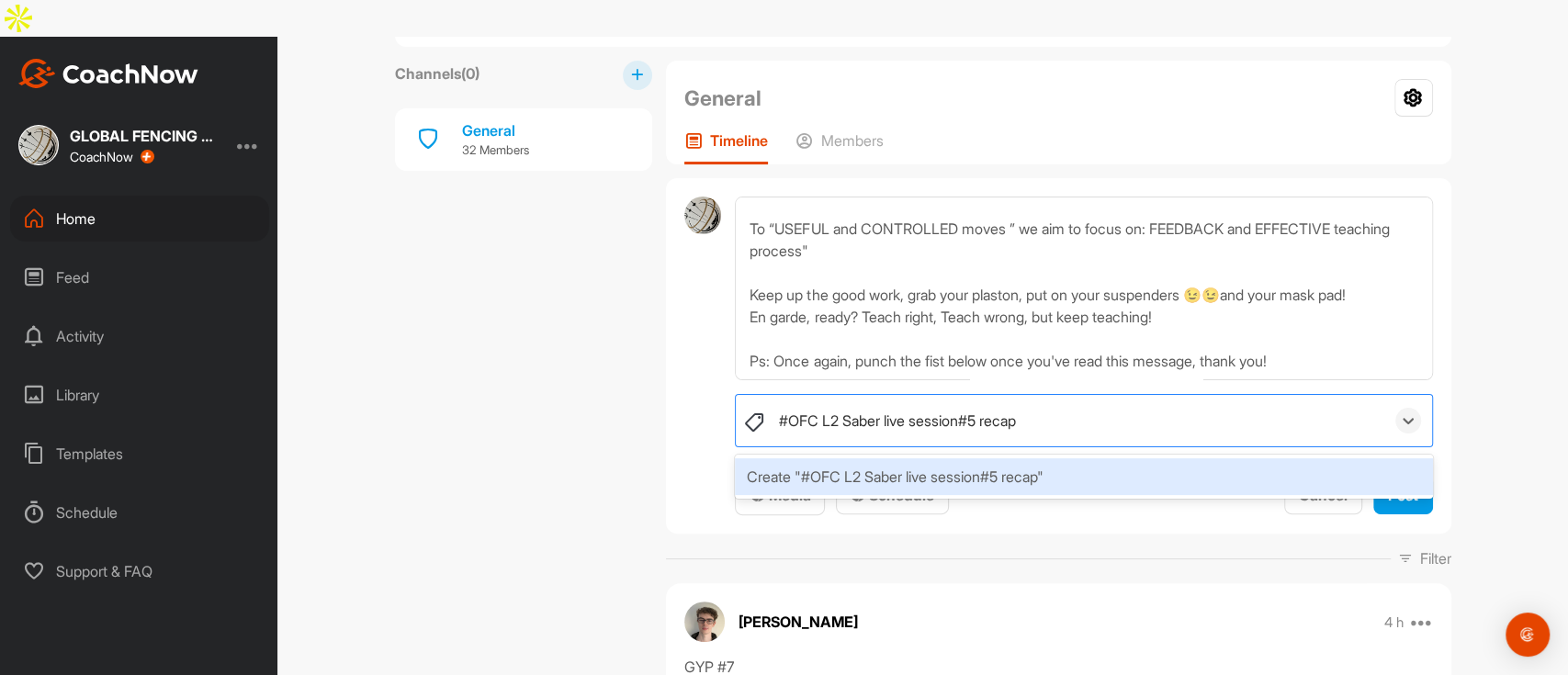
click at [882, 459] on div "Create "#OFC L2 Saber live session#5 recap"" at bounding box center [1083, 476] width 697 height 36
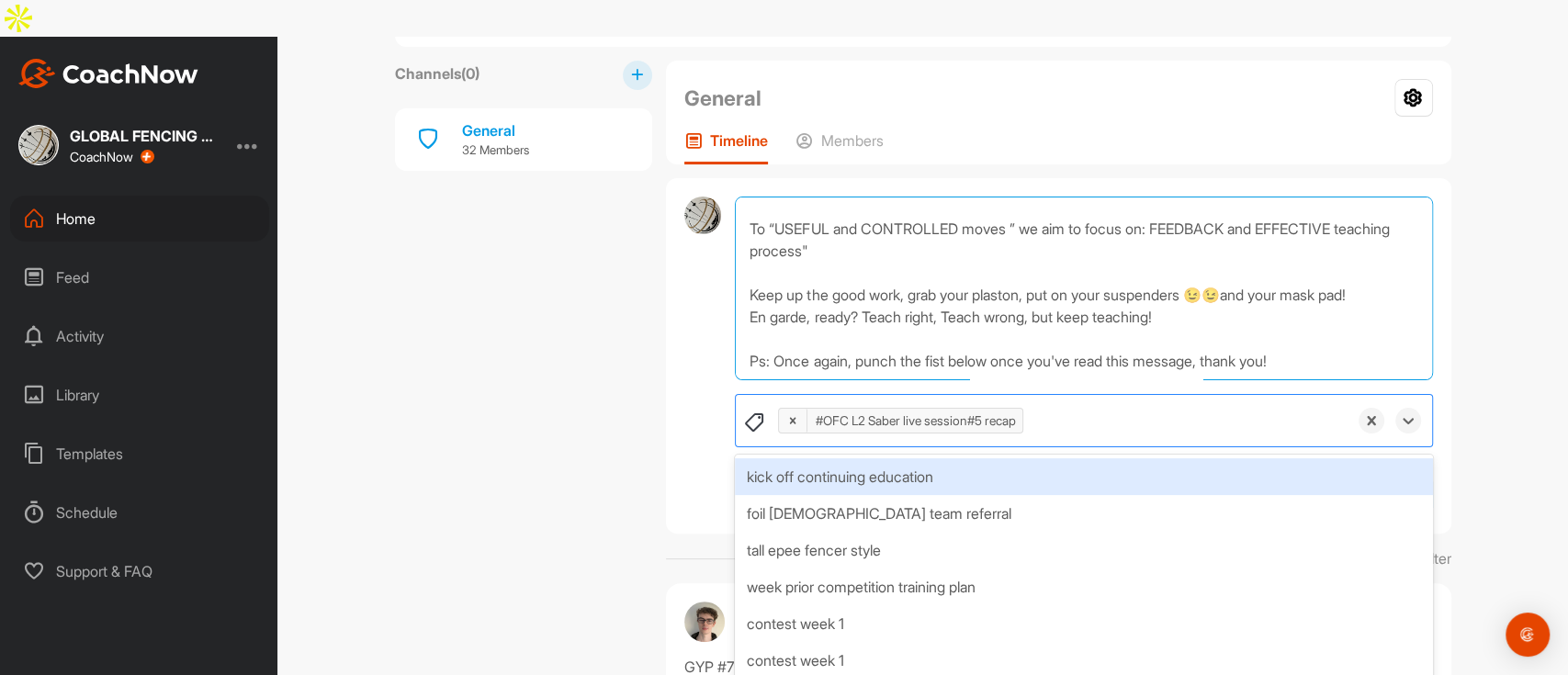
click at [1205, 324] on textarea "Great job for this effective sharing time! 👊 Once again, thanks to you All for …" at bounding box center [1083, 288] width 697 height 184
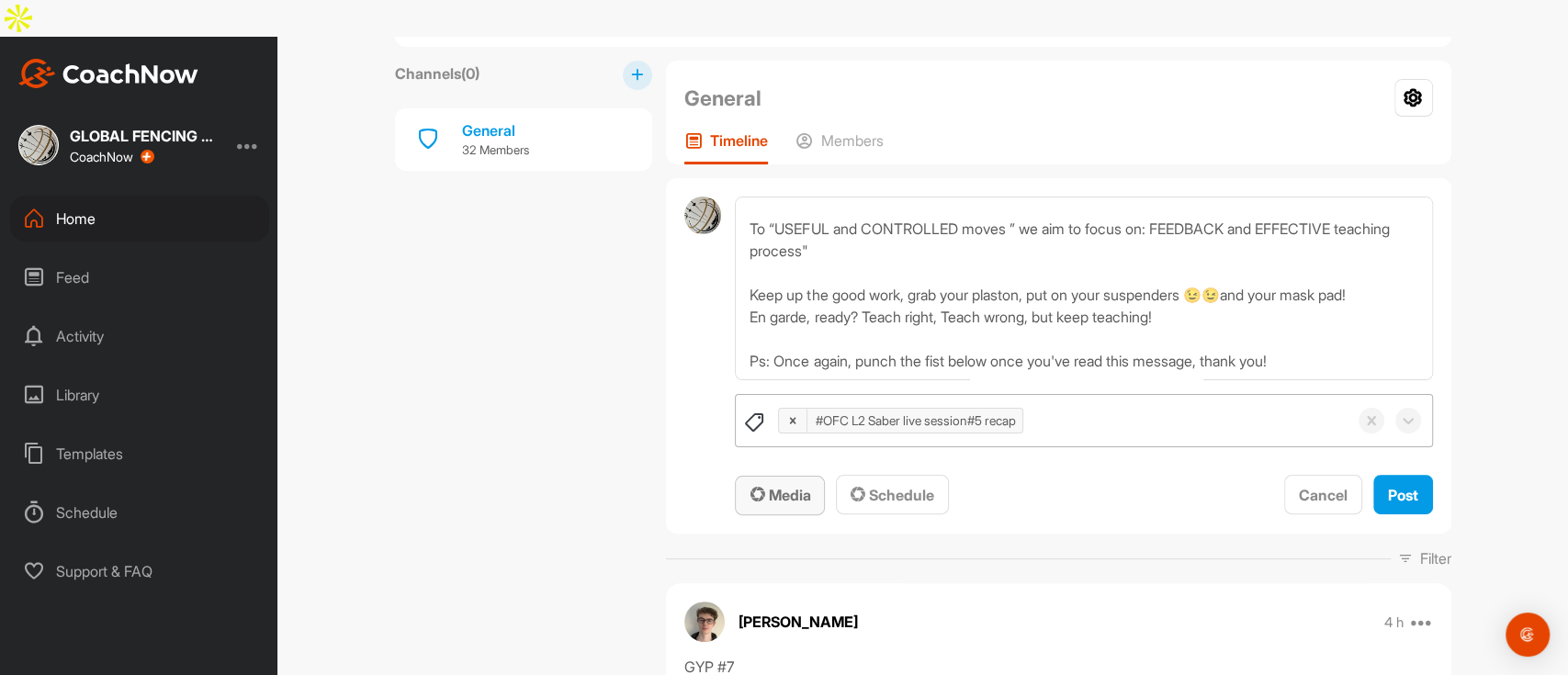
click at [761, 486] on span "Media" at bounding box center [779, 495] width 61 height 19
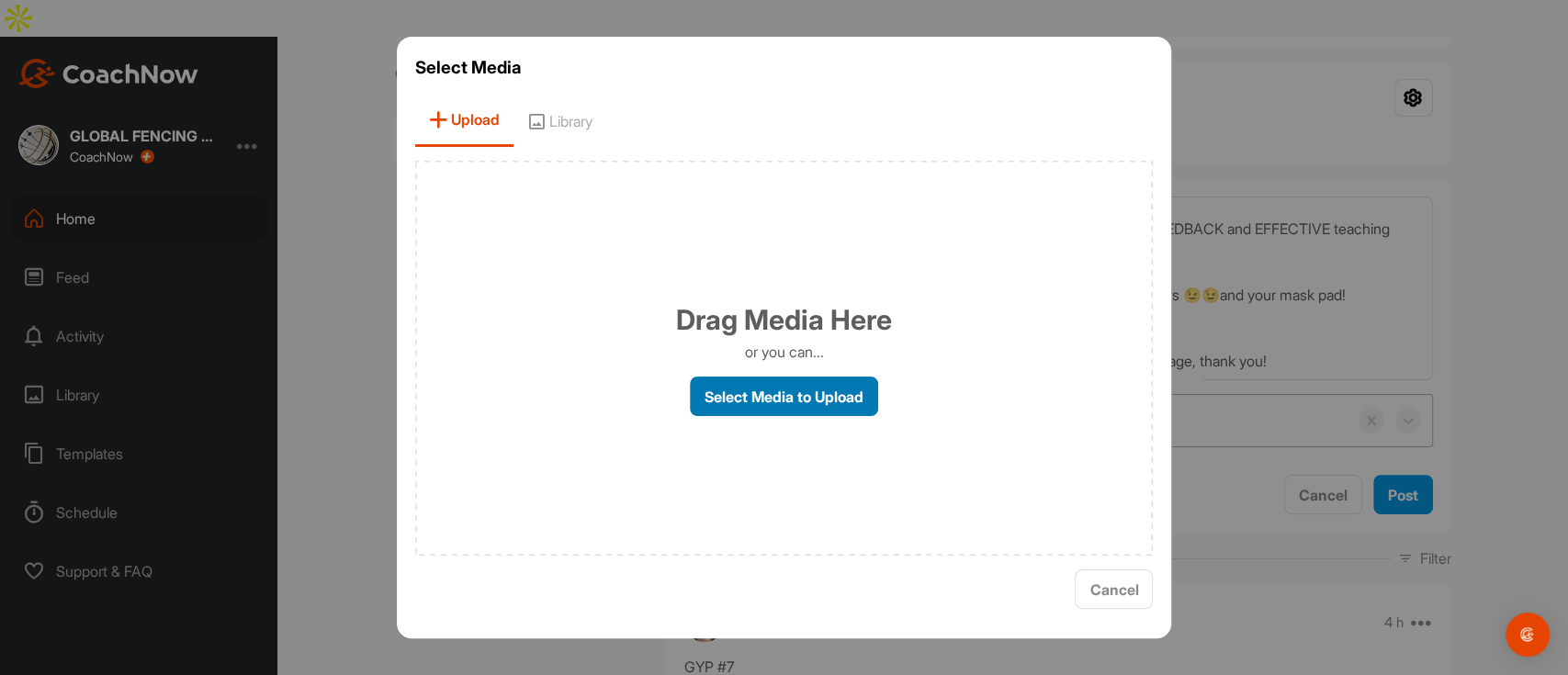
click at [731, 395] on label "Select Media to Upload" at bounding box center [784, 396] width 188 height 39
click at [0, 0] on input "Select Media to Upload" at bounding box center [0, 0] width 0 height 0
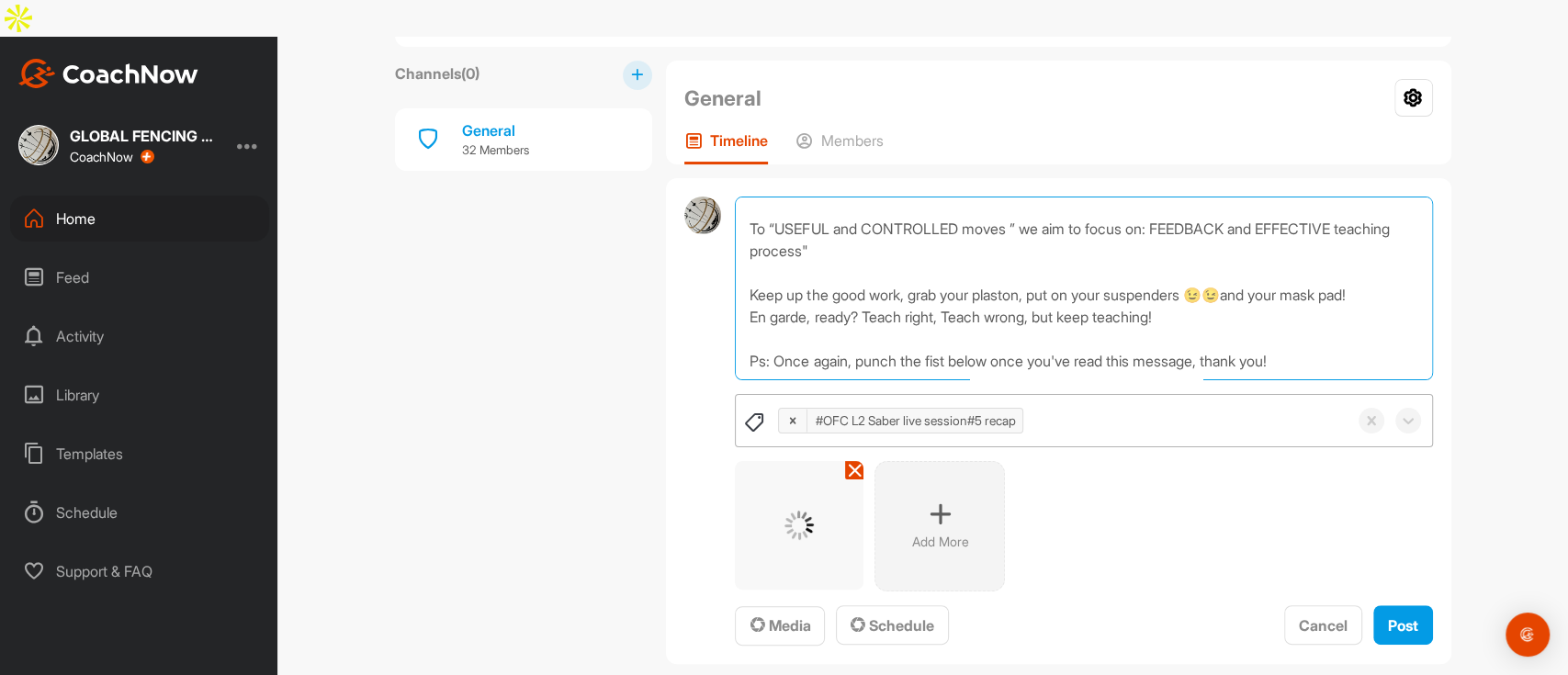
drag, startPoint x: 769, startPoint y: 300, endPoint x: 1294, endPoint y: 310, distance: 525.1
click at [1298, 314] on textarea "Great job for this effective sharing time! 👊 Once again, thanks to you All for …" at bounding box center [1083, 288] width 697 height 184
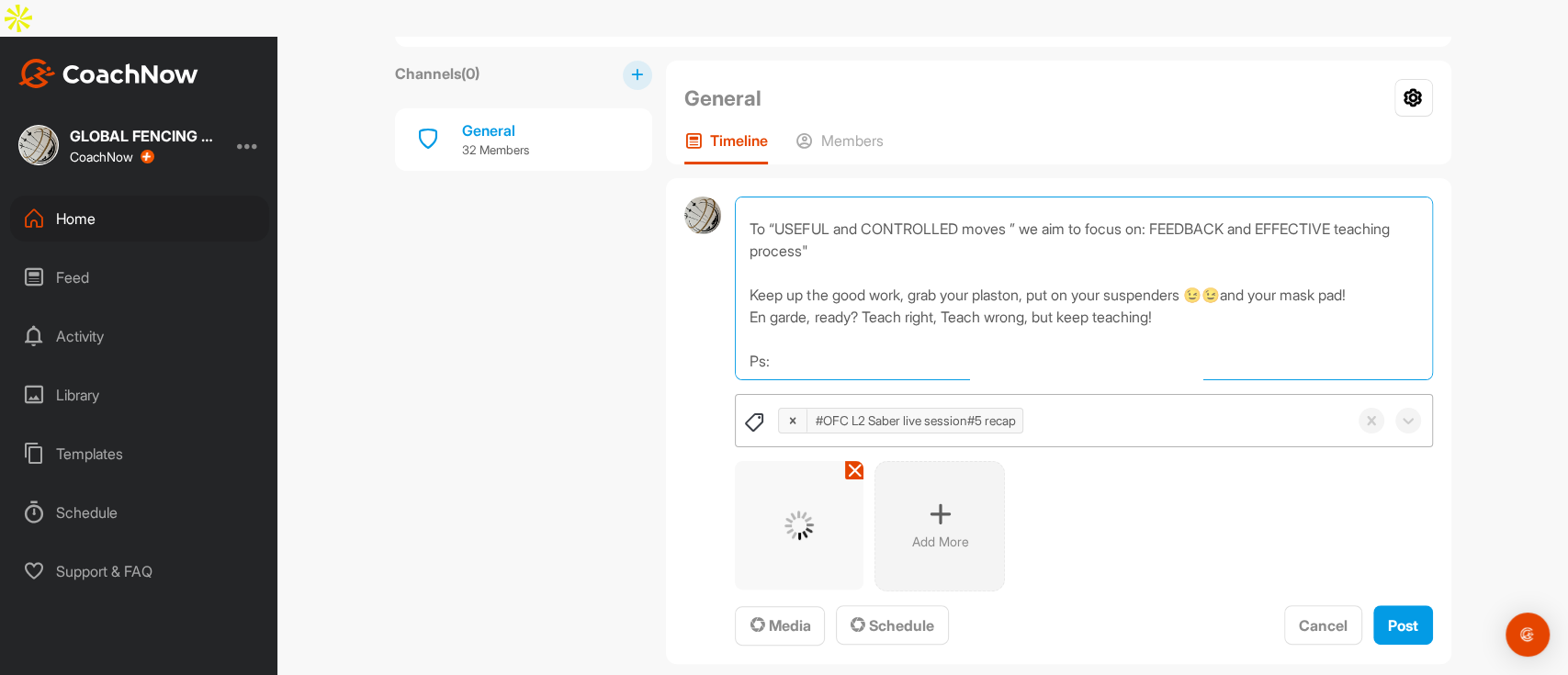
scroll to position [229, 0]
click at [812, 317] on textarea "Great job for this effective sharing time! 👊 Once again, thanks to you All for …" at bounding box center [1083, 288] width 697 height 184
click at [925, 321] on textarea "Great job for this effective sharing time! 👊 Once again, thanks to you All for …" at bounding box center [1083, 288] width 697 height 184
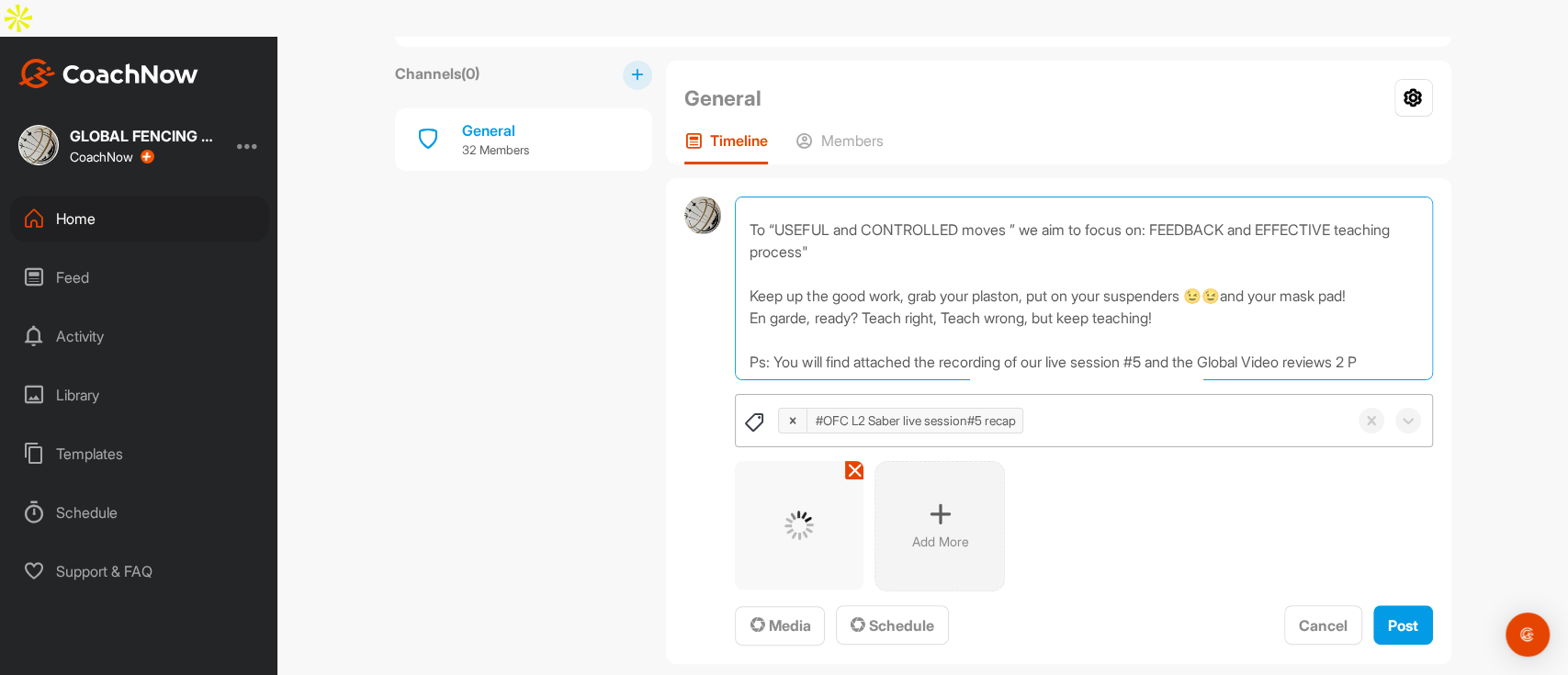
scroll to position [252, 0]
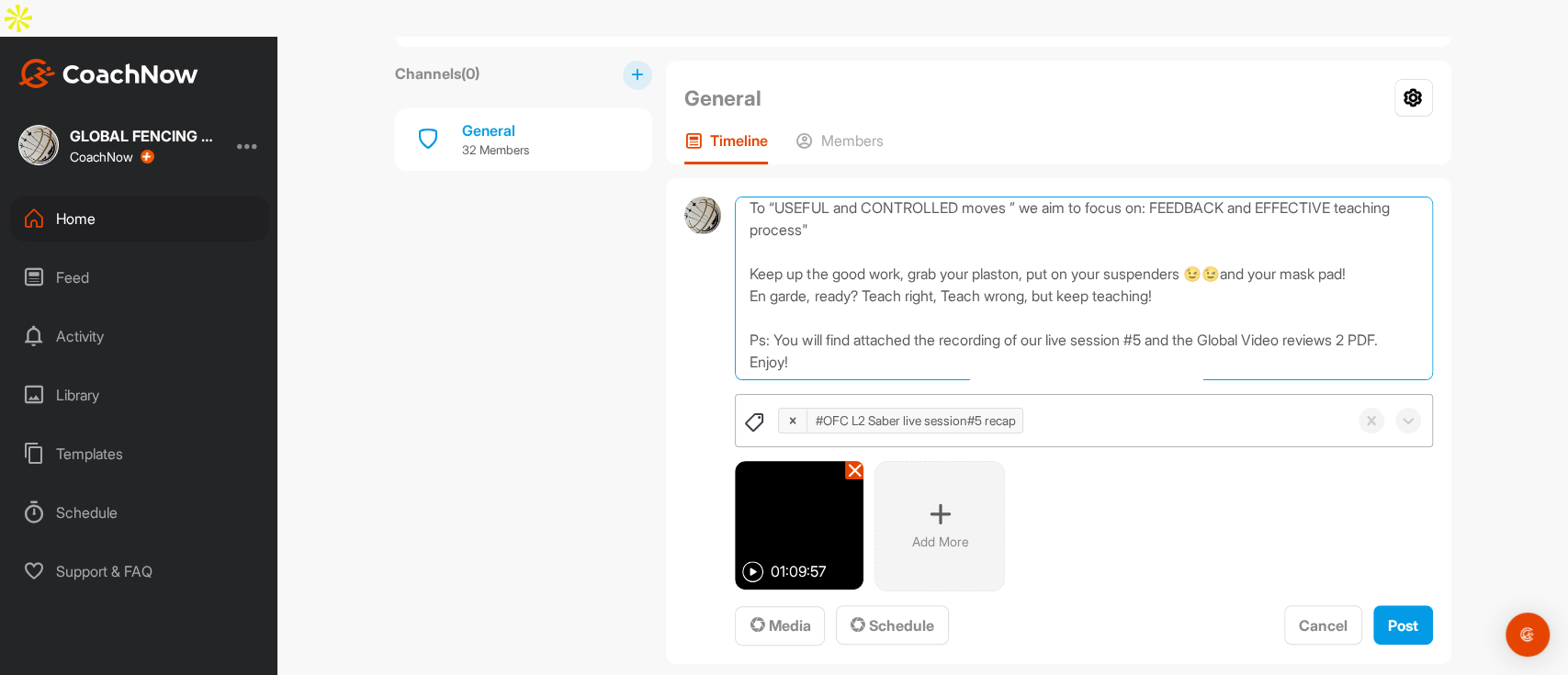
type textarea "Great job for this effective sharing time! 👊 Once again, thanks to you All for …"
click at [926, 489] on div "Add More" at bounding box center [940, 527] width 131 height 131
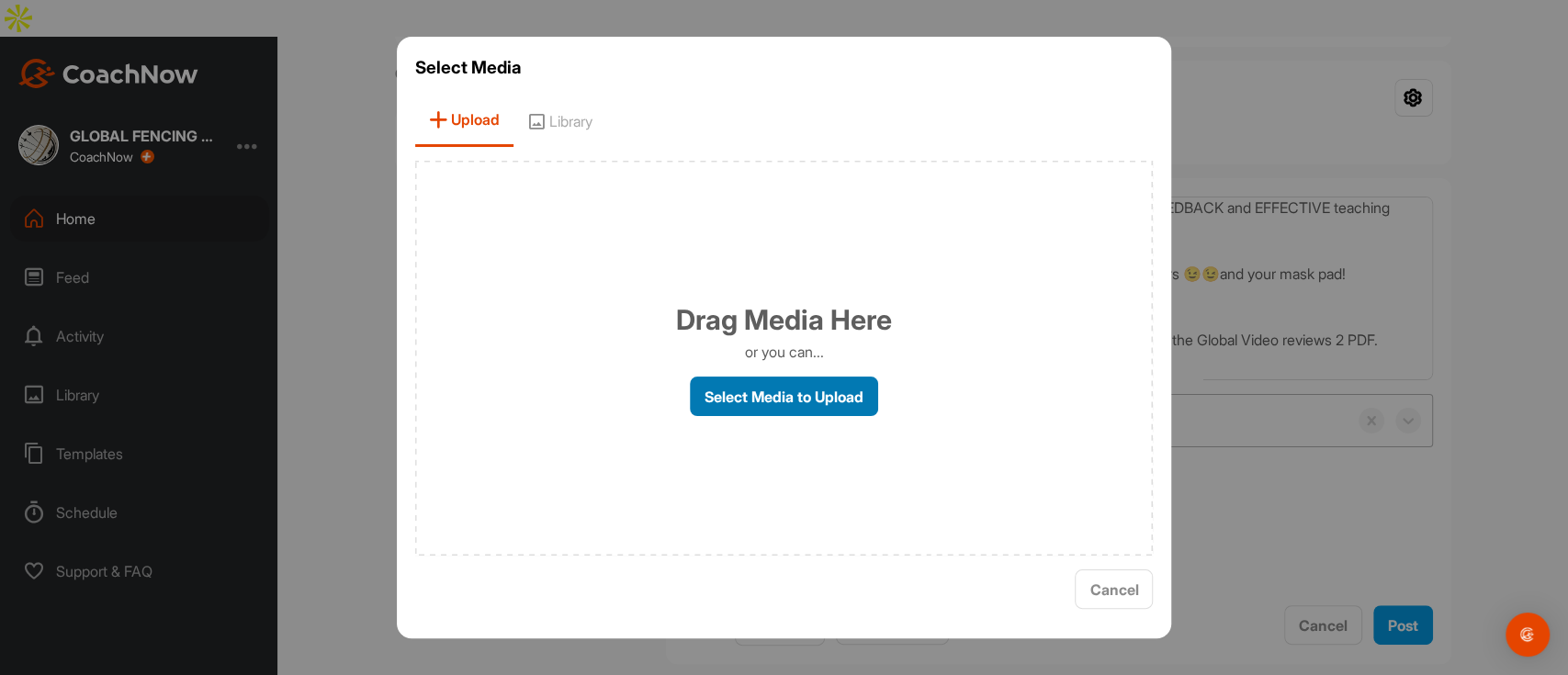
click at [786, 404] on label "Select Media to Upload" at bounding box center [784, 396] width 188 height 39
click at [0, 0] on input "Select Media to Upload" at bounding box center [0, 0] width 0 height 0
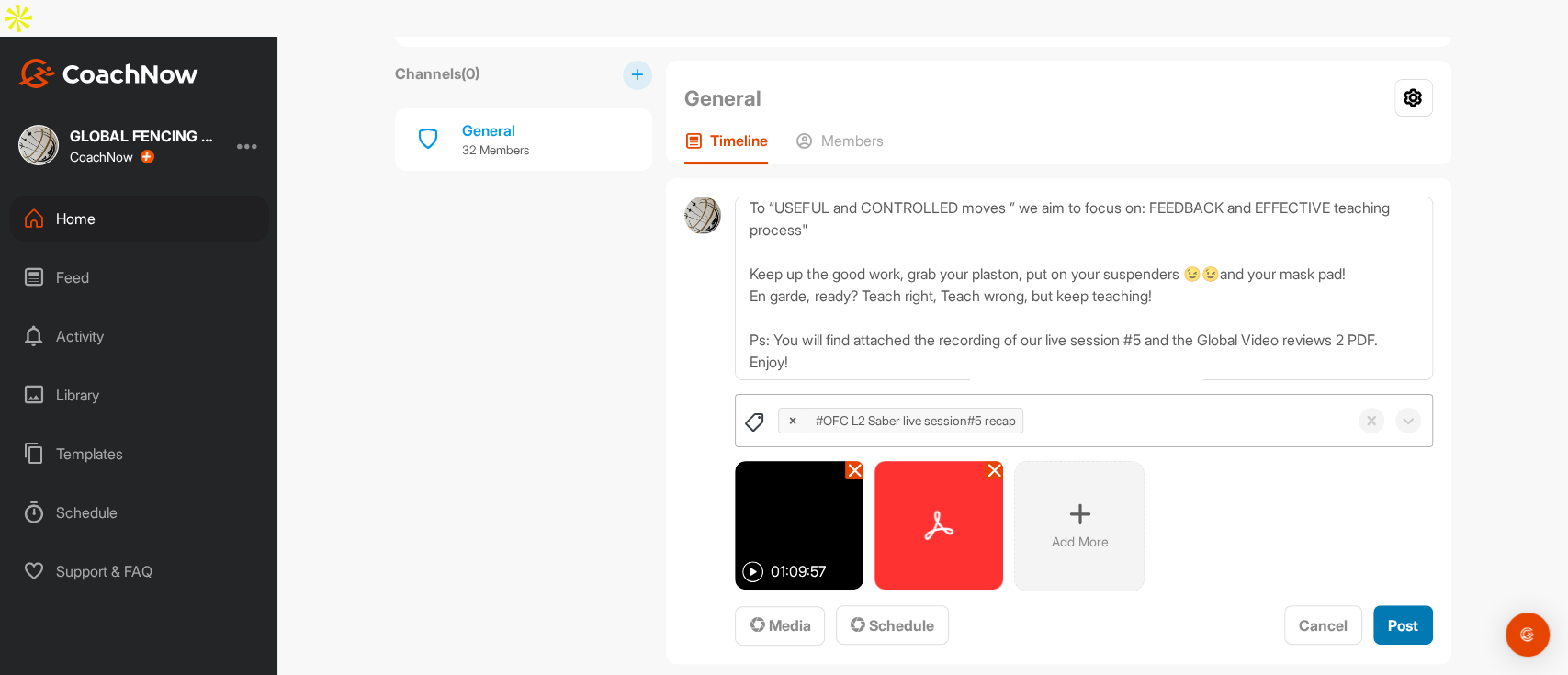
drag, startPoint x: 1391, startPoint y: 588, endPoint x: 1389, endPoint y: 577, distance: 11.2
click at [1391, 616] on span "Post" at bounding box center [1403, 626] width 31 height 19
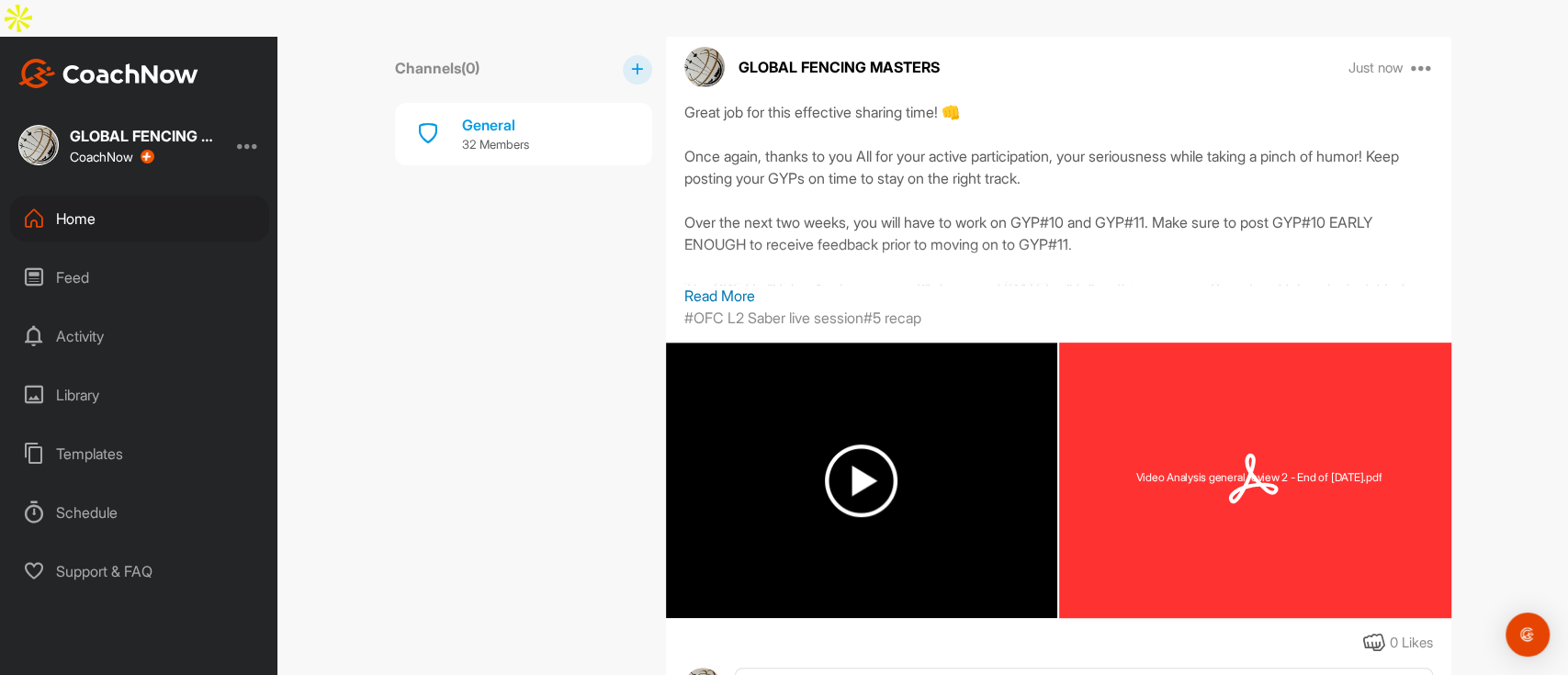
scroll to position [244, 0]
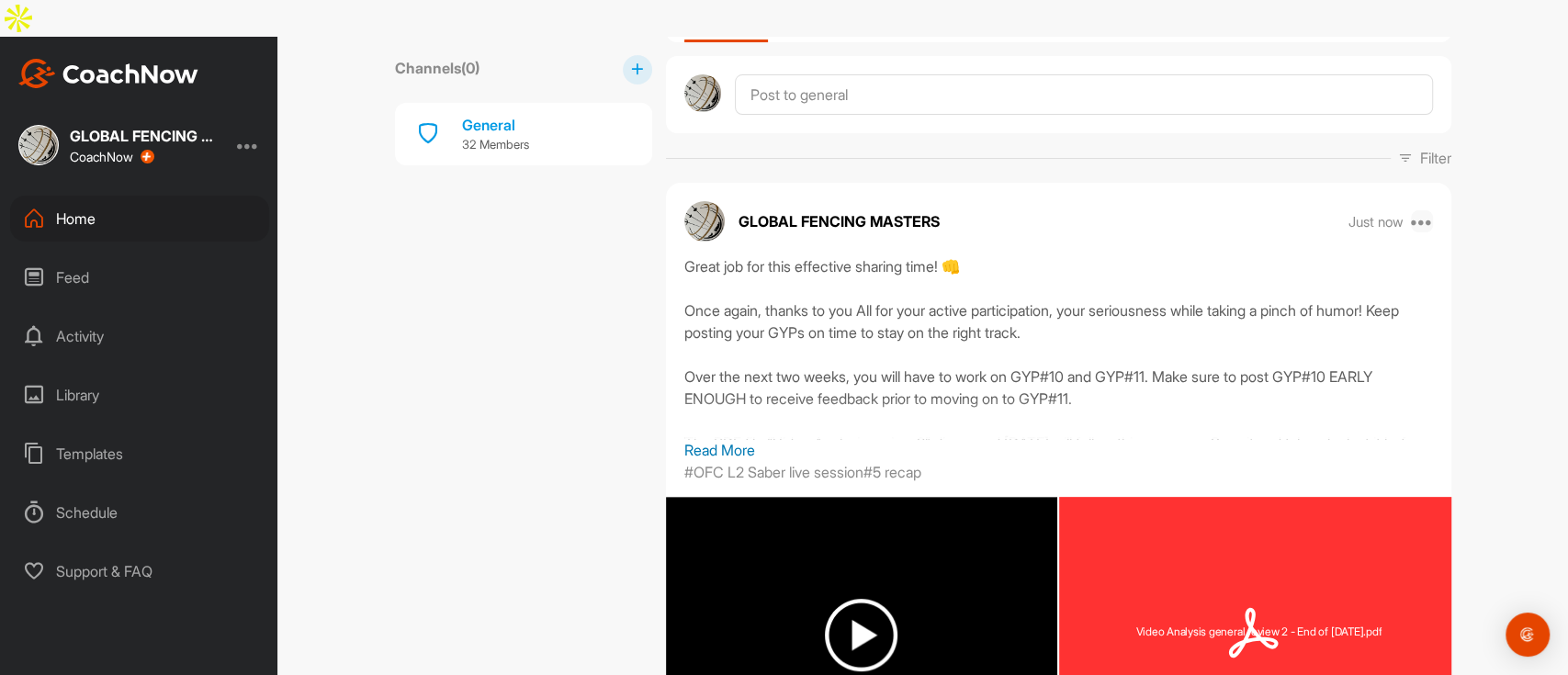
click at [1414, 211] on icon at bounding box center [1422, 222] width 22 height 22
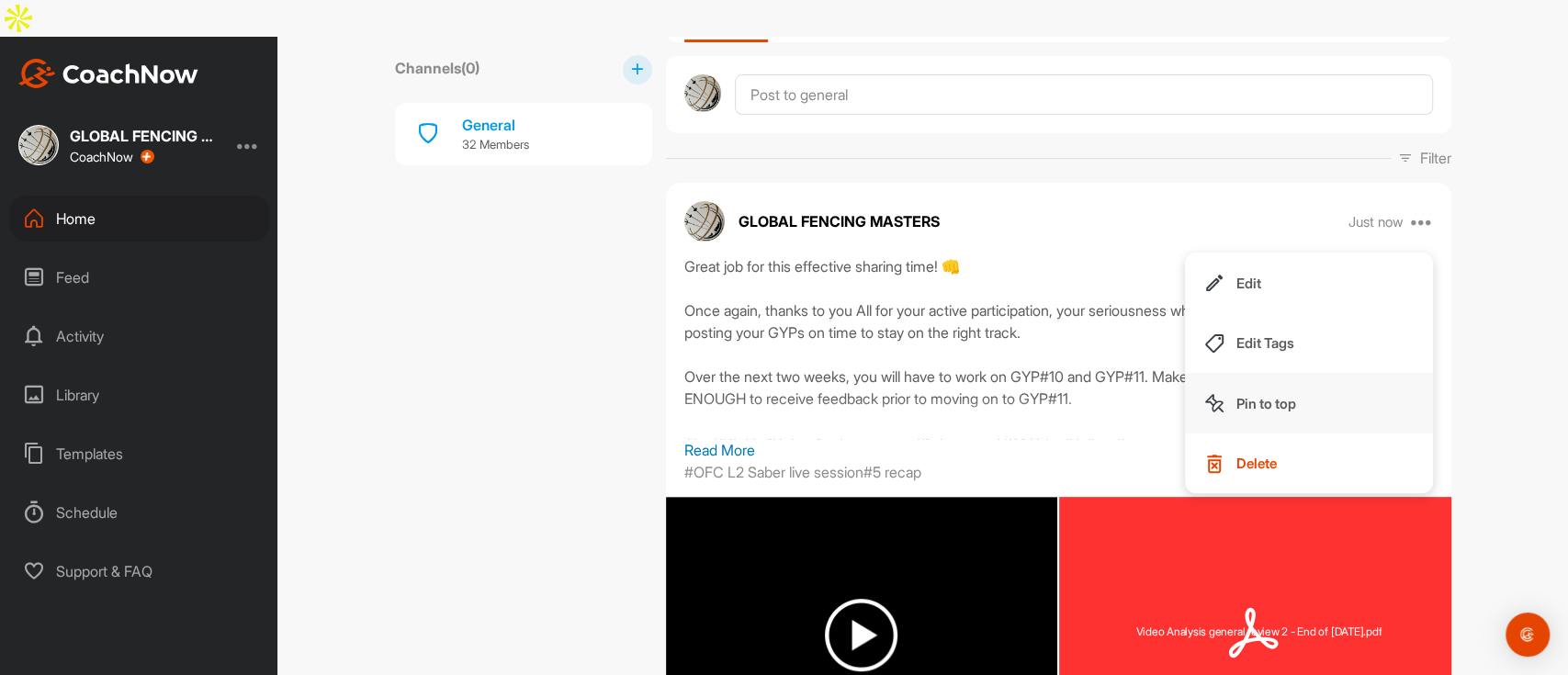
click at [1256, 394] on p "Pin to top" at bounding box center [1266, 404] width 60 height 20
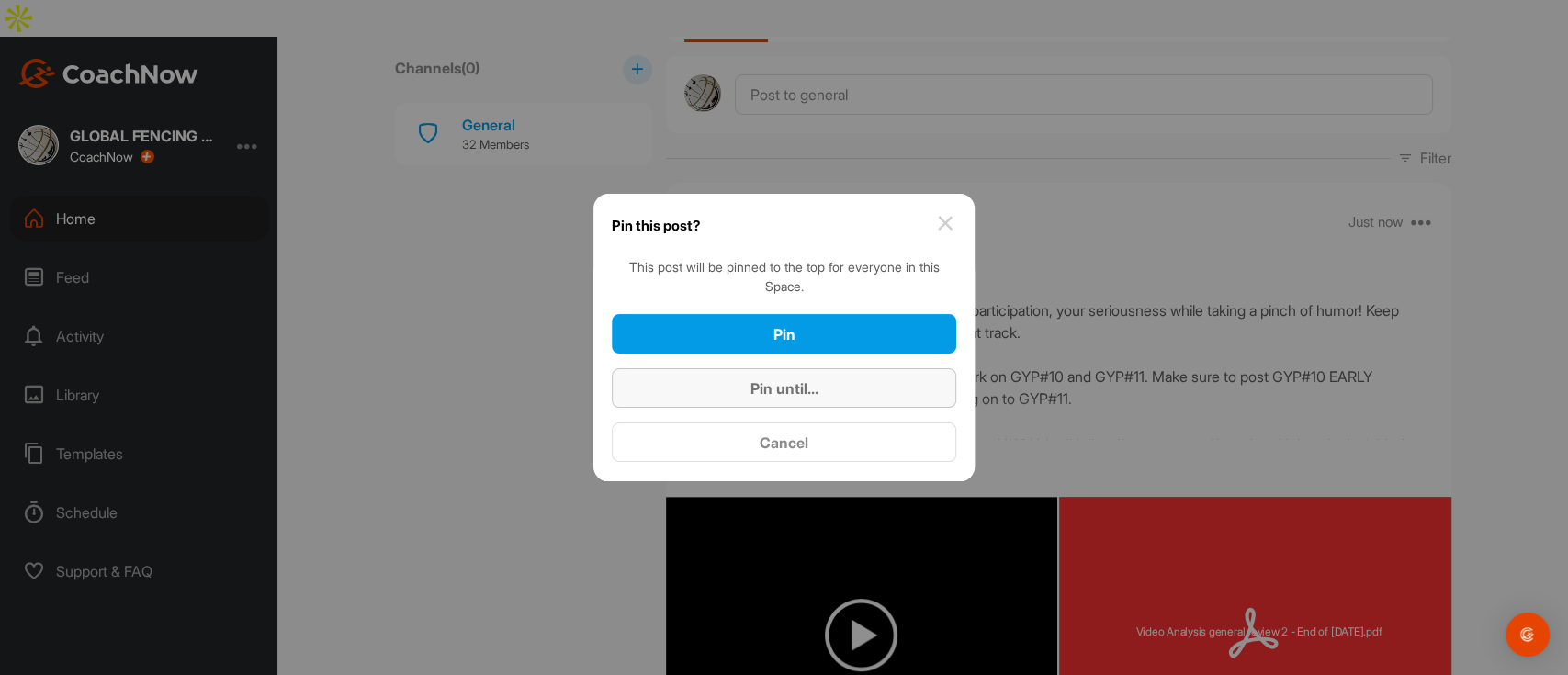
click at [775, 394] on span "Pin until..." at bounding box center [784, 389] width 68 height 19
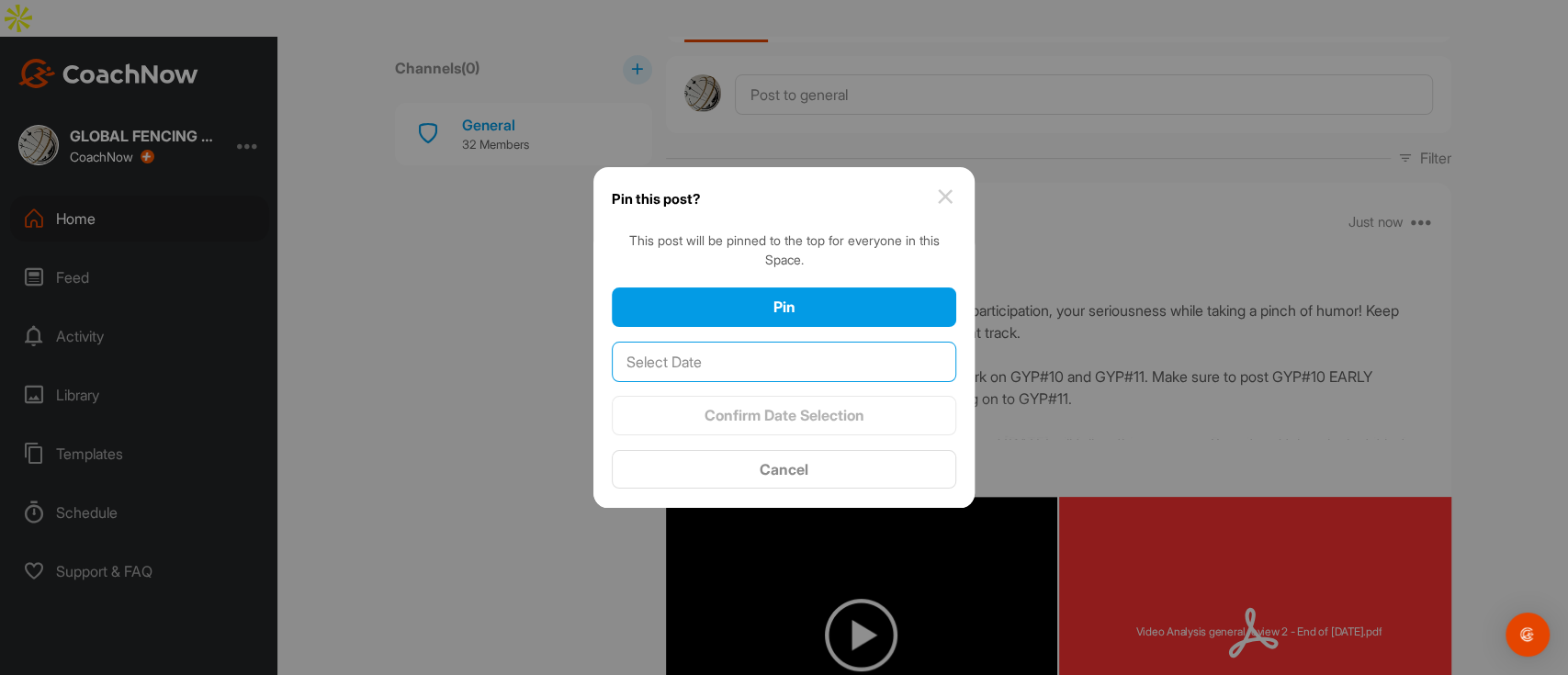
click at [713, 361] on input "text" at bounding box center [783, 362] width 344 height 40
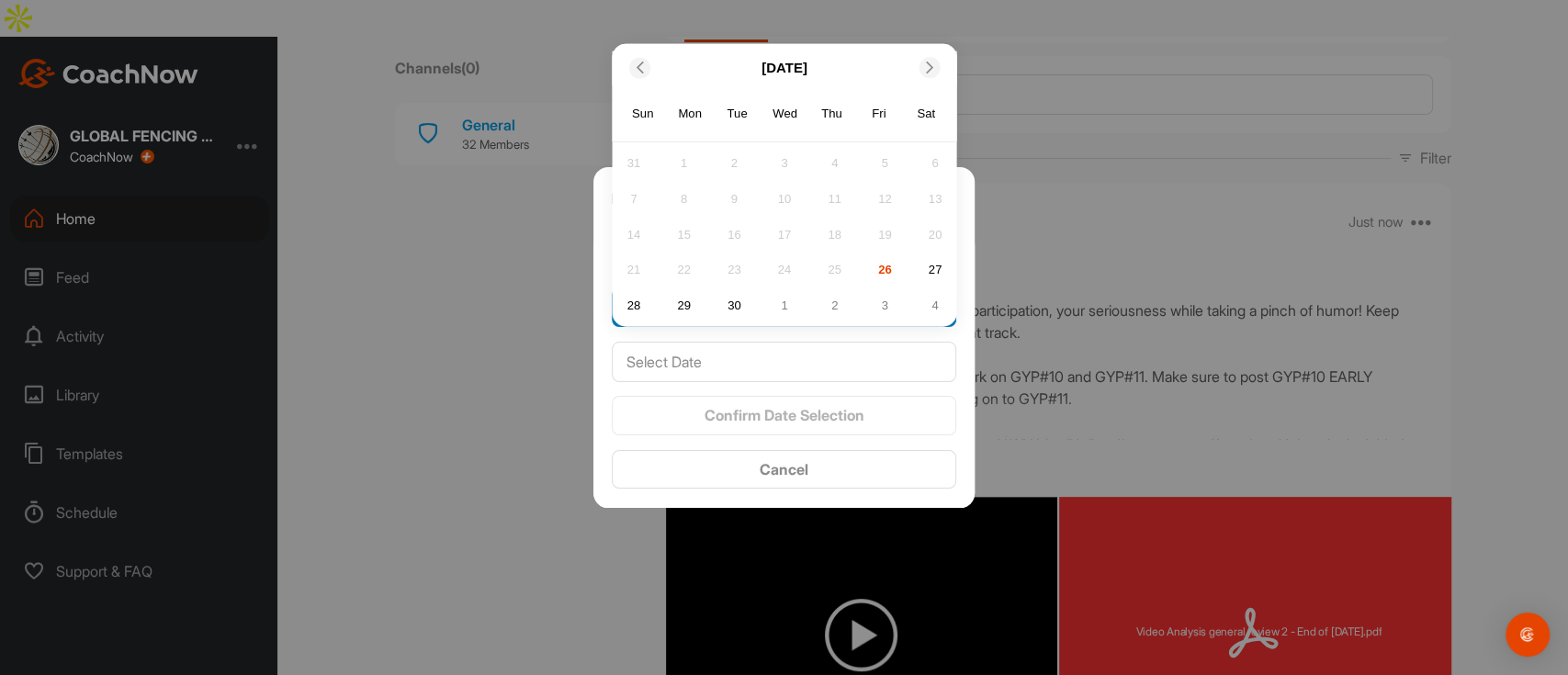
click at [632, 308] on div "28" at bounding box center [634, 306] width 28 height 28
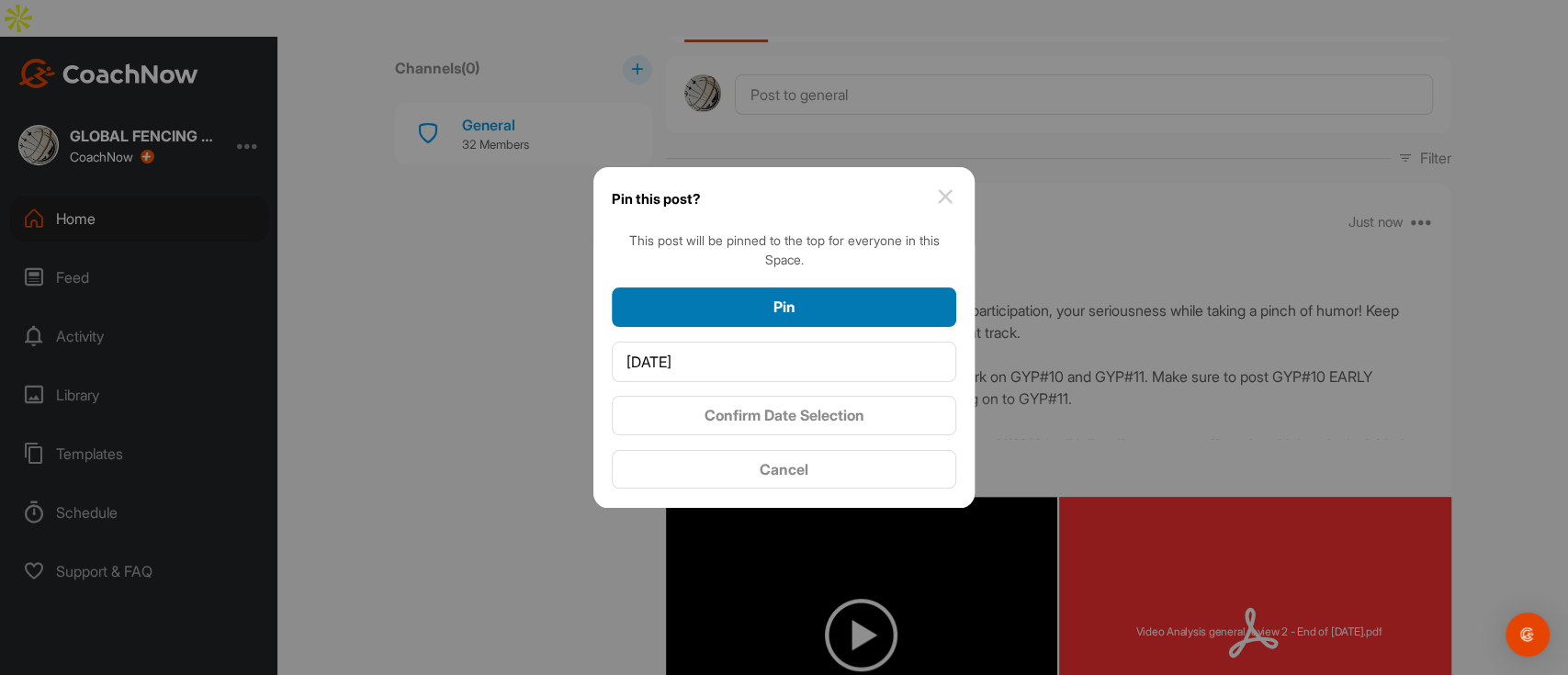
click at [738, 311] on div "Pin" at bounding box center [784, 307] width 315 height 22
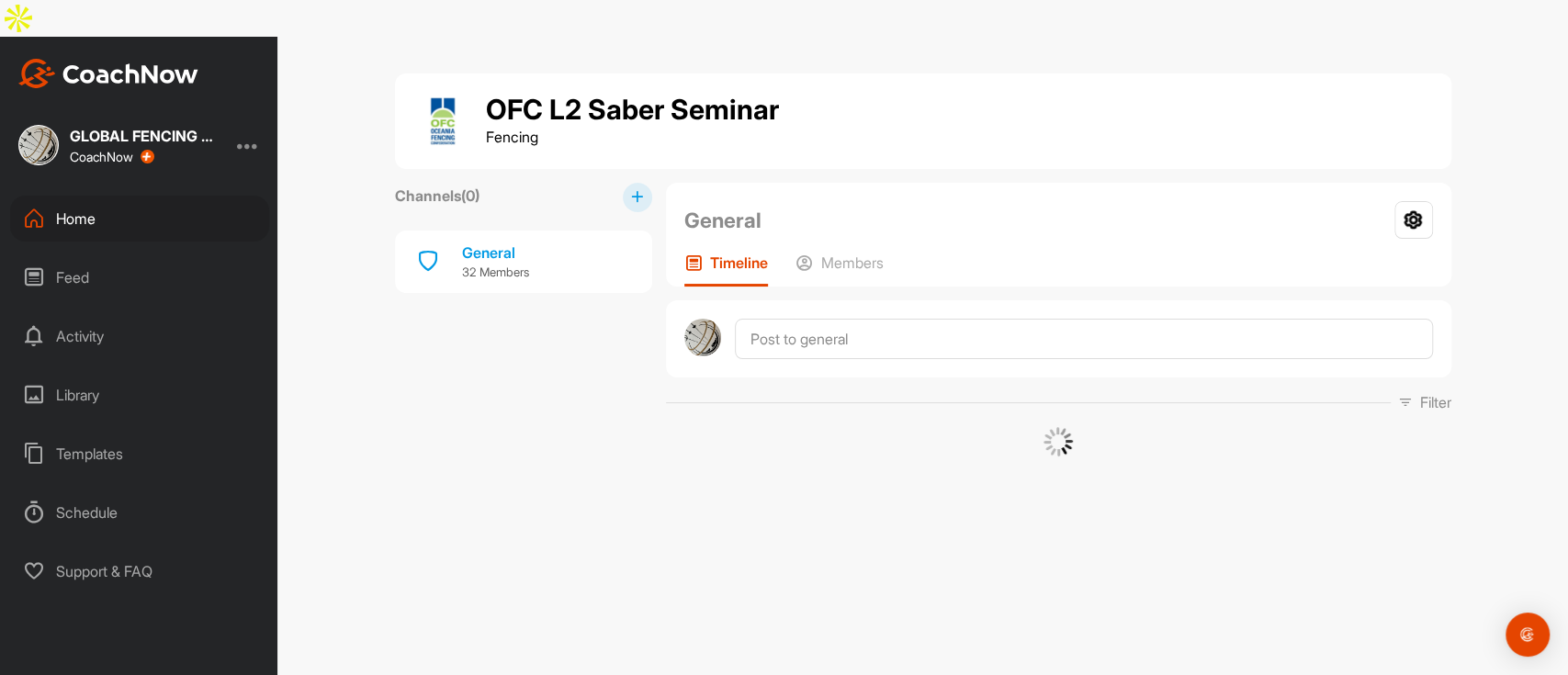
scroll to position [0, 0]
